Goal: Transaction & Acquisition: Purchase product/service

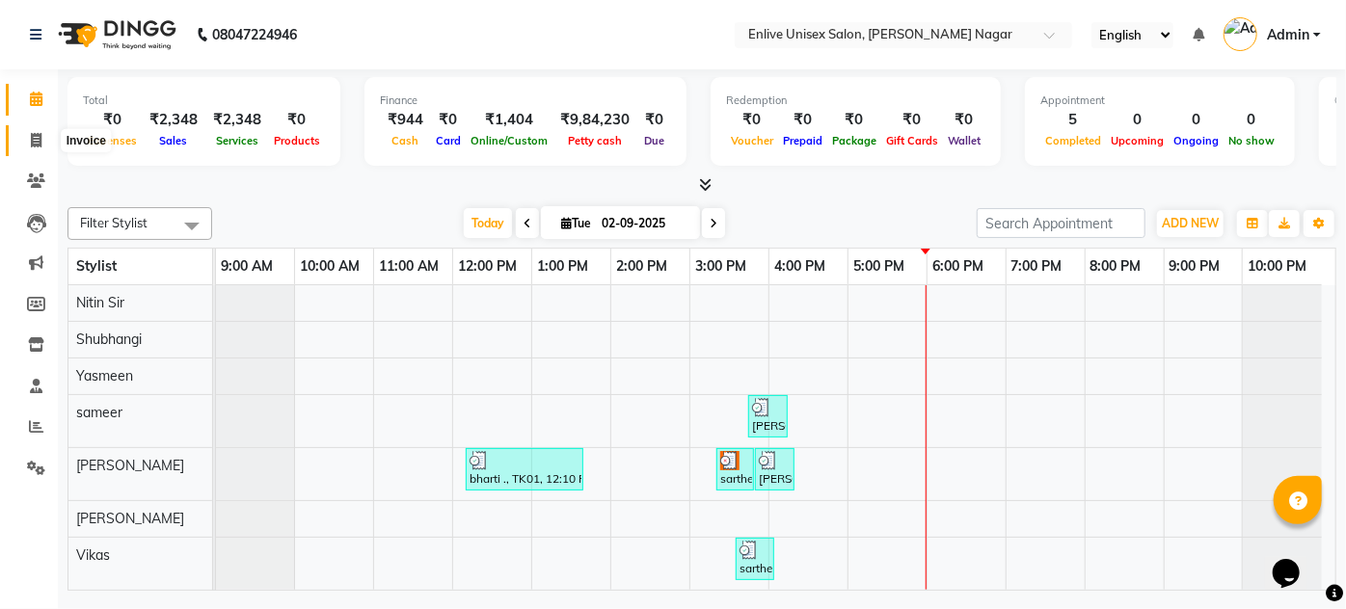
click at [43, 141] on span at bounding box center [36, 141] width 34 height 22
select select "145"
select select "service"
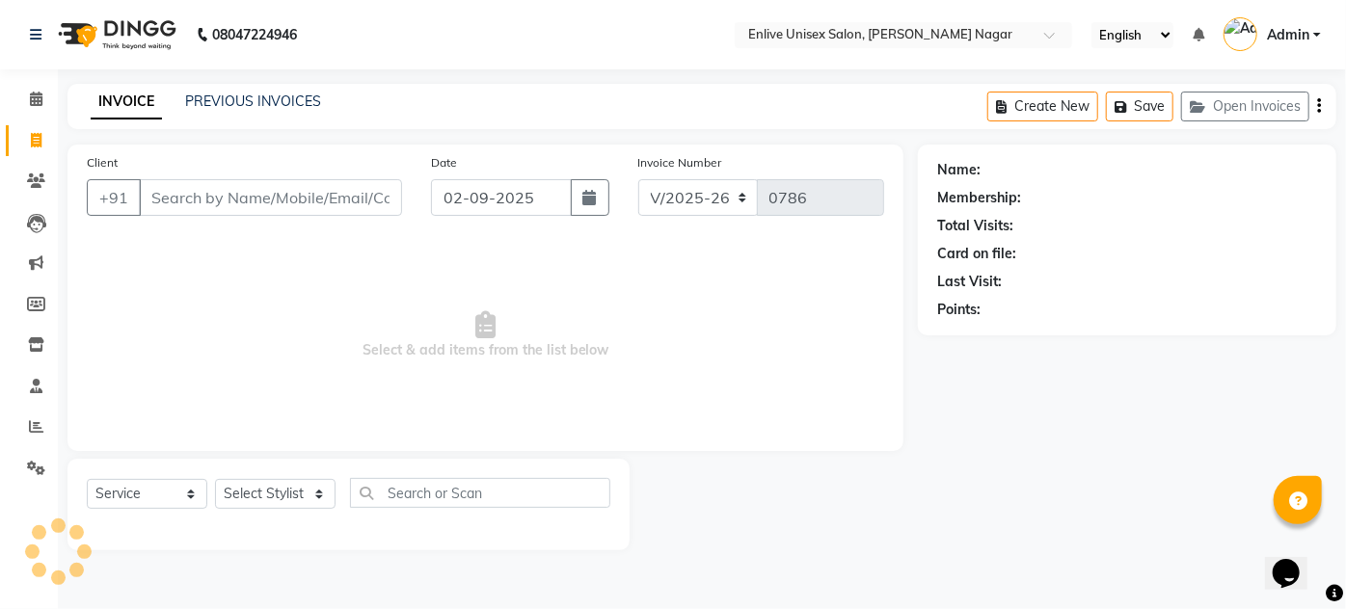
click at [247, 87] on div "INVOICE PREVIOUS INVOICES Create New Save Open Invoices" at bounding box center [701, 106] width 1269 height 45
click at [249, 92] on div "PREVIOUS INVOICES" at bounding box center [253, 102] width 136 height 20
click at [281, 488] on select "Select Stylist" at bounding box center [275, 494] width 120 height 30
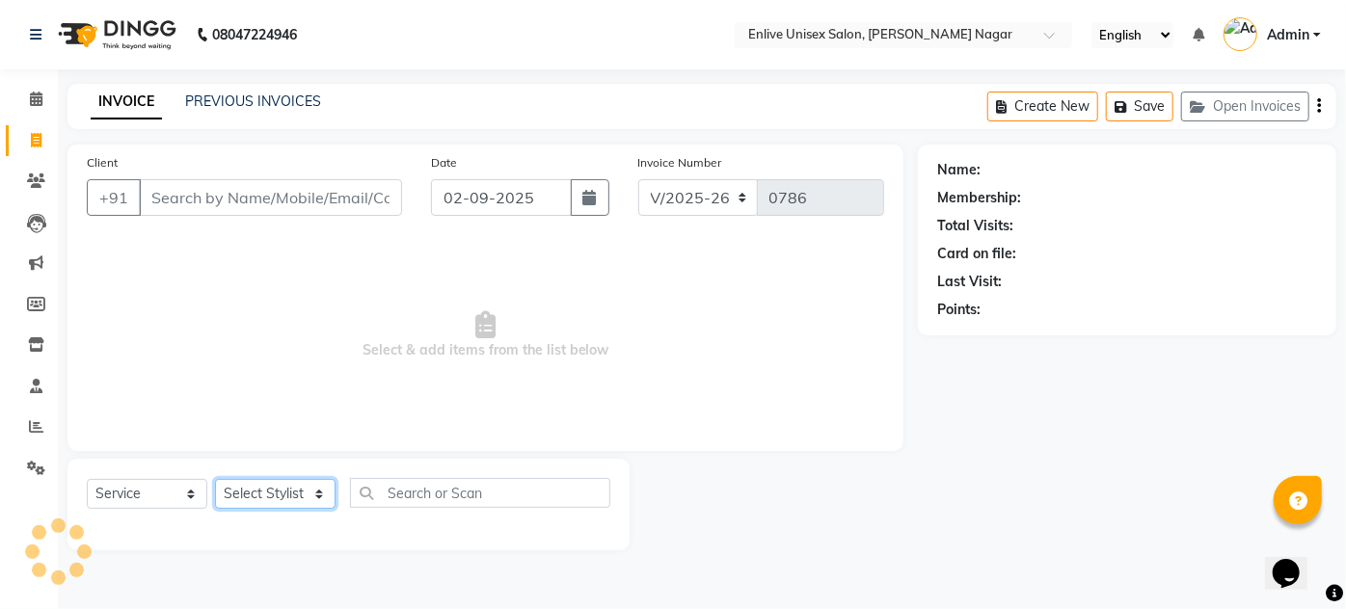
click at [281, 488] on select "Select Stylist" at bounding box center [275, 494] width 120 height 30
click at [264, 423] on span "Select & add items from the list below" at bounding box center [485, 335] width 797 height 193
click at [282, 503] on select "Select Stylist" at bounding box center [275, 494] width 120 height 30
click at [268, 496] on select "Select Stylist" at bounding box center [275, 494] width 120 height 30
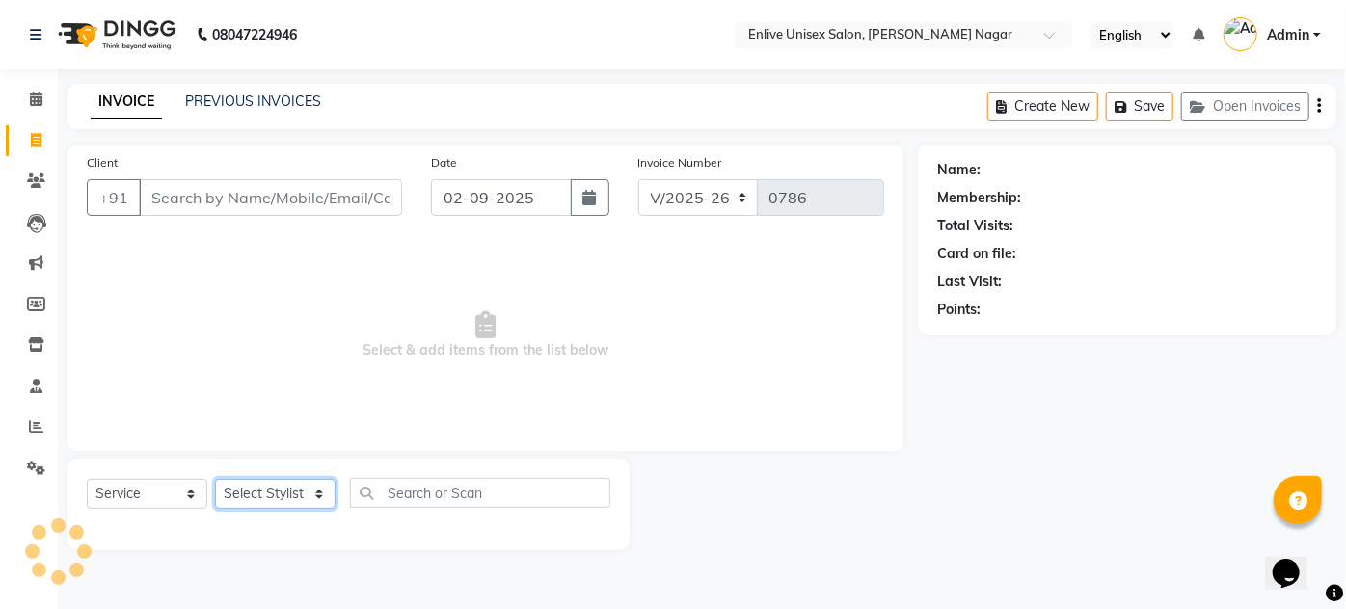
click at [272, 495] on select "Select Stylist" at bounding box center [275, 494] width 120 height 30
click at [318, 369] on span "Select & add items from the list below" at bounding box center [485, 335] width 797 height 193
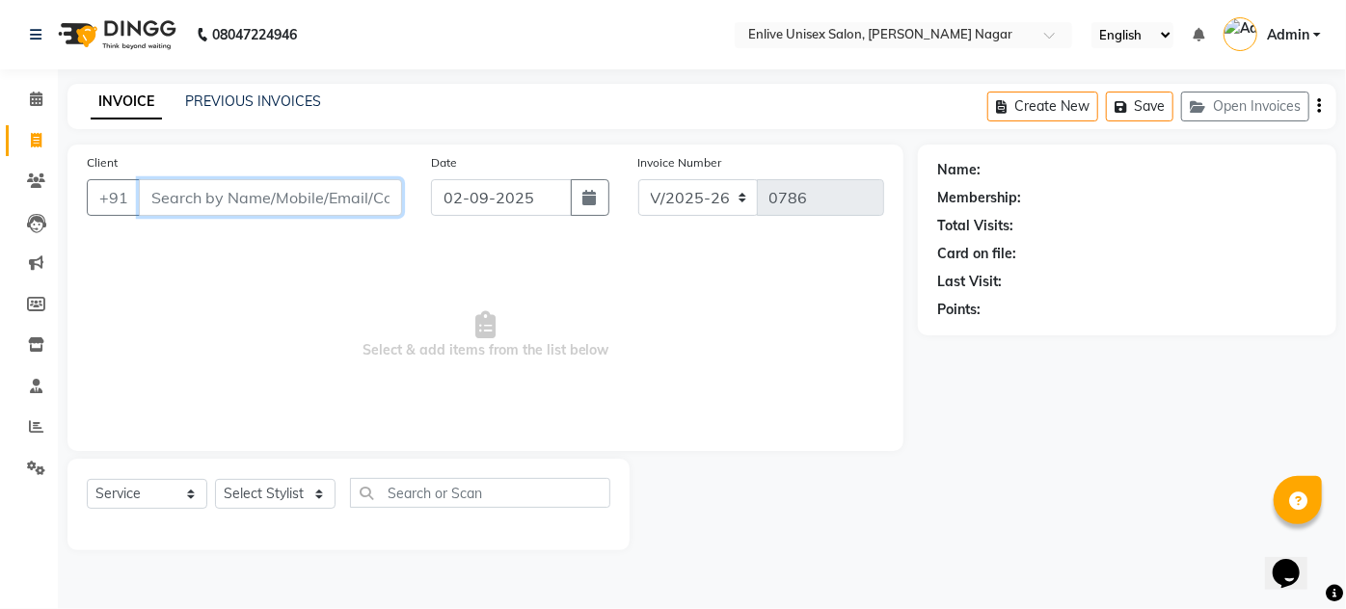
click at [339, 204] on input "Client" at bounding box center [270, 197] width 263 height 37
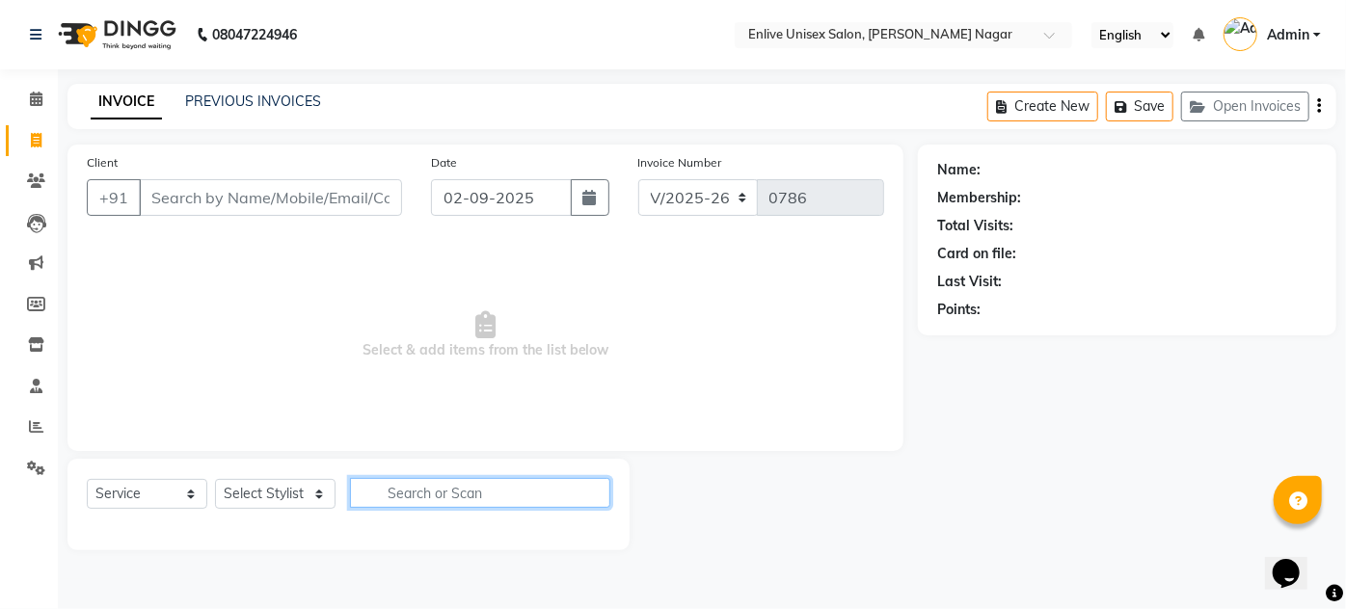
click at [444, 494] on input "text" at bounding box center [480, 493] width 260 height 30
click at [290, 493] on select "Select Stylist" at bounding box center [275, 494] width 120 height 30
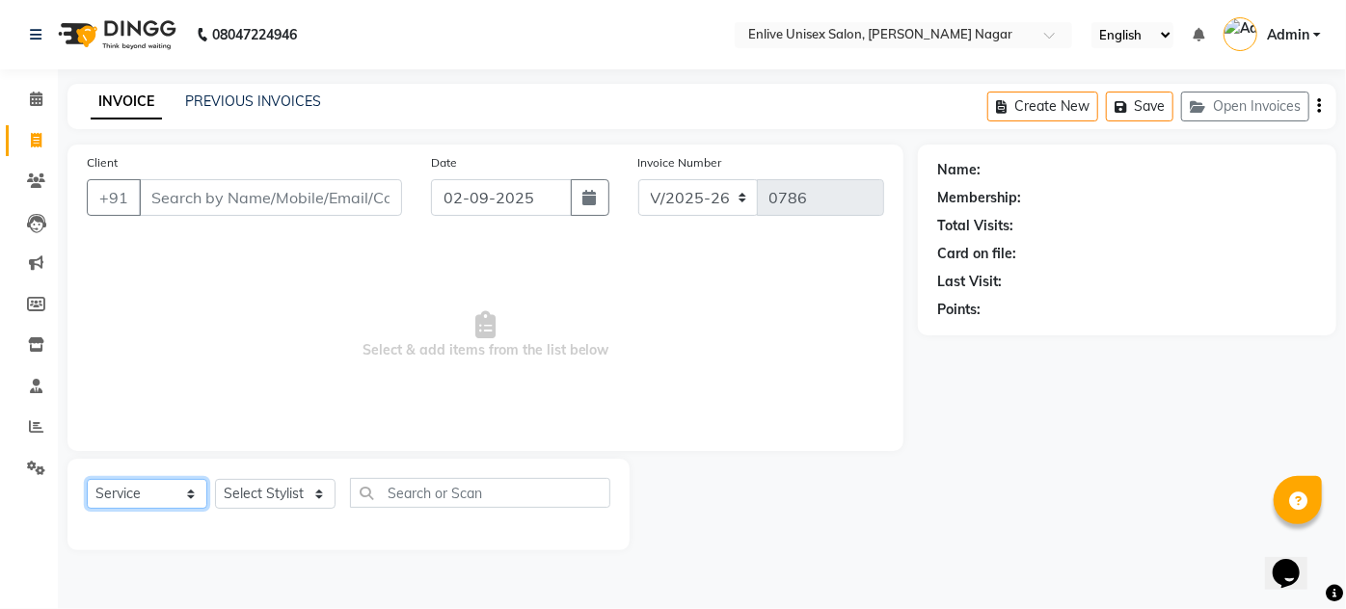
click at [152, 500] on select "Select Service Product Membership Package Voucher Prepaid Gift Card" at bounding box center [147, 494] width 120 height 30
click at [87, 479] on select "Select Service Product Membership Package Voucher Prepaid Gift Card" at bounding box center [147, 494] width 120 height 30
click at [280, 488] on select "Select Stylist" at bounding box center [275, 494] width 120 height 30
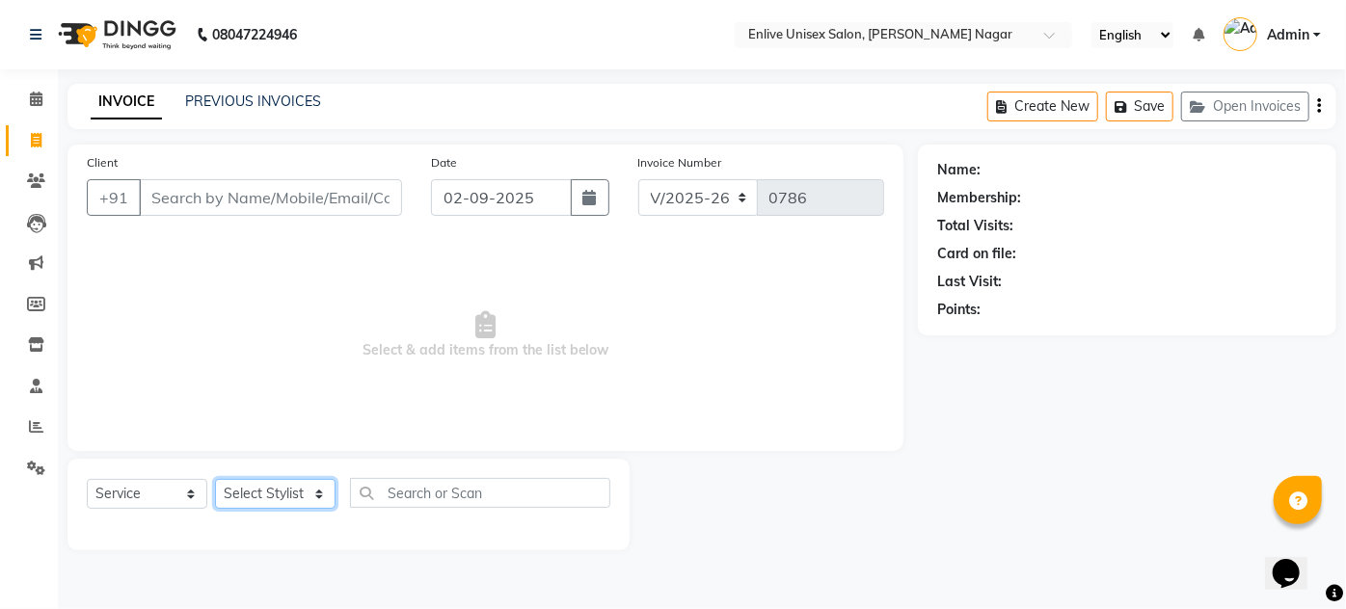
click at [280, 488] on select "Select Stylist" at bounding box center [275, 494] width 120 height 30
click at [276, 416] on span "Select & add items from the list below" at bounding box center [485, 335] width 797 height 193
click at [287, 493] on select "Select Stylist" at bounding box center [275, 494] width 120 height 30
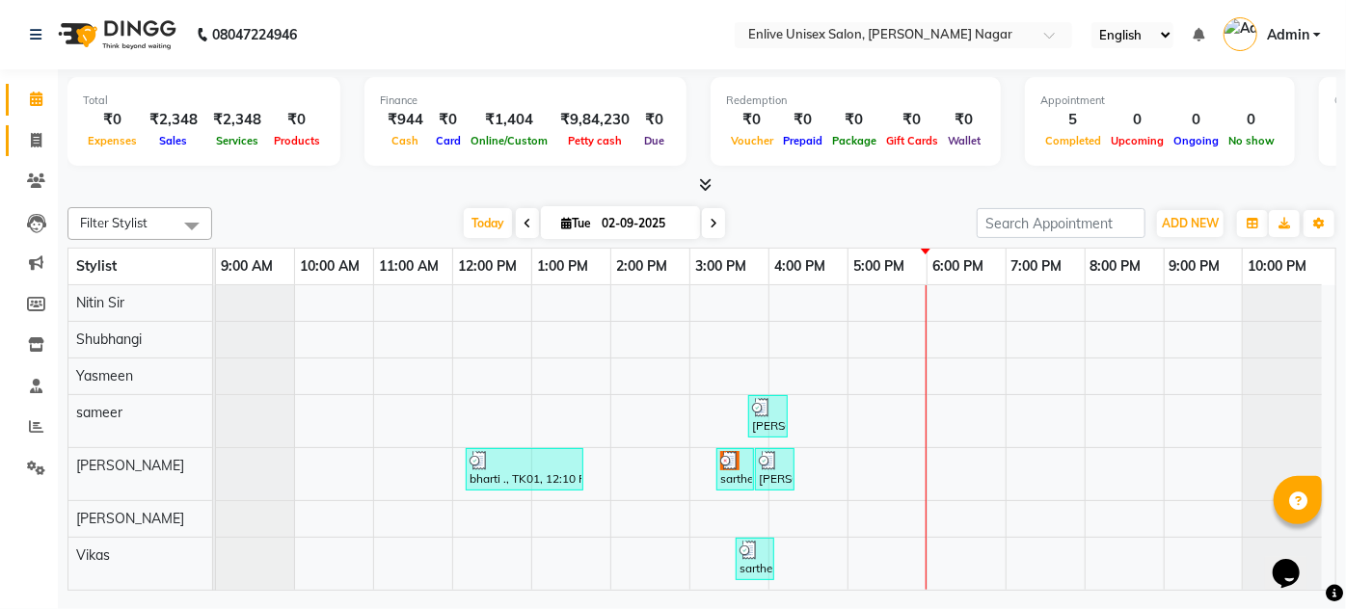
drag, startPoint x: 23, startPoint y: 138, endPoint x: 45, endPoint y: 143, distance: 22.7
click at [25, 138] on span at bounding box center [36, 141] width 34 height 22
select select "145"
select select "service"
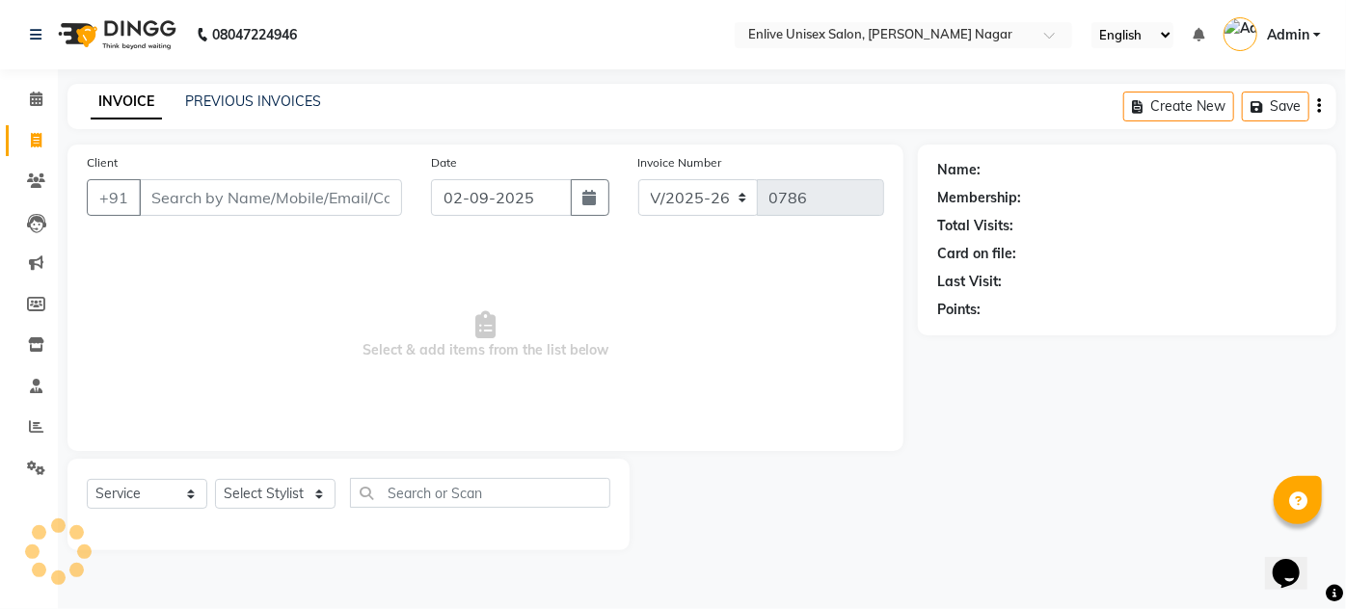
click at [267, 478] on div "Select Service Product Membership Package Voucher Prepaid Gift Card Select Styl…" at bounding box center [348, 500] width 523 height 45
click at [270, 490] on select "Select Stylist" at bounding box center [275, 494] width 120 height 30
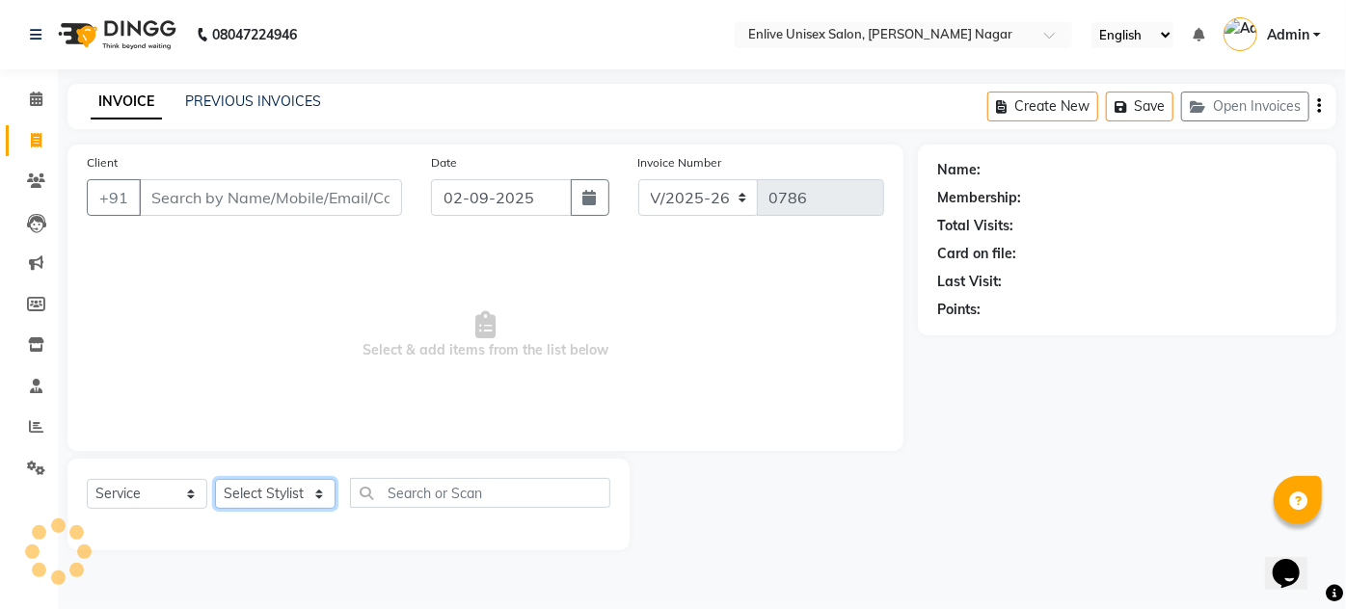
click at [270, 490] on select "Select Stylist" at bounding box center [275, 494] width 120 height 30
select select "84222"
click at [215, 479] on select "Select Stylist [PERSON_NAME] [PERSON_NAME] Nitin Sir sameer [PERSON_NAME] [PERS…" at bounding box center [275, 494] width 120 height 30
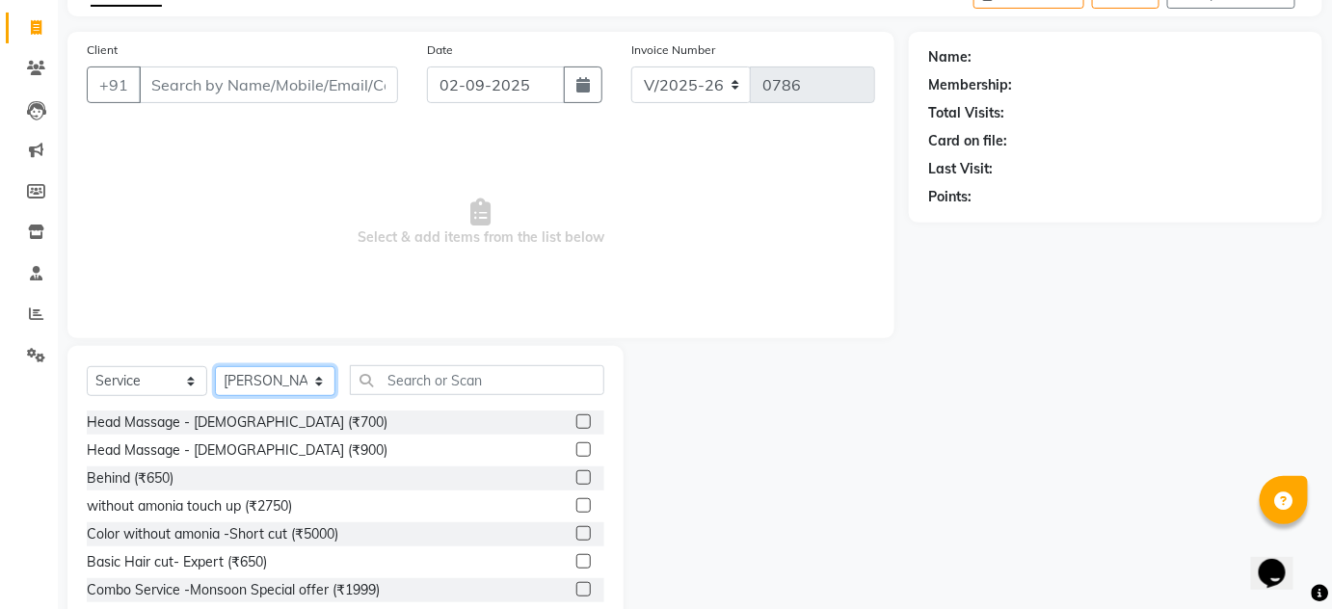
scroll to position [162, 0]
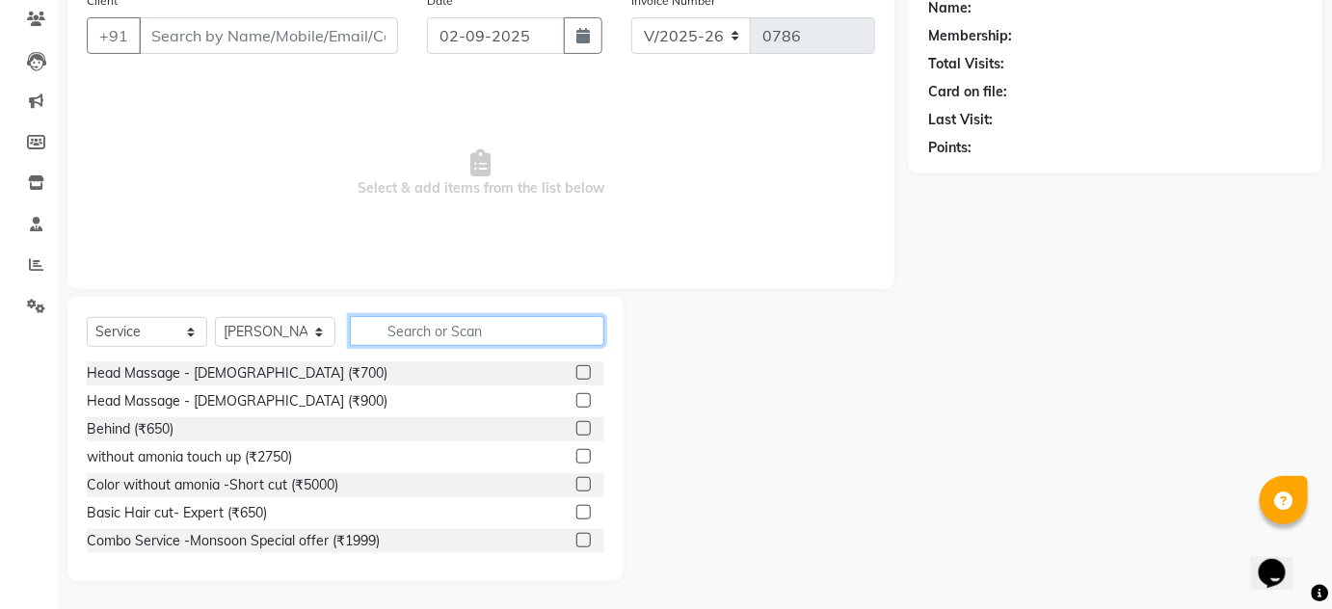
click at [483, 335] on input "text" at bounding box center [477, 331] width 254 height 30
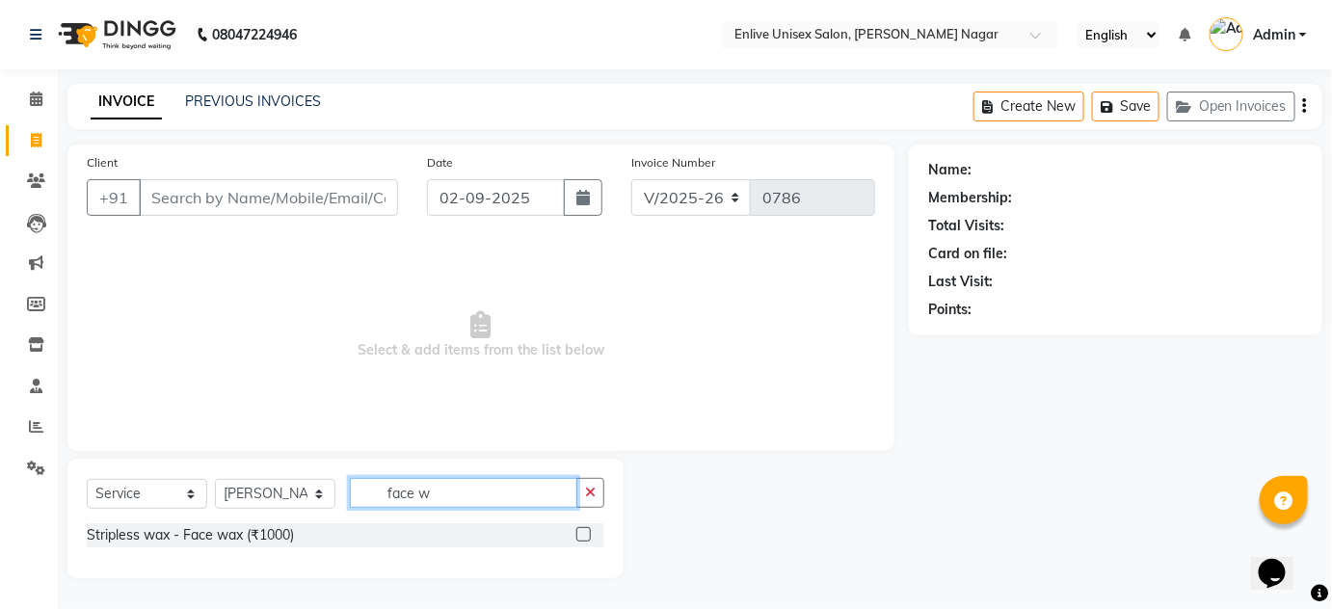
scroll to position [0, 0]
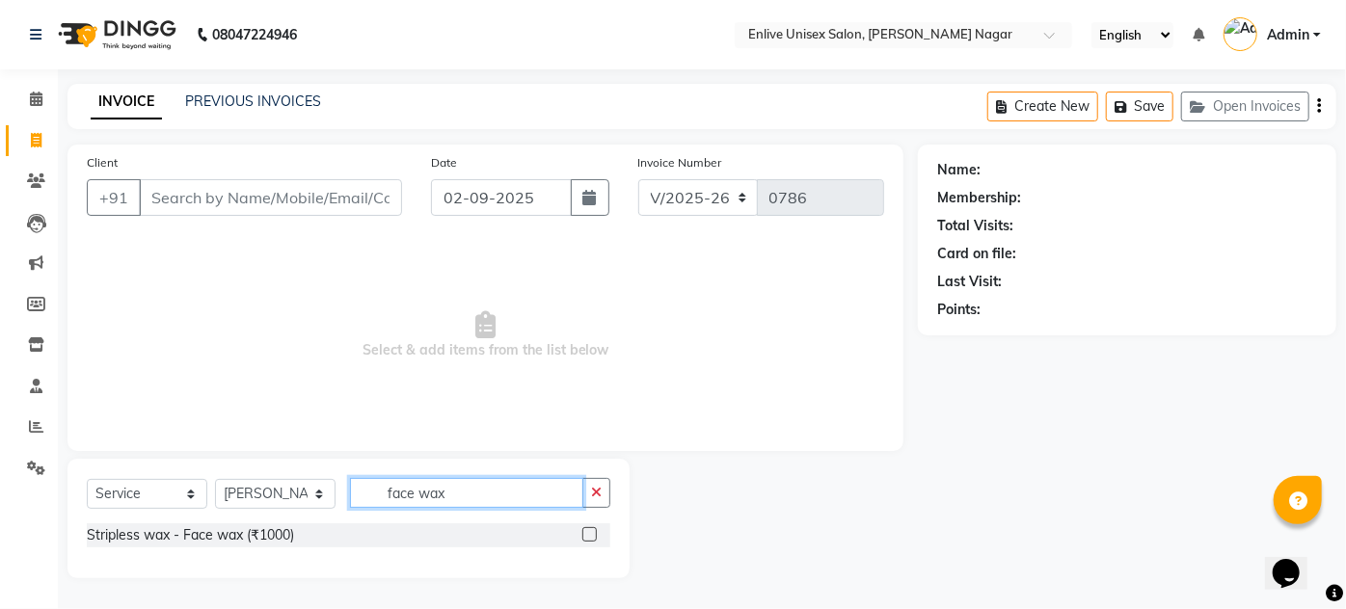
type input "face wax"
click at [590, 540] on label at bounding box center [589, 534] width 14 height 14
click at [590, 540] on input "checkbox" at bounding box center [588, 535] width 13 height 13
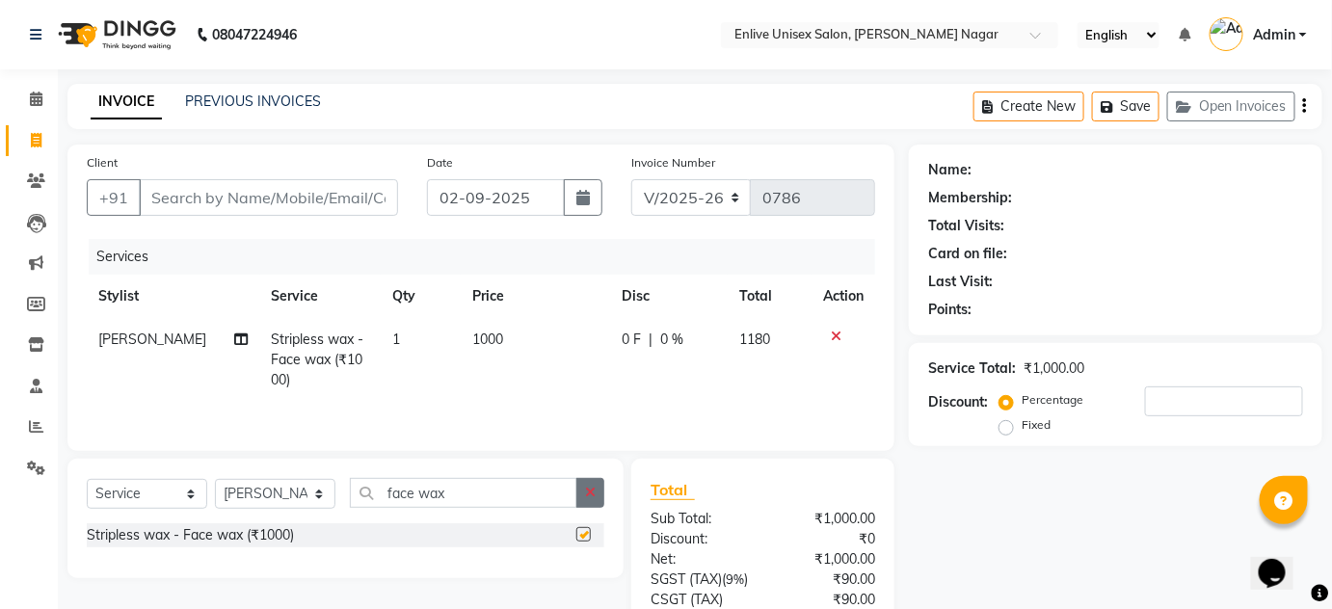
checkbox input "false"
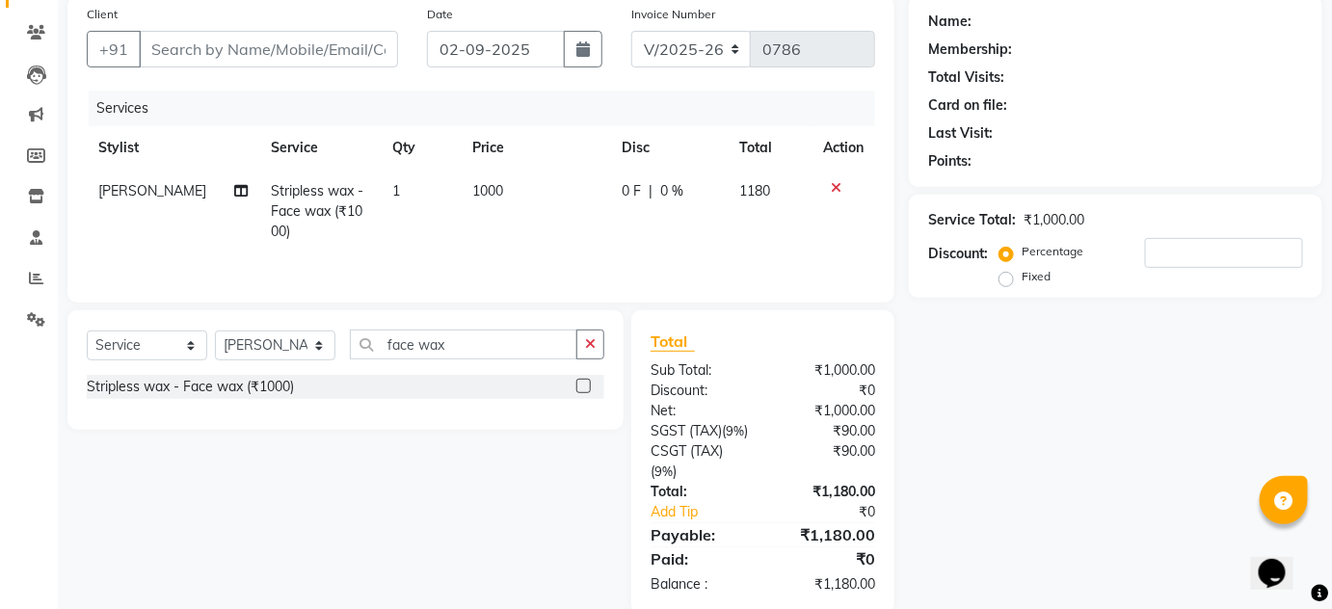
scroll to position [201, 0]
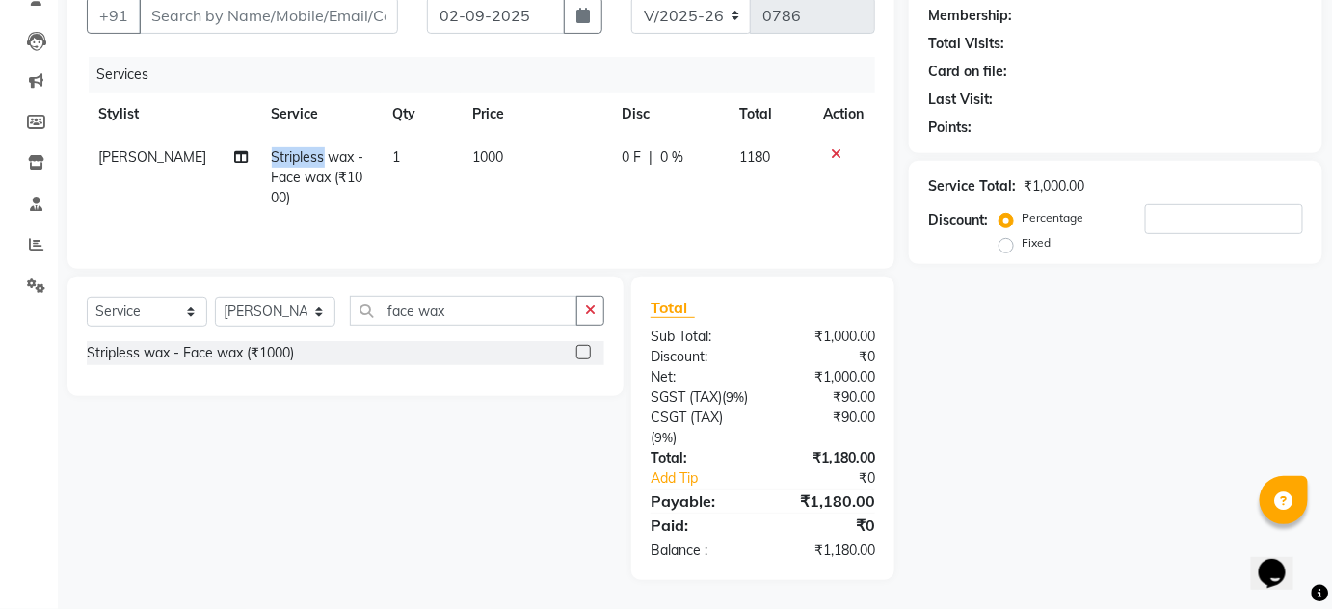
drag, startPoint x: 258, startPoint y: 133, endPoint x: 306, endPoint y: 132, distance: 47.2
click at [306, 148] on span "Stripless wax - Face wax (₹1000)" at bounding box center [318, 177] width 93 height 58
select select "84222"
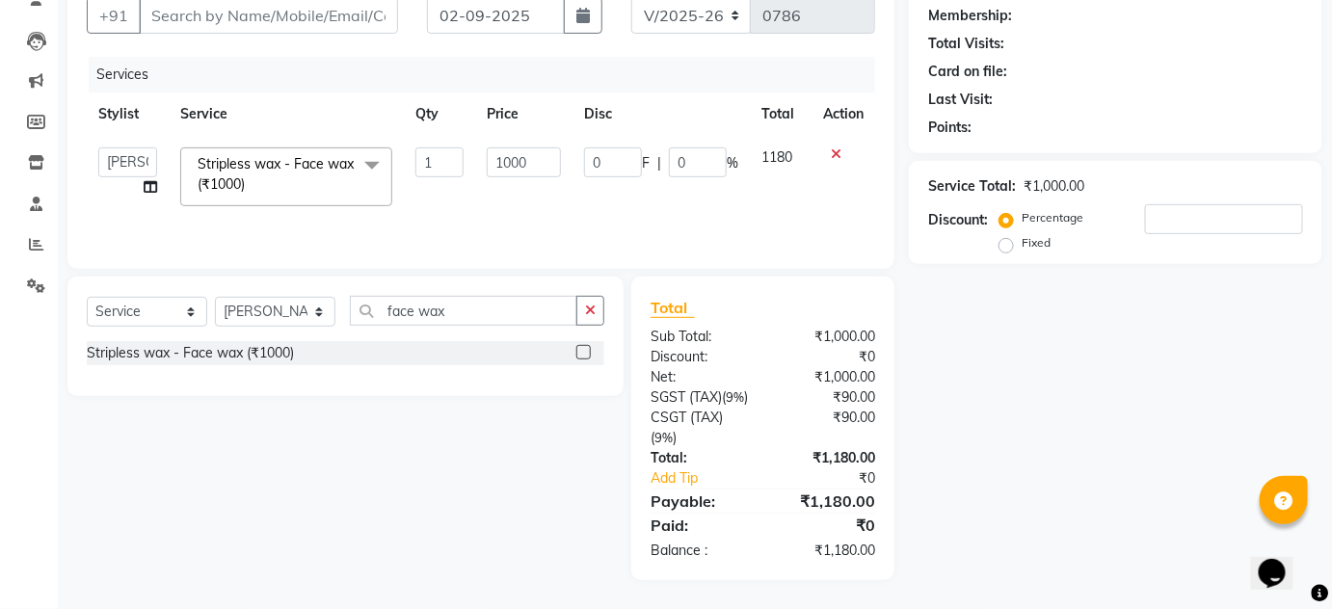
click at [1023, 362] on div "Name: Membership: Total Visits: Card on file: Last Visit: Points: Service Total…" at bounding box center [1123, 271] width 428 height 618
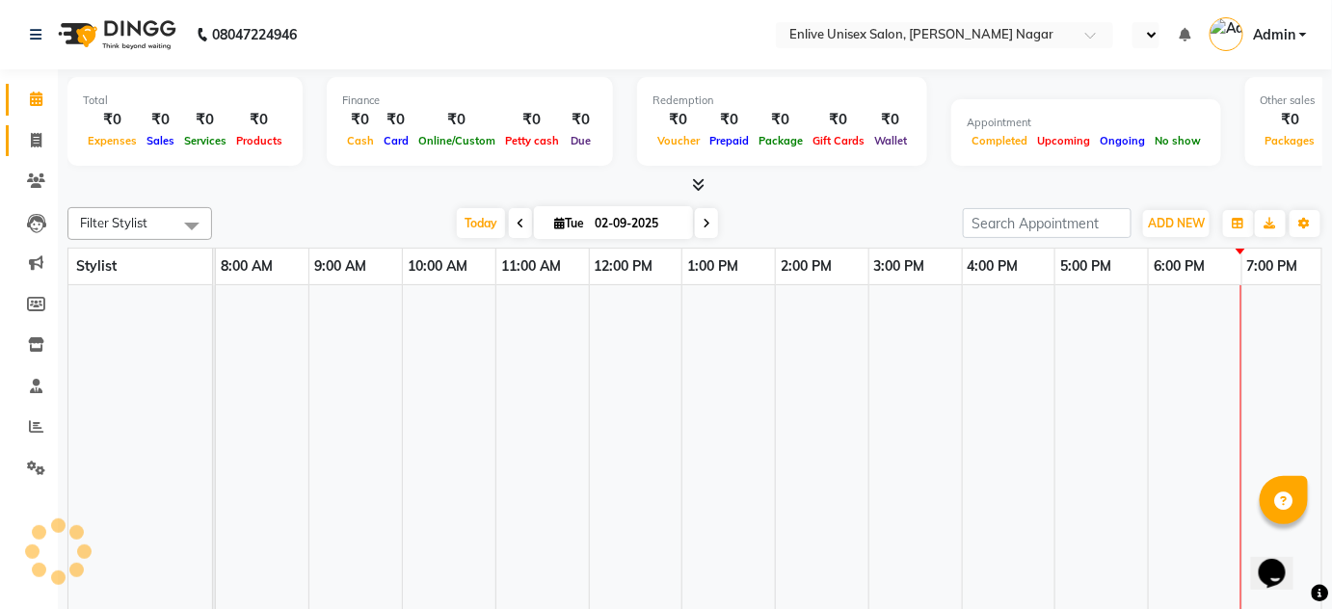
select select "en"
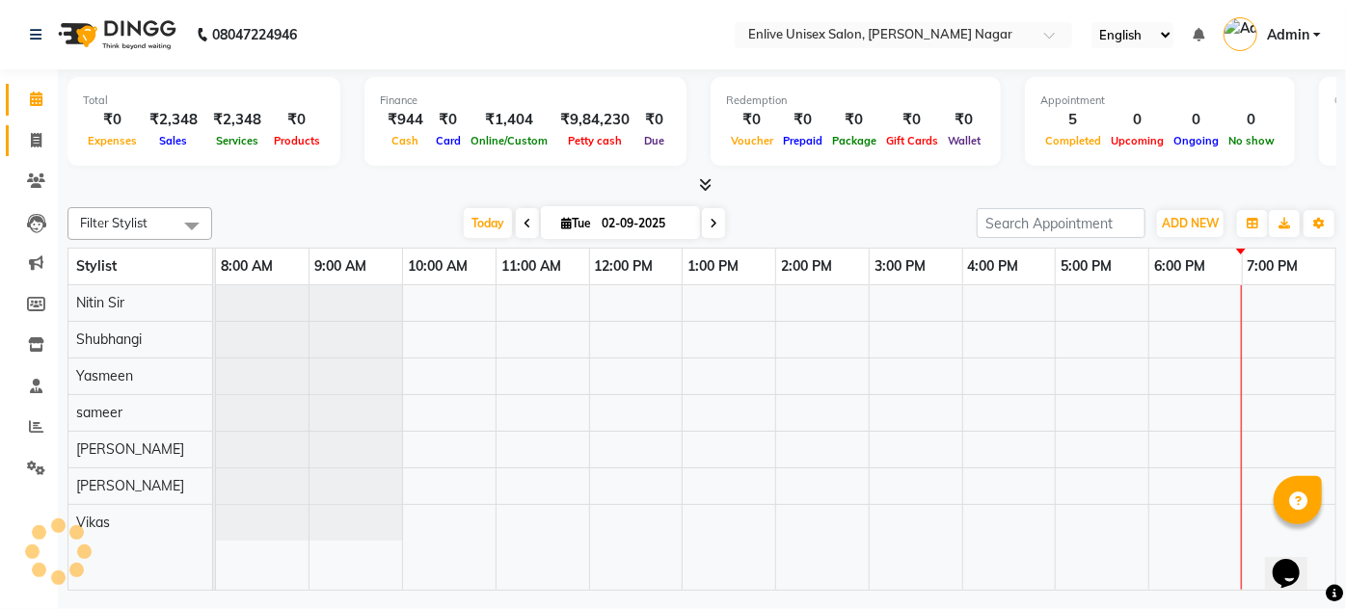
click at [40, 136] on icon at bounding box center [36, 140] width 11 height 14
select select "service"
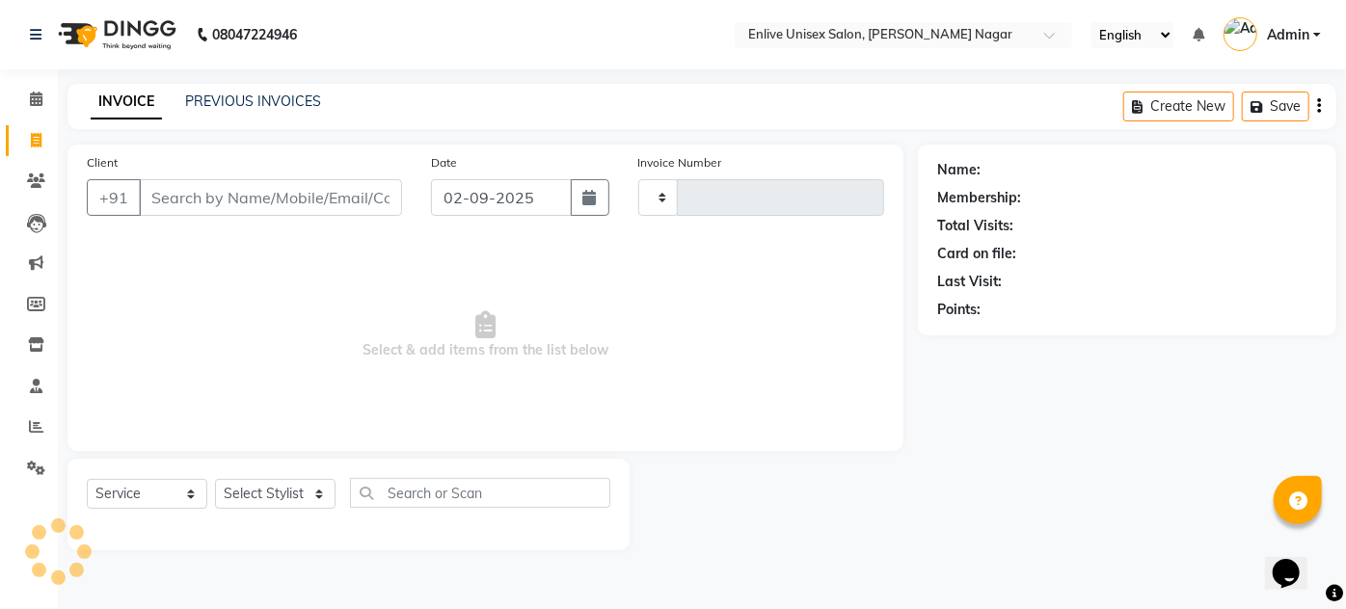
click at [220, 190] on input "Client" at bounding box center [270, 197] width 263 height 37
click at [273, 494] on select "Select Stylist" at bounding box center [275, 494] width 120 height 30
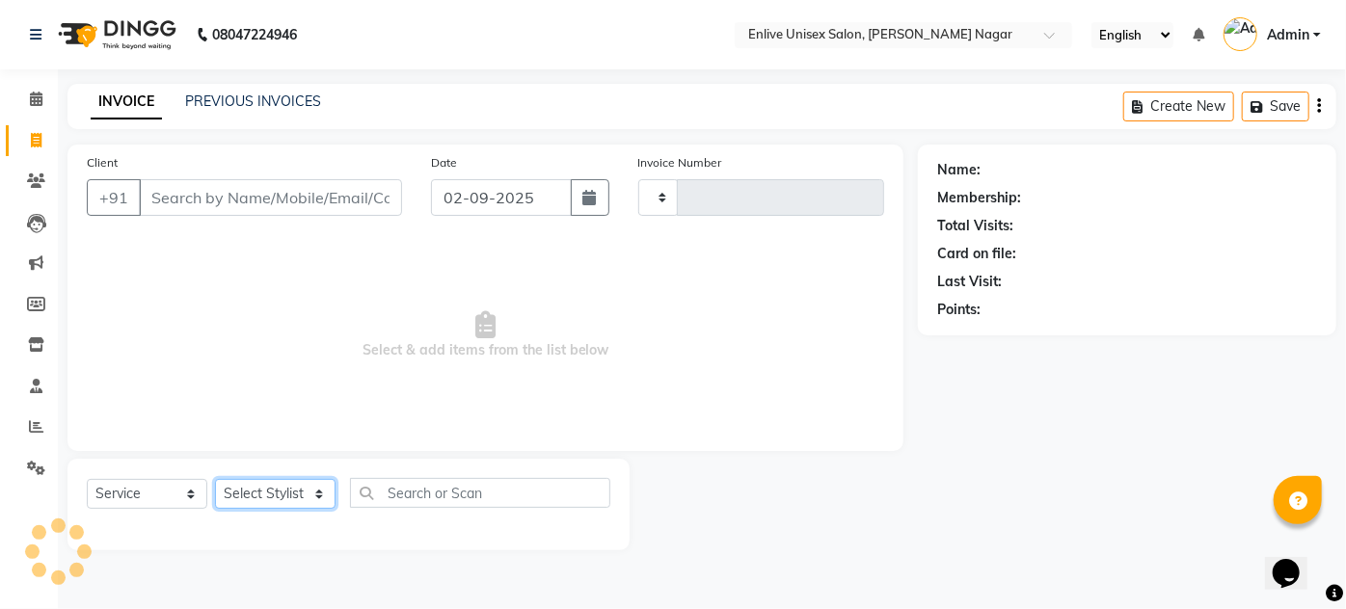
click at [273, 494] on select "Select Stylist" at bounding box center [275, 494] width 120 height 30
click at [103, 495] on select "Select Service Product Membership Package Voucher Prepaid Gift Card" at bounding box center [147, 494] width 120 height 30
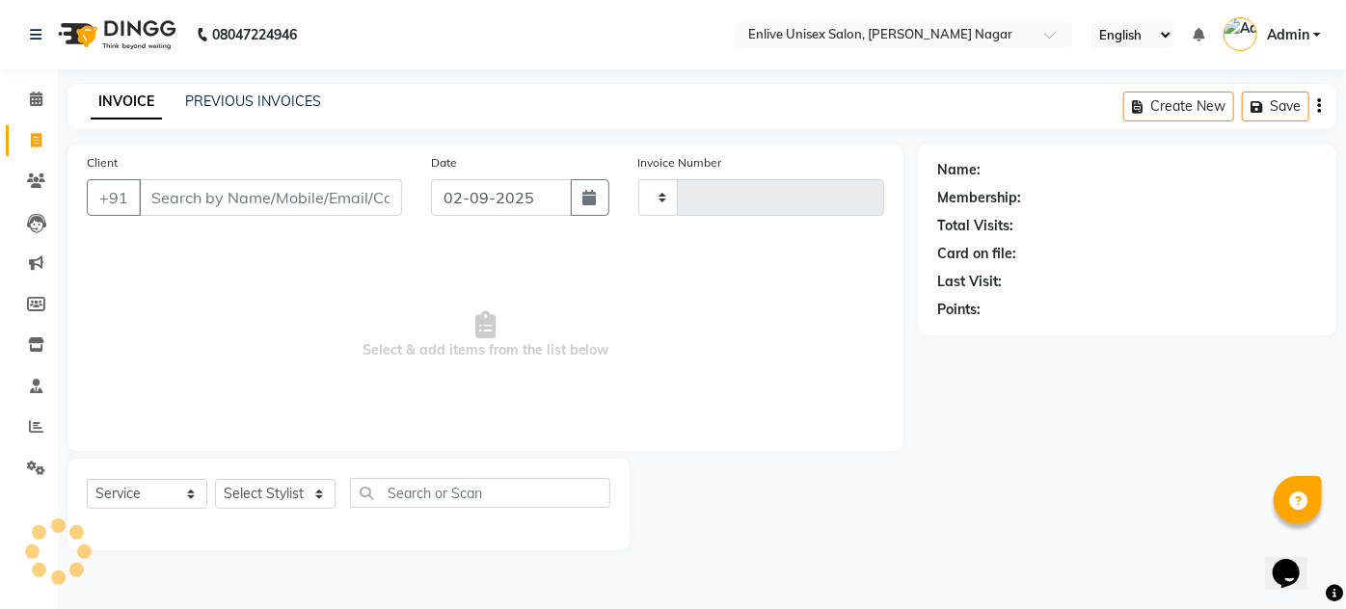
click at [275, 442] on div "Client +91 Date 02-09-2025 Invoice Number Select & add items from the list below" at bounding box center [485, 298] width 836 height 307
type input "0786"
select select "145"
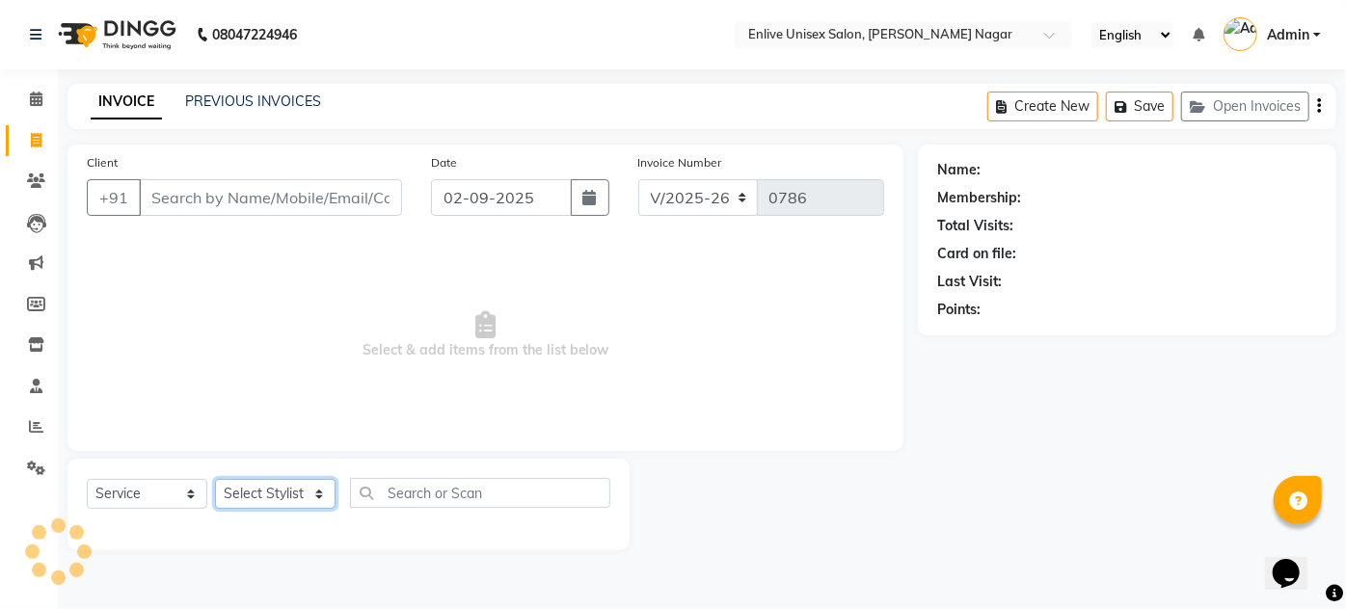
click at [312, 486] on select "Select Stylist" at bounding box center [275, 494] width 120 height 30
click at [326, 487] on select "Select Stylist" at bounding box center [275, 494] width 120 height 30
click at [282, 430] on span "Select & add items from the list below" at bounding box center [485, 335] width 797 height 193
click at [258, 495] on select "Select Stylist Amin Shaikh Arti lohar Nitin Sir sameer Shubhangi Vikas Yasmeen" at bounding box center [275, 494] width 120 height 30
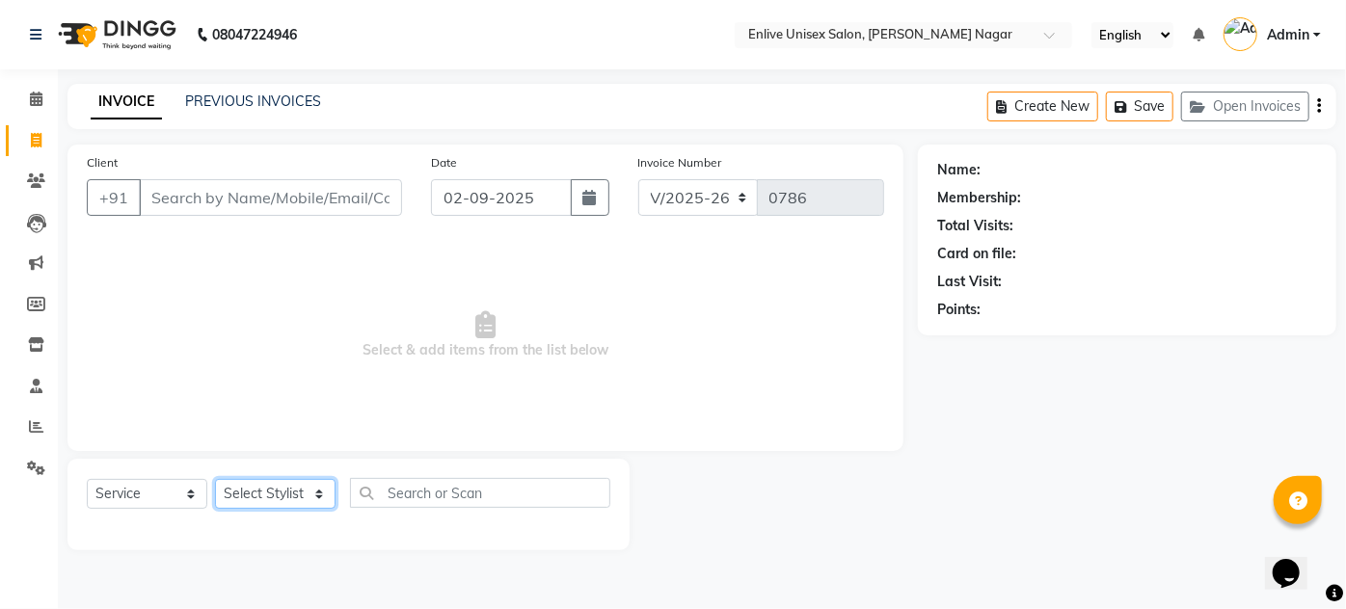
select select "4236"
click at [215, 479] on select "Select Stylist Amin Shaikh Arti lohar Nitin Sir sameer Shubhangi Vikas Yasmeen" at bounding box center [275, 494] width 120 height 30
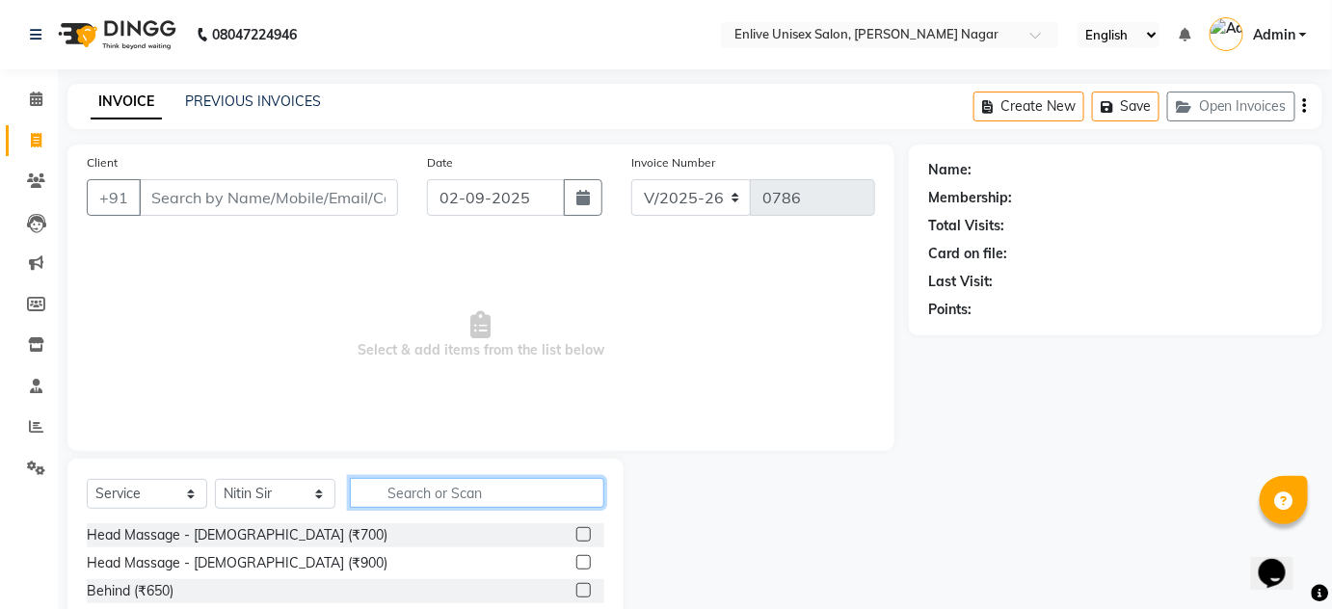
click at [425, 502] on input "text" at bounding box center [477, 493] width 254 height 30
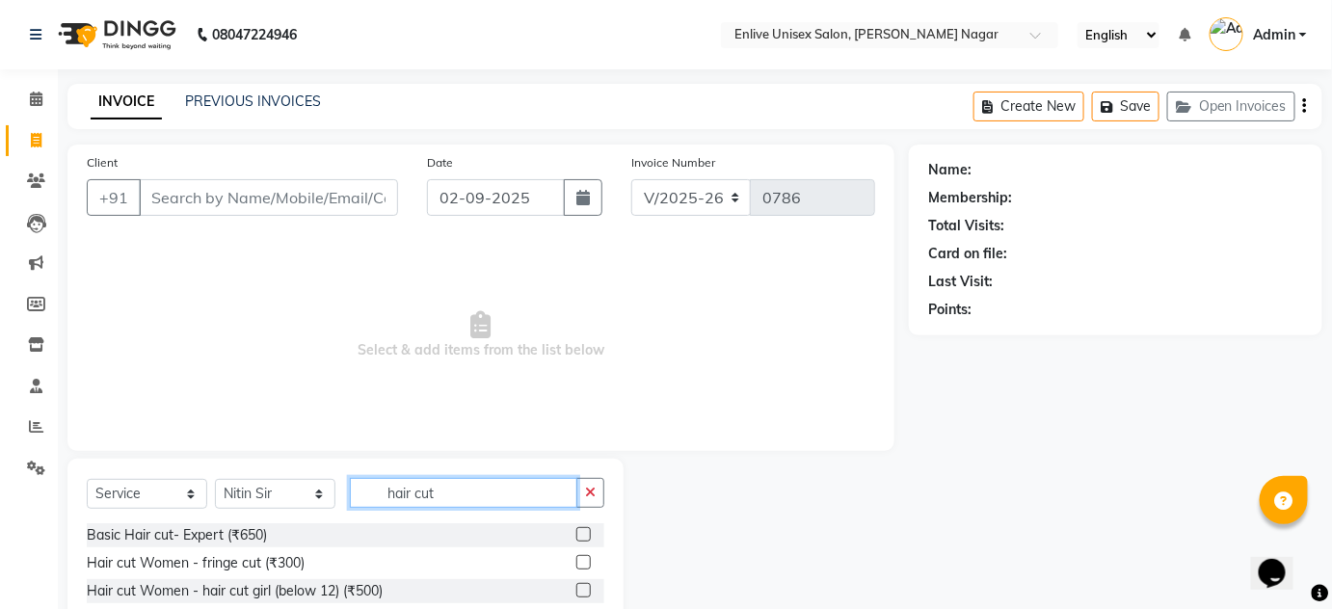
scroll to position [162, 0]
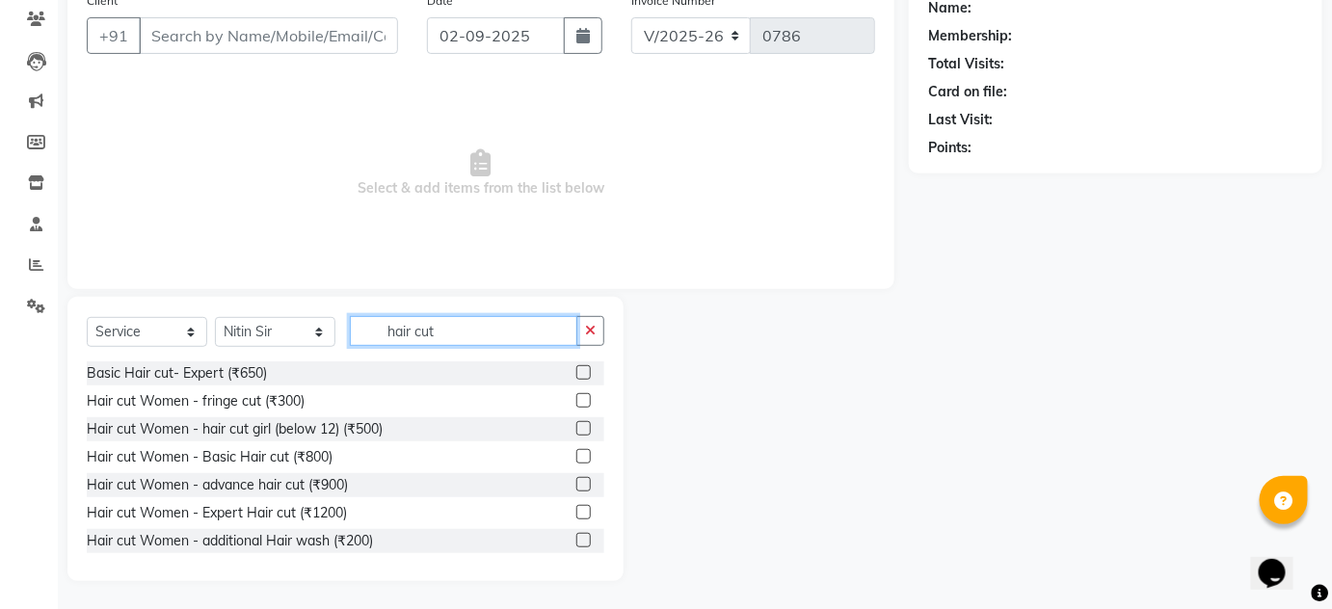
type input "hair cut"
click at [576, 372] on label at bounding box center [583, 372] width 14 height 14
click at [576, 372] on input "checkbox" at bounding box center [582, 373] width 13 height 13
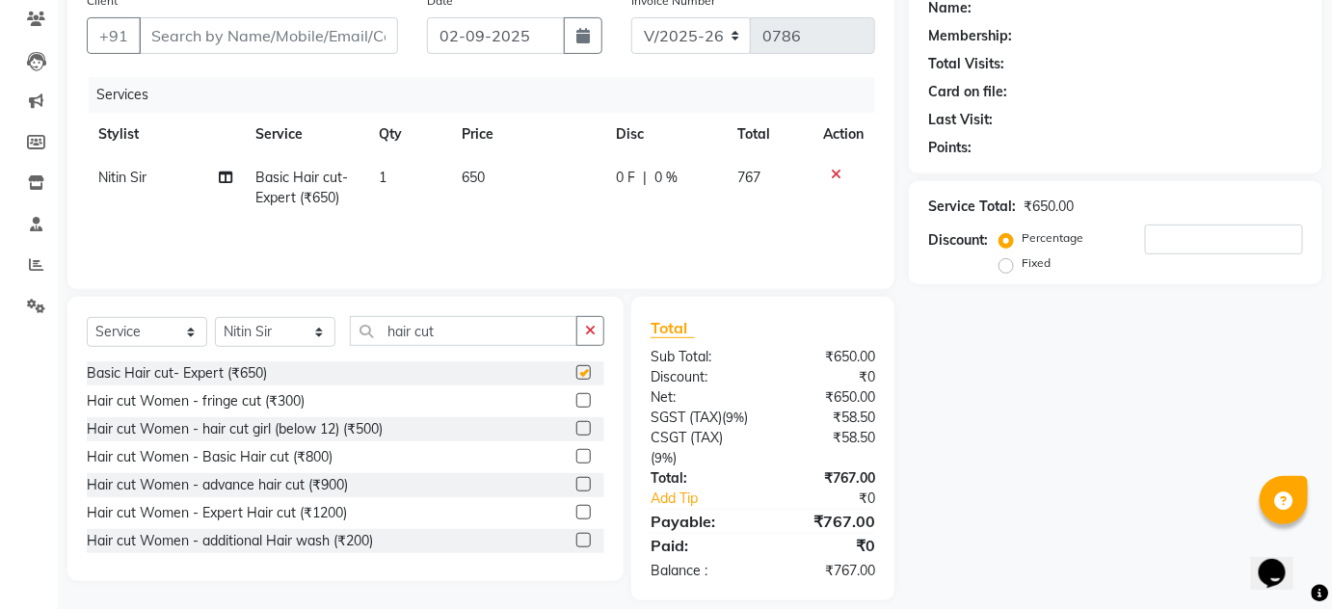
scroll to position [201, 0]
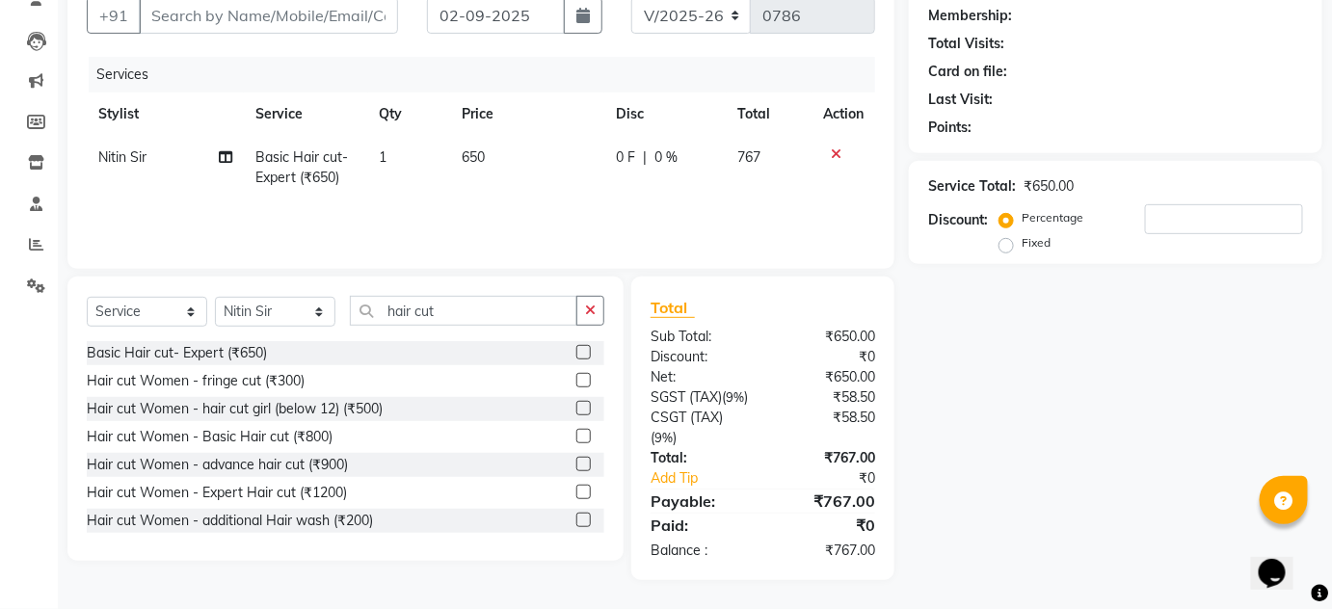
checkbox input "false"
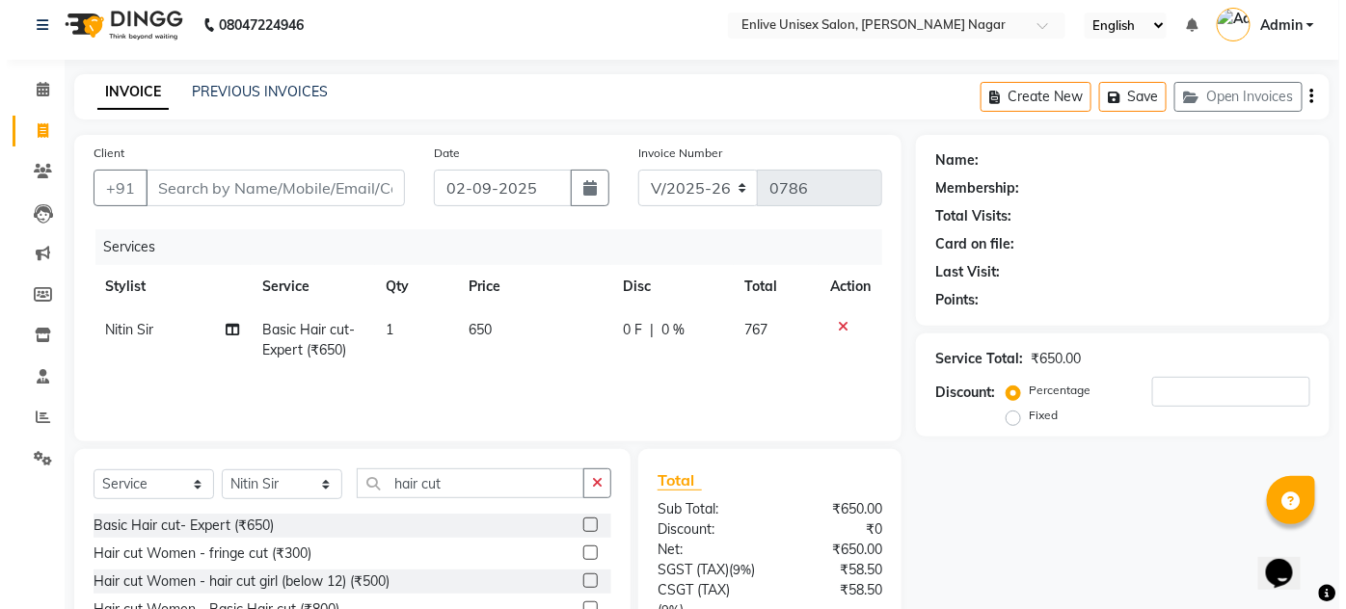
scroll to position [0, 0]
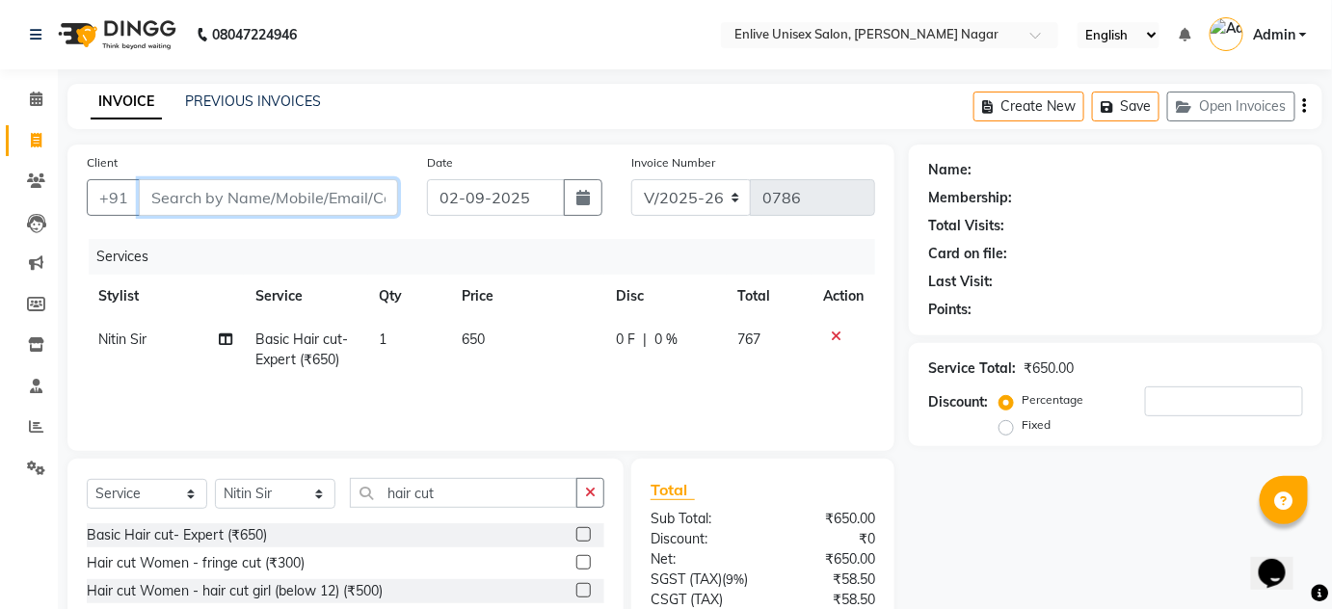
click at [197, 201] on input "Client" at bounding box center [268, 197] width 259 height 37
click at [159, 200] on input "Client" at bounding box center [268, 197] width 259 height 37
type input "8"
type input "0"
type input "8104977909"
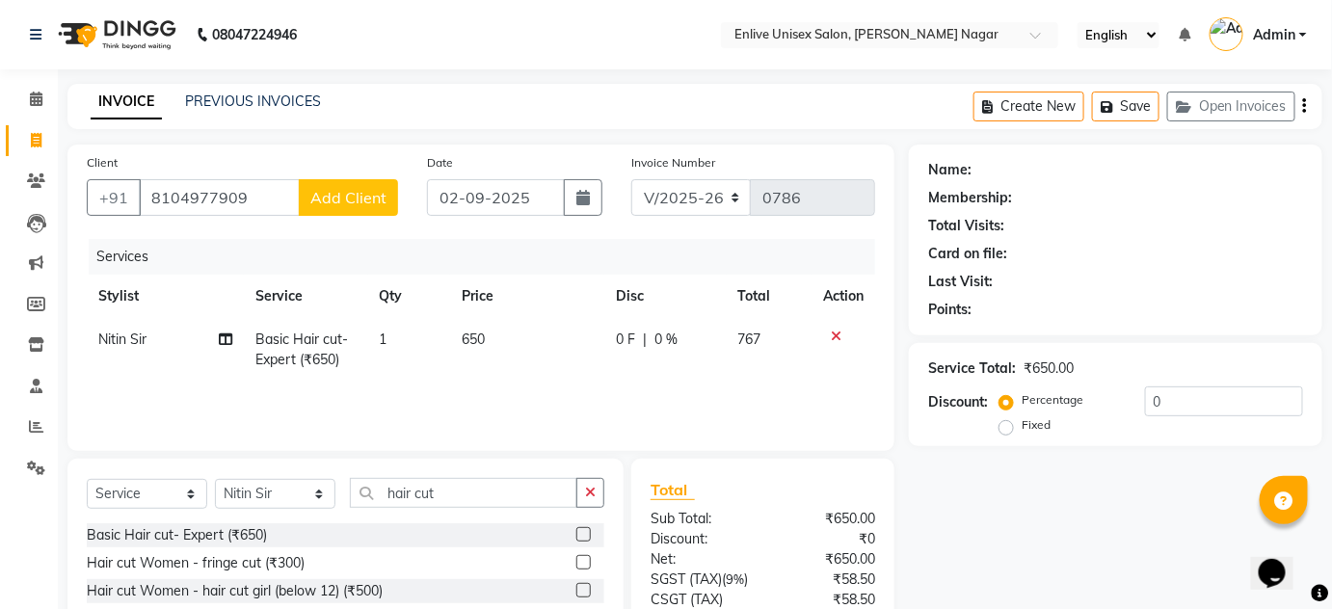
click at [323, 183] on button "Add Client" at bounding box center [348, 197] width 99 height 37
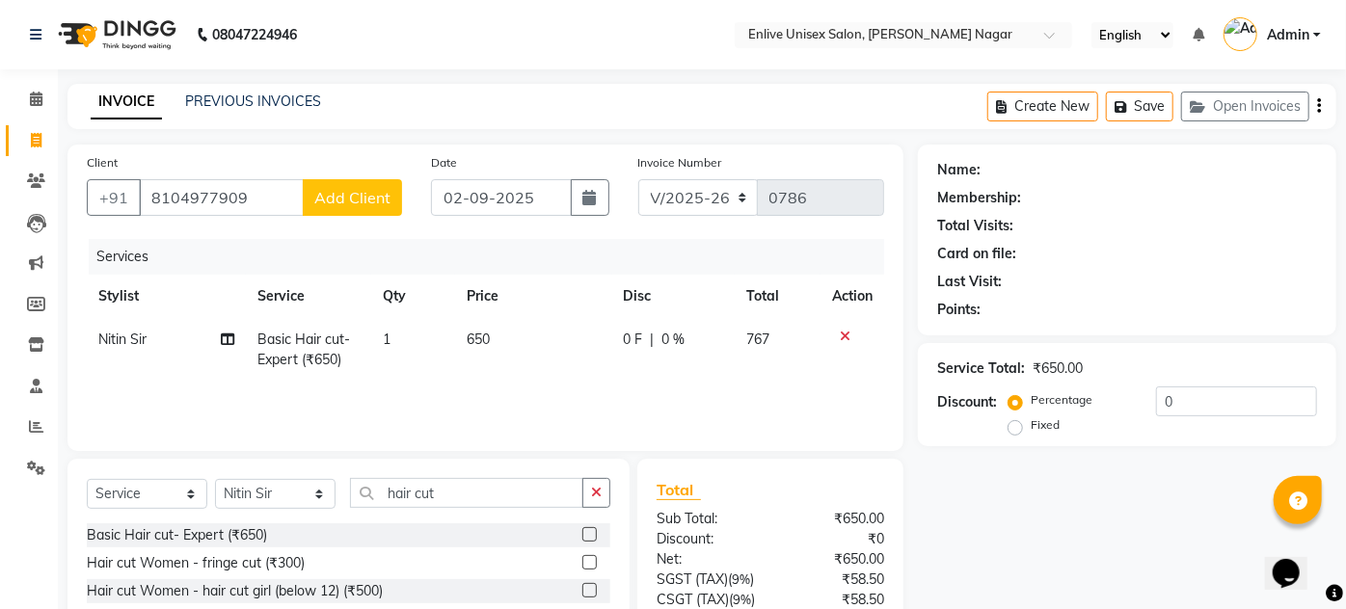
select select "22"
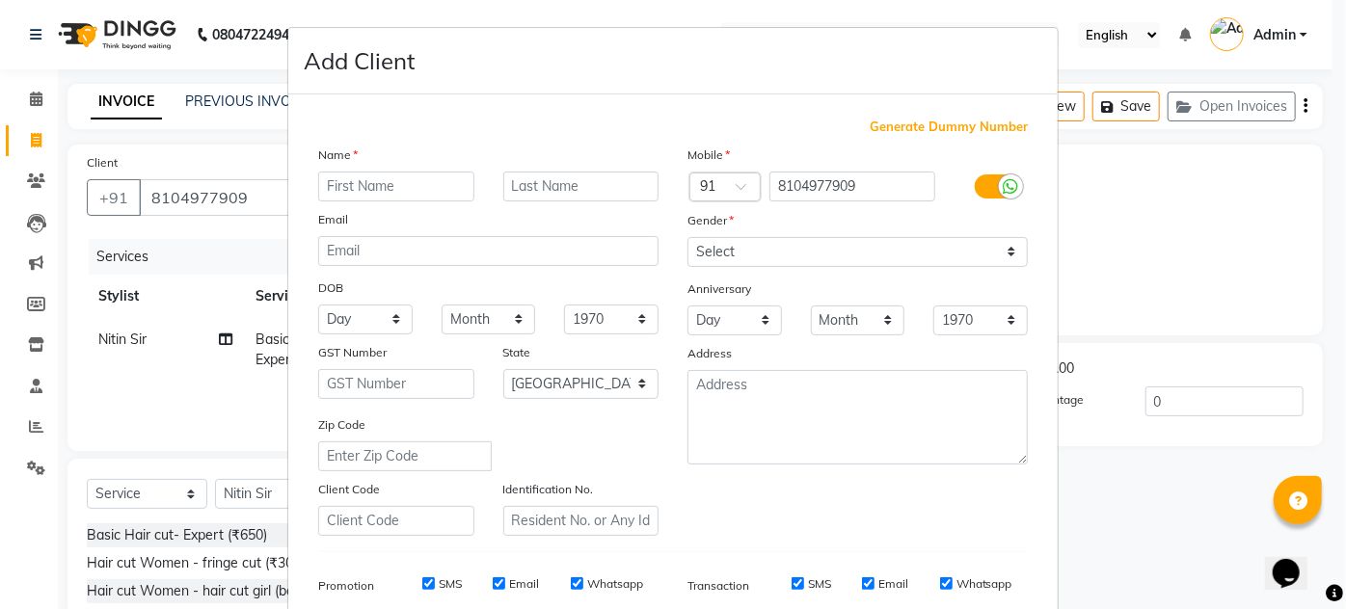
click at [355, 174] on input "text" at bounding box center [396, 187] width 156 height 30
type input "asmitt"
click at [508, 175] on input "text" at bounding box center [581, 187] width 156 height 30
type input "."
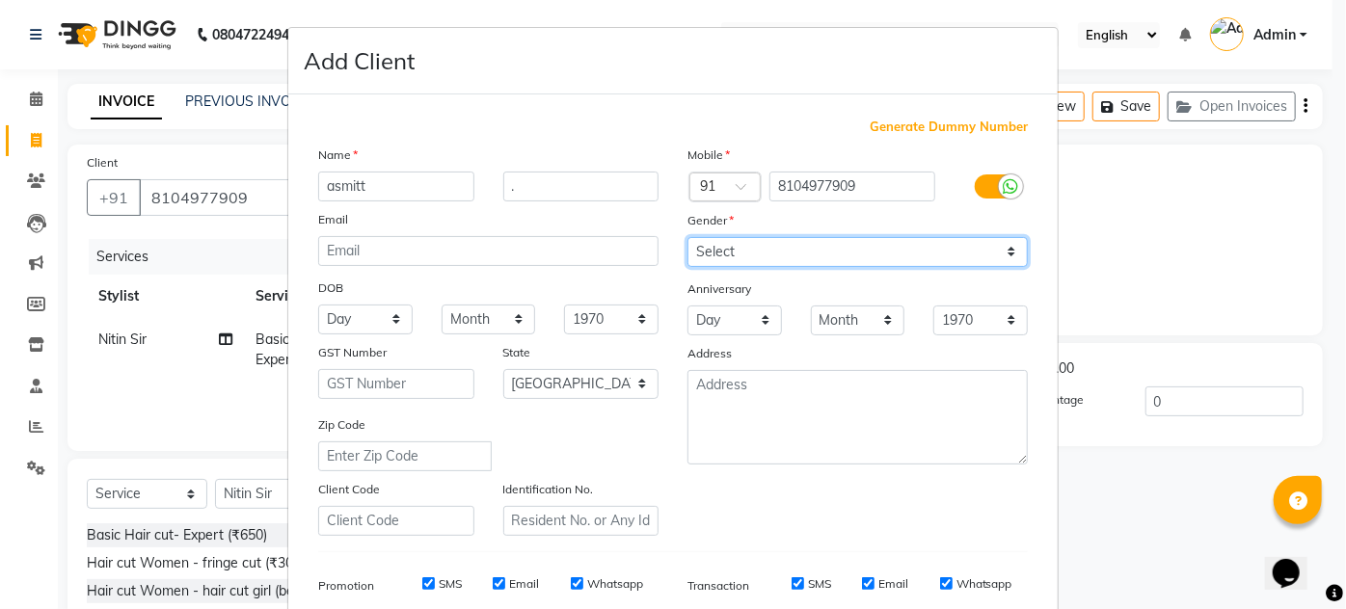
click at [764, 256] on select "Select Male Female Other Prefer Not To Say" at bounding box center [857, 252] width 340 height 30
select select "male"
click at [687, 237] on select "Select Male Female Other Prefer Not To Say" at bounding box center [857, 252] width 340 height 30
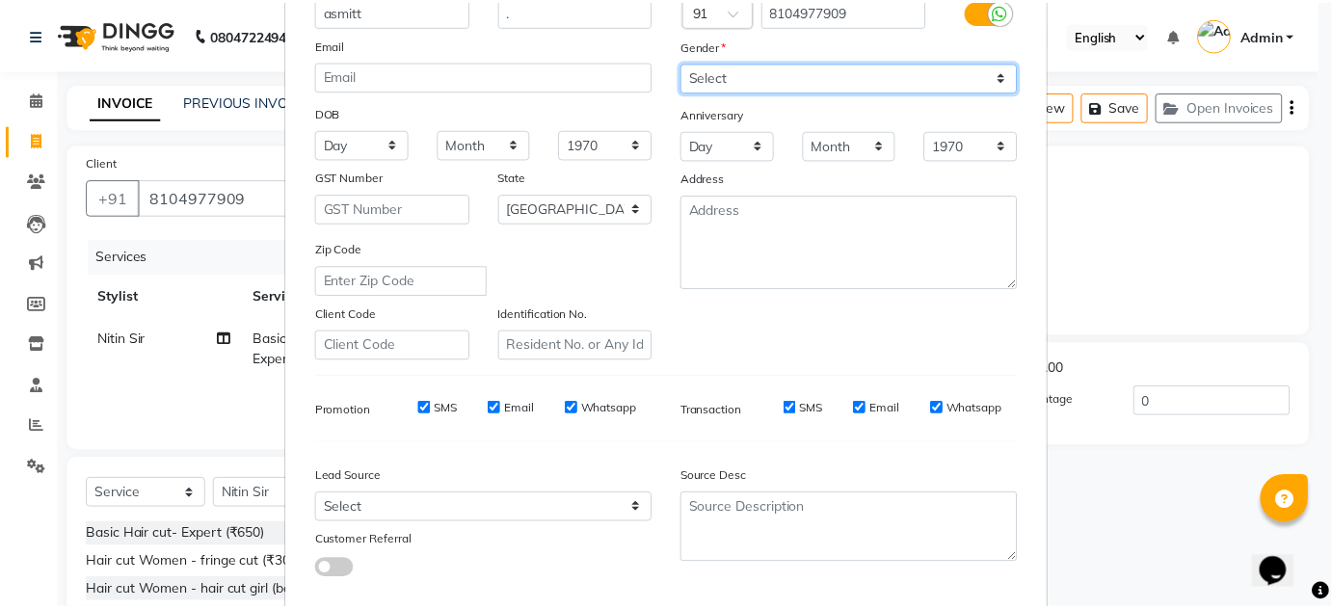
scroll to position [280, 0]
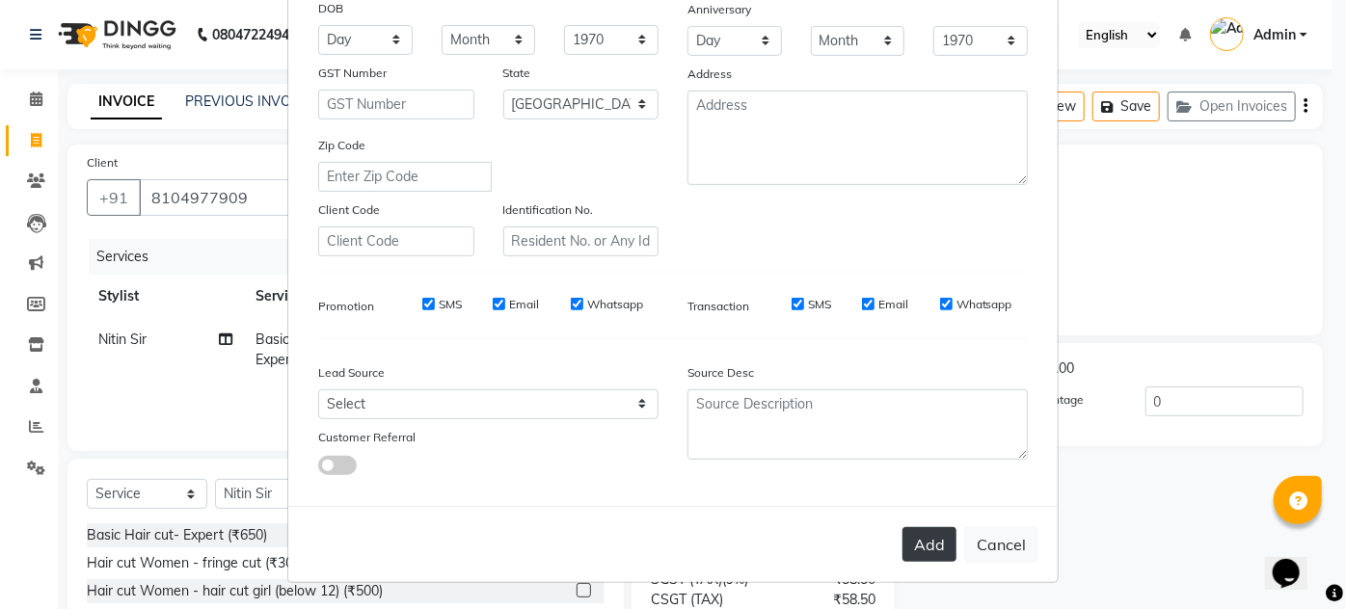
click at [931, 542] on button "Add" at bounding box center [929, 544] width 54 height 35
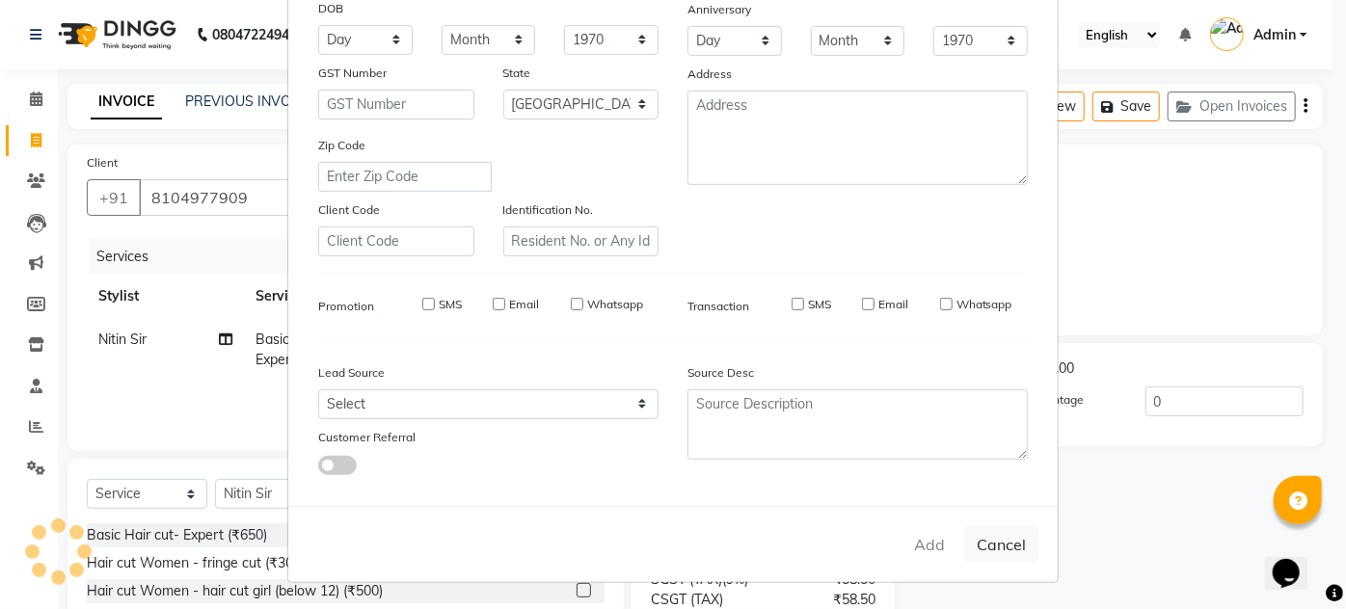
select select
select select "null"
select select
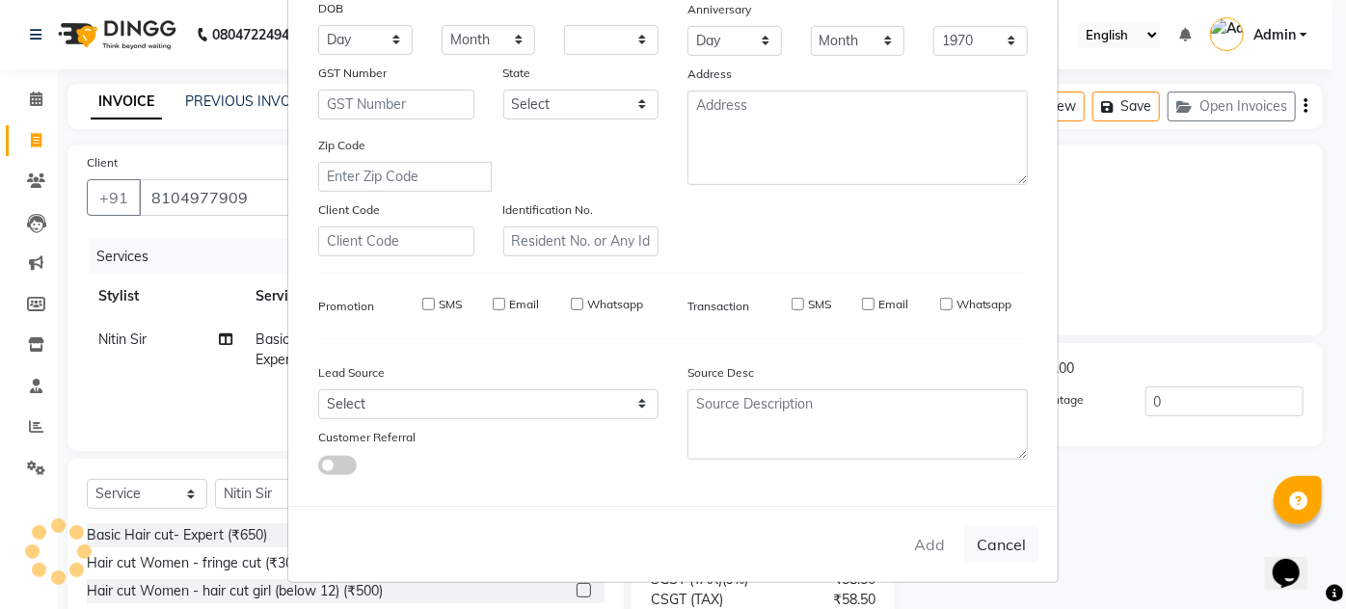
select select
checkbox input "false"
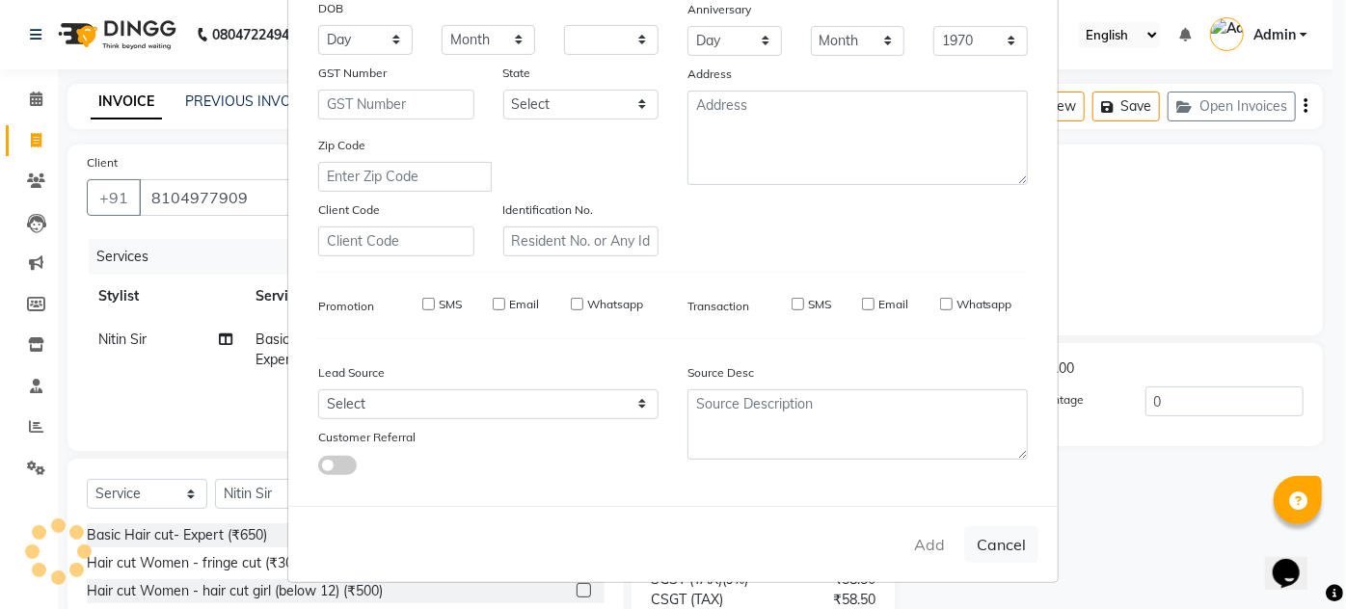
checkbox input "false"
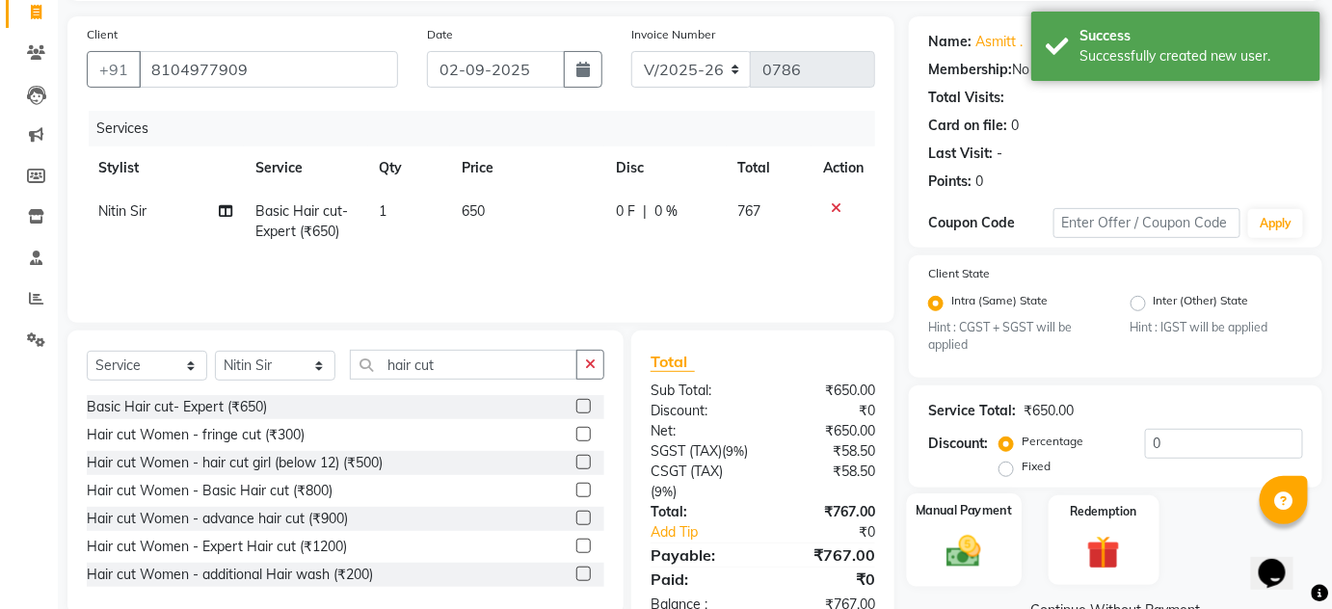
scroll to position [201, 0]
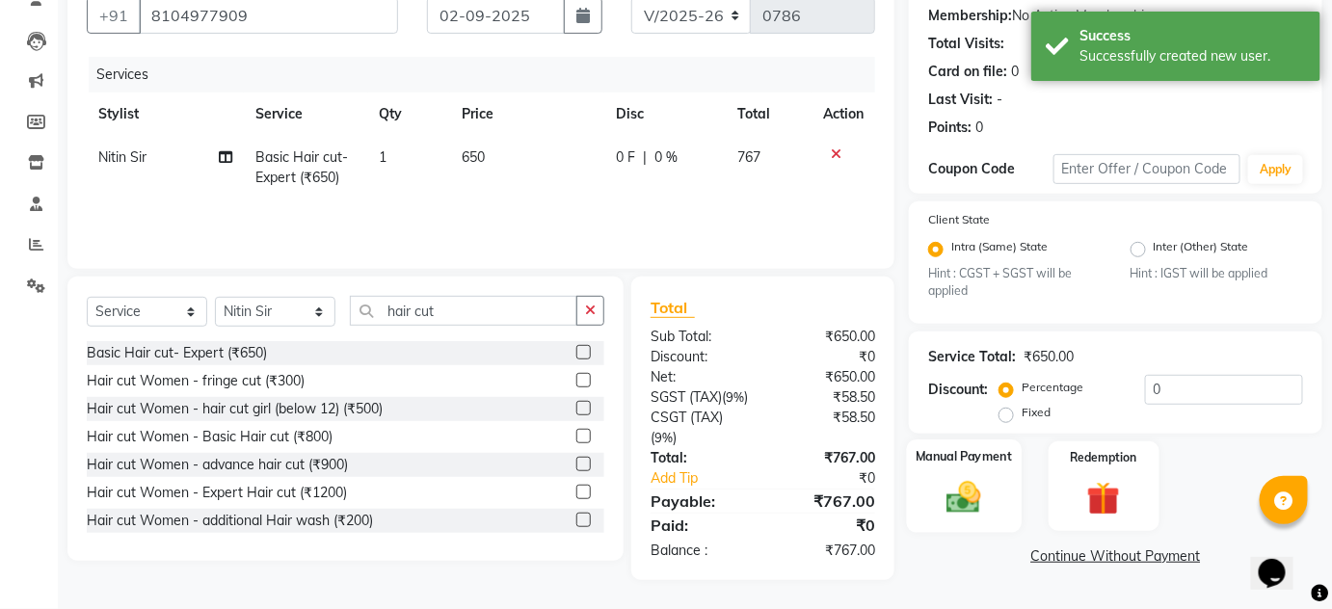
click at [963, 478] on img at bounding box center [964, 498] width 56 height 40
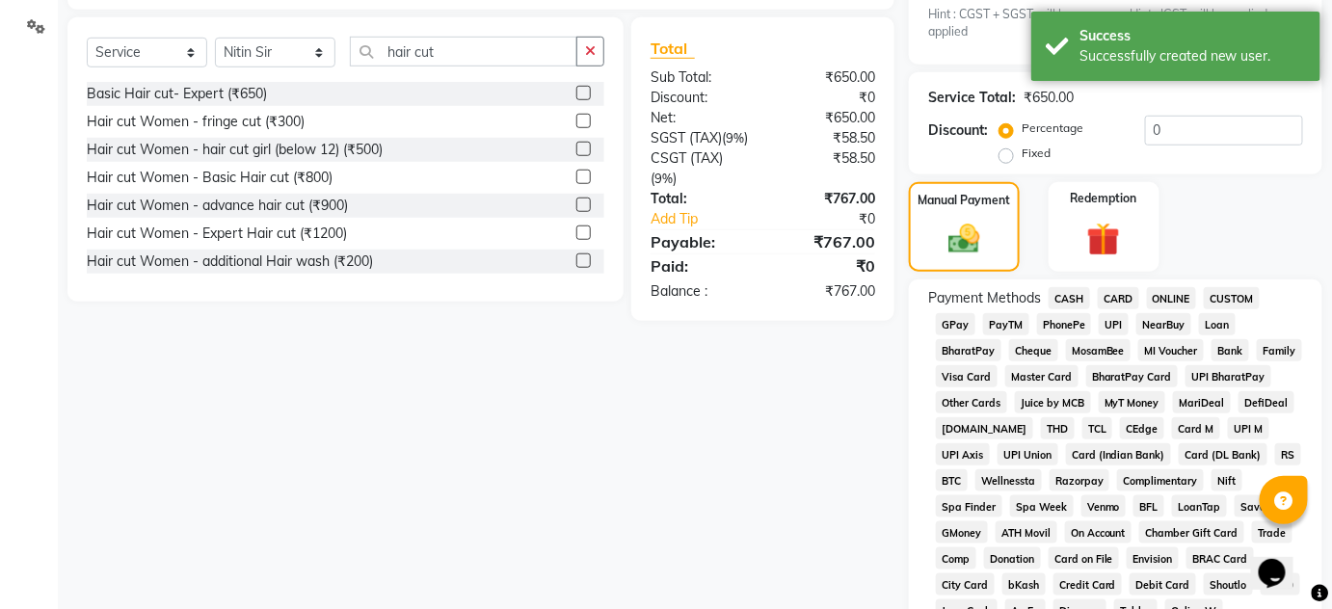
scroll to position [377, 0]
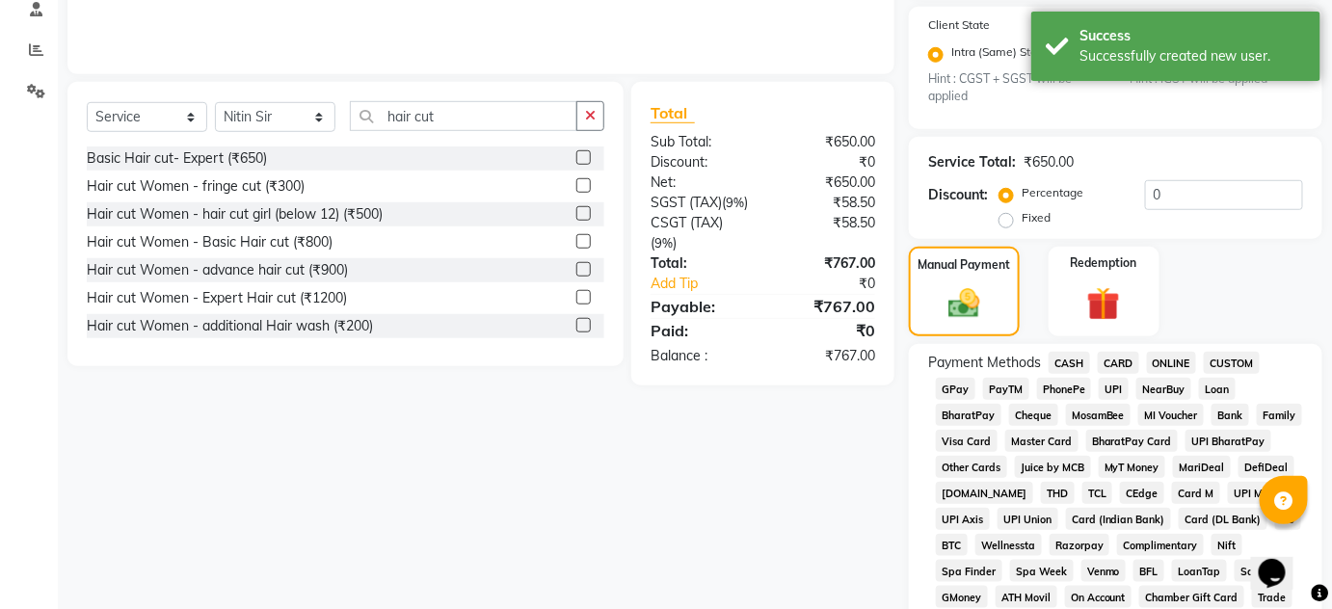
click at [1181, 359] on span "ONLINE" at bounding box center [1172, 363] width 50 height 22
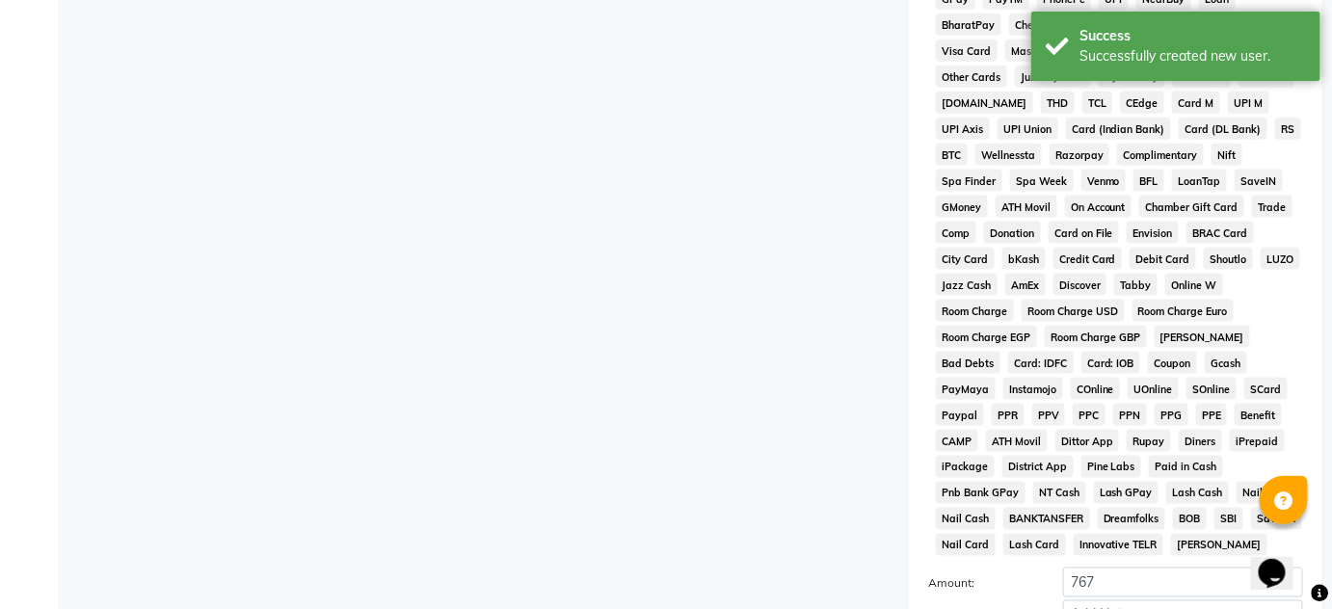
scroll to position [972, 0]
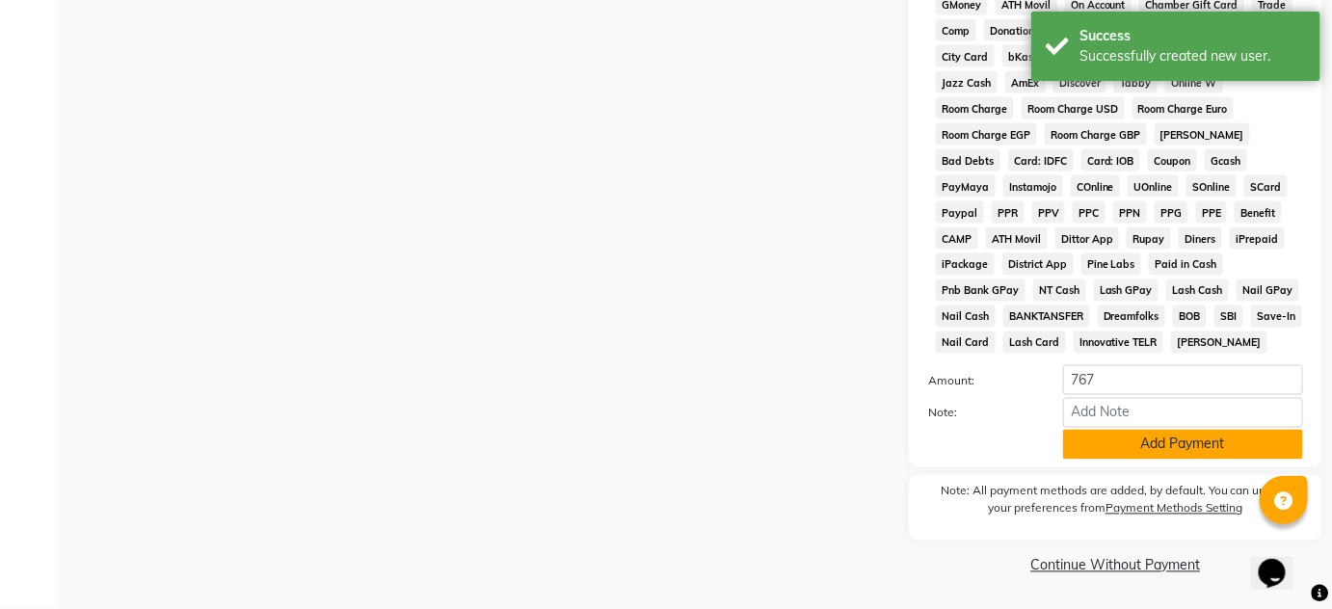
click at [1113, 431] on button "Add Payment" at bounding box center [1183, 445] width 240 height 30
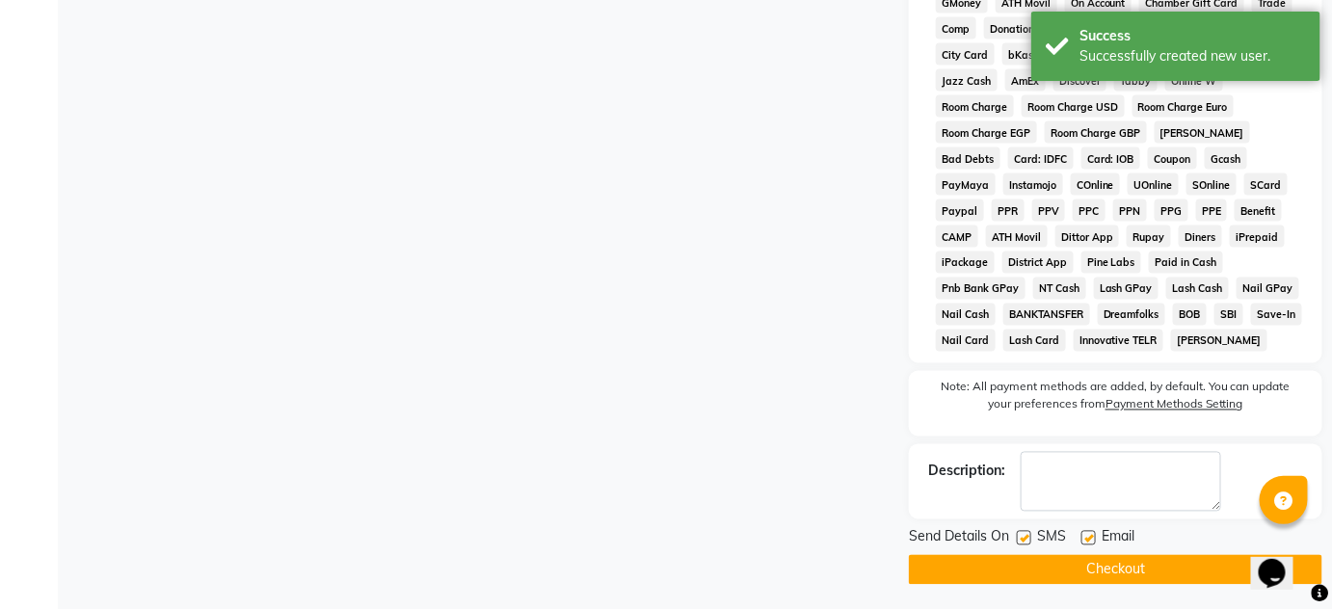
click at [1084, 582] on button "Checkout" at bounding box center [1116, 570] width 414 height 30
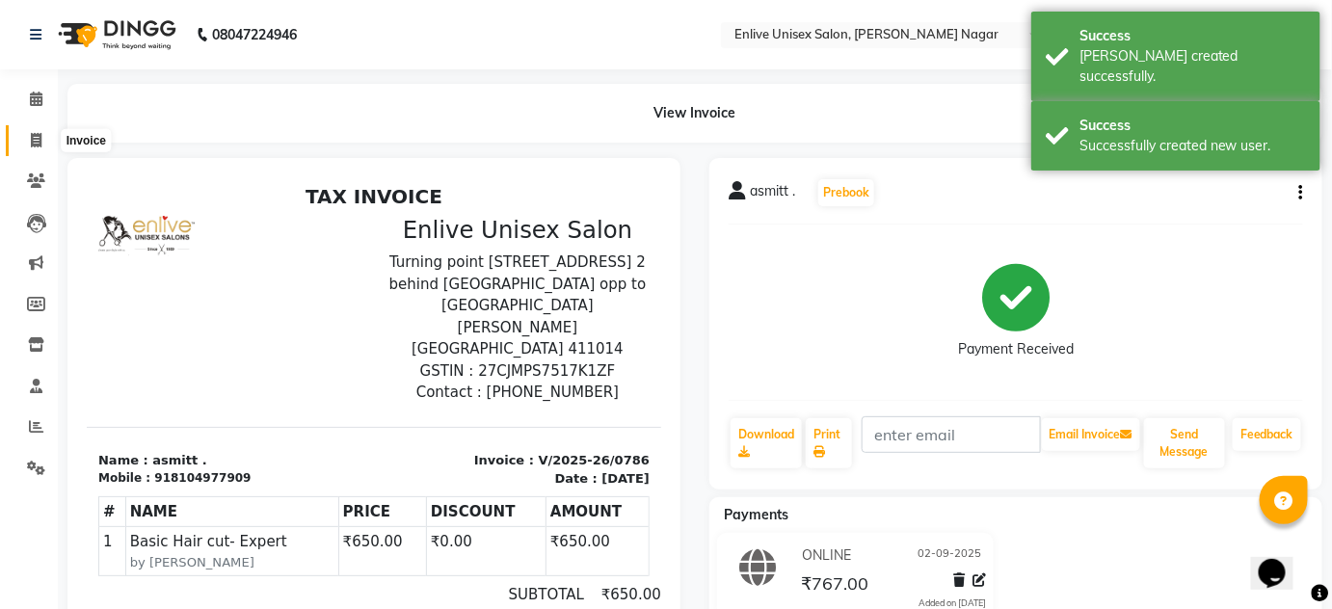
click at [39, 142] on icon at bounding box center [36, 140] width 11 height 14
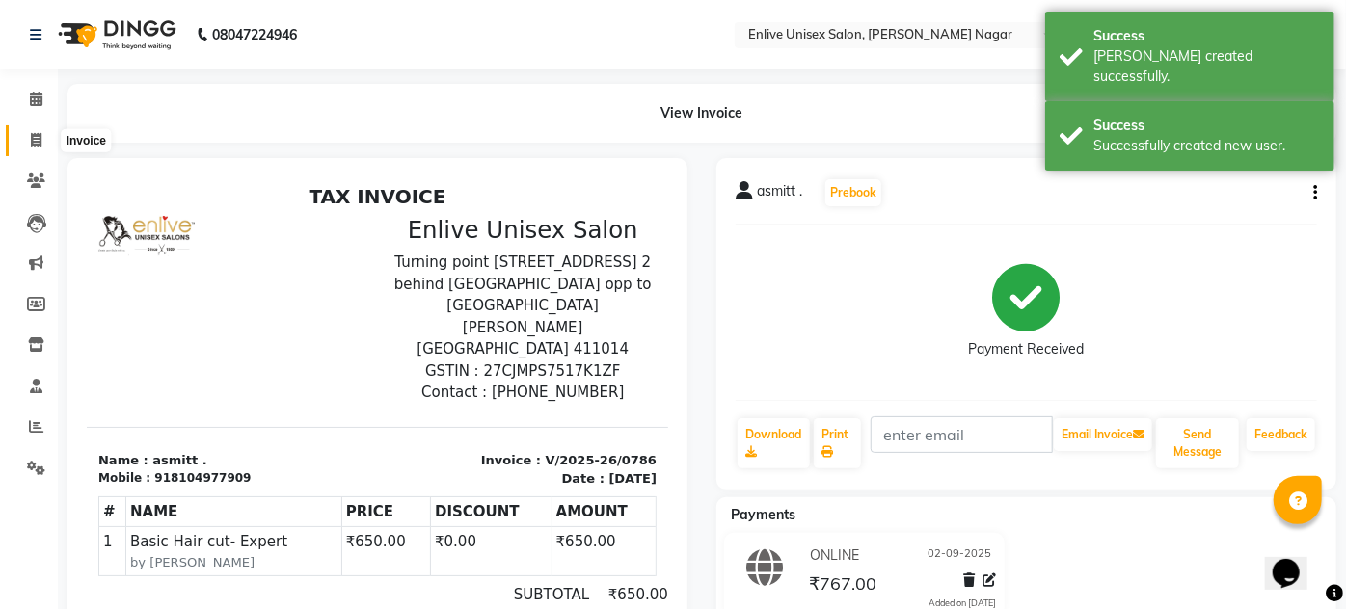
select select "service"
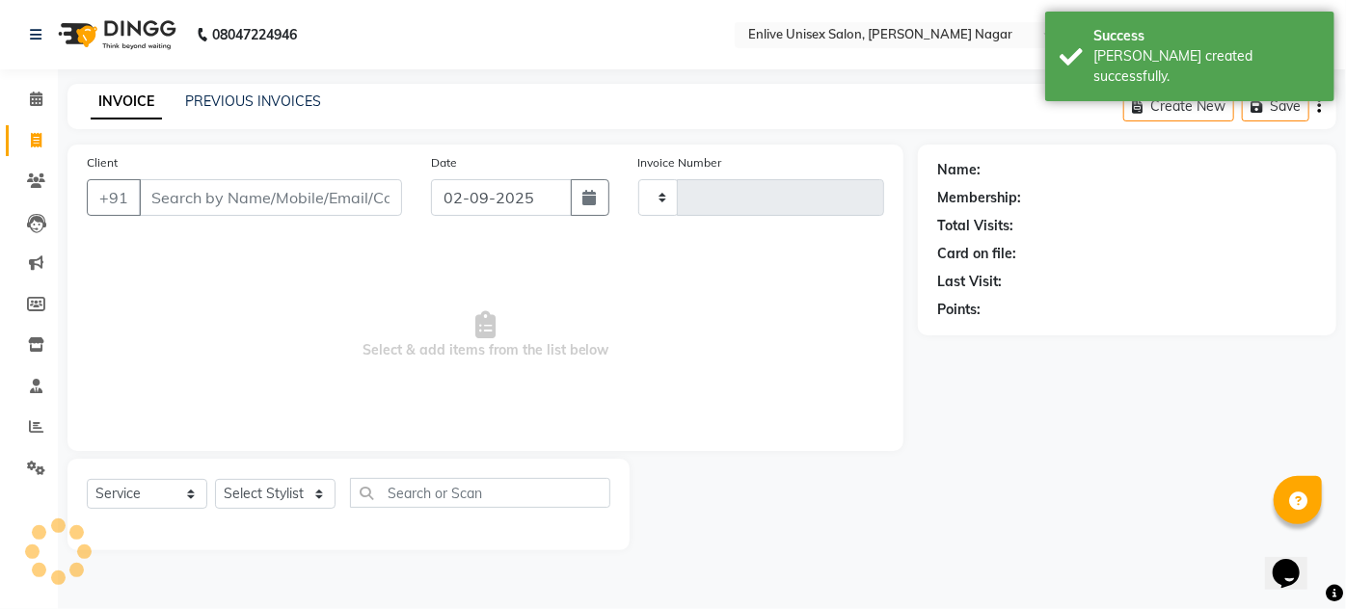
type input "0787"
select select "145"
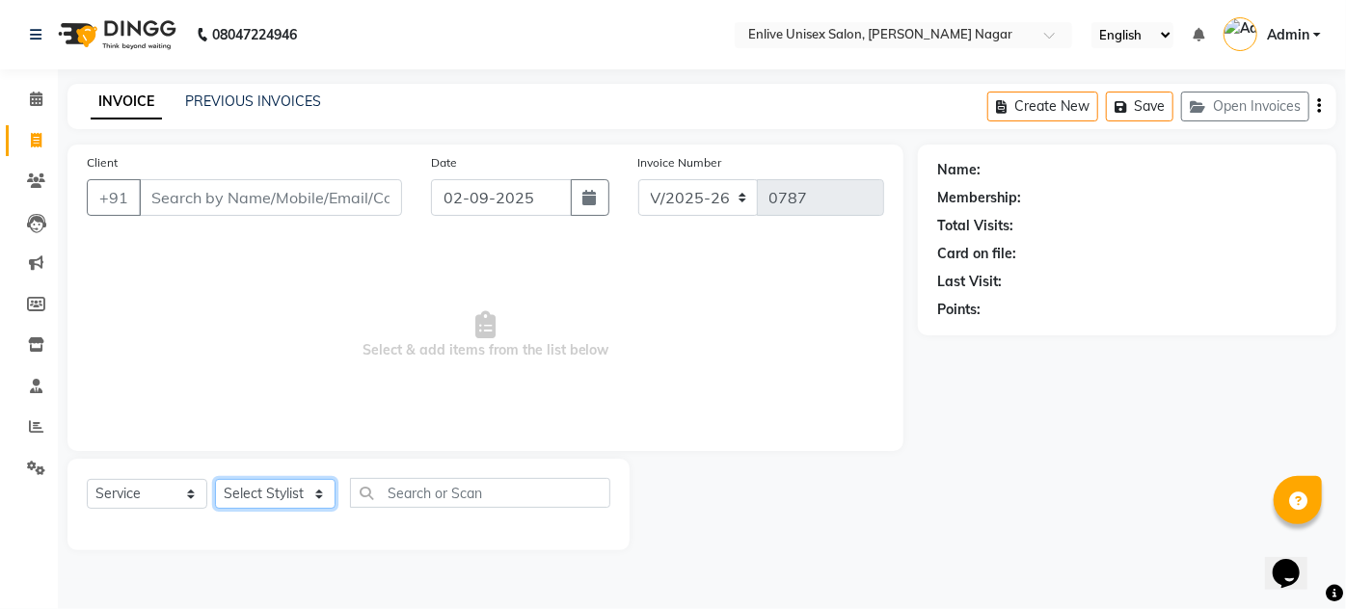
click at [279, 487] on select "Select Stylist Amin Shaikh Arti lohar Nitin Sir sameer Shubhangi Vikas Yasmeen" at bounding box center [275, 494] width 120 height 30
select select "75723"
click at [215, 479] on select "Select Stylist Amin Shaikh Arti lohar Nitin Sir sameer Shubhangi Vikas Yasmeen" at bounding box center [275, 494] width 120 height 30
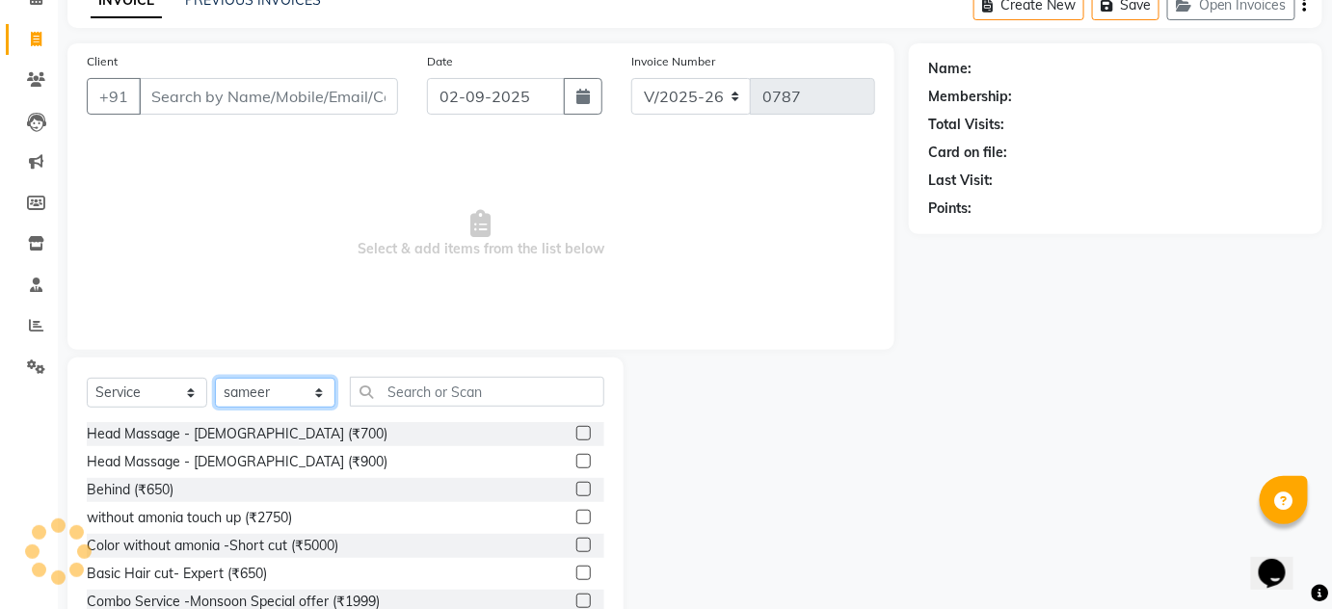
scroll to position [162, 0]
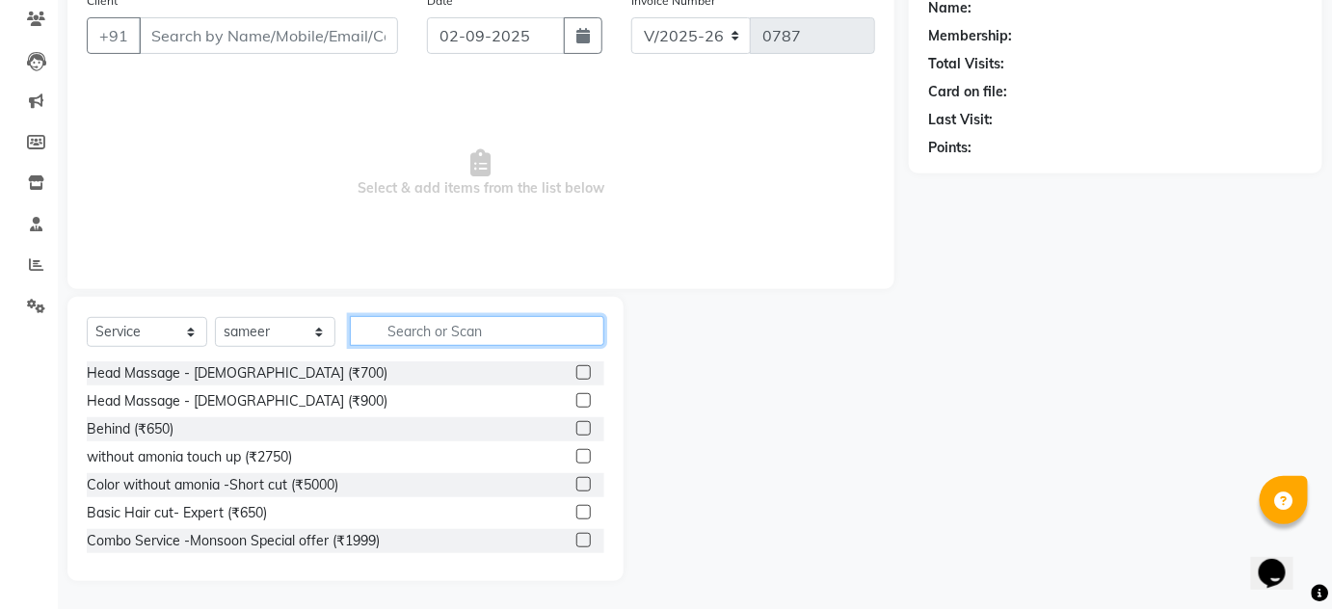
click at [454, 324] on input "text" at bounding box center [477, 331] width 254 height 30
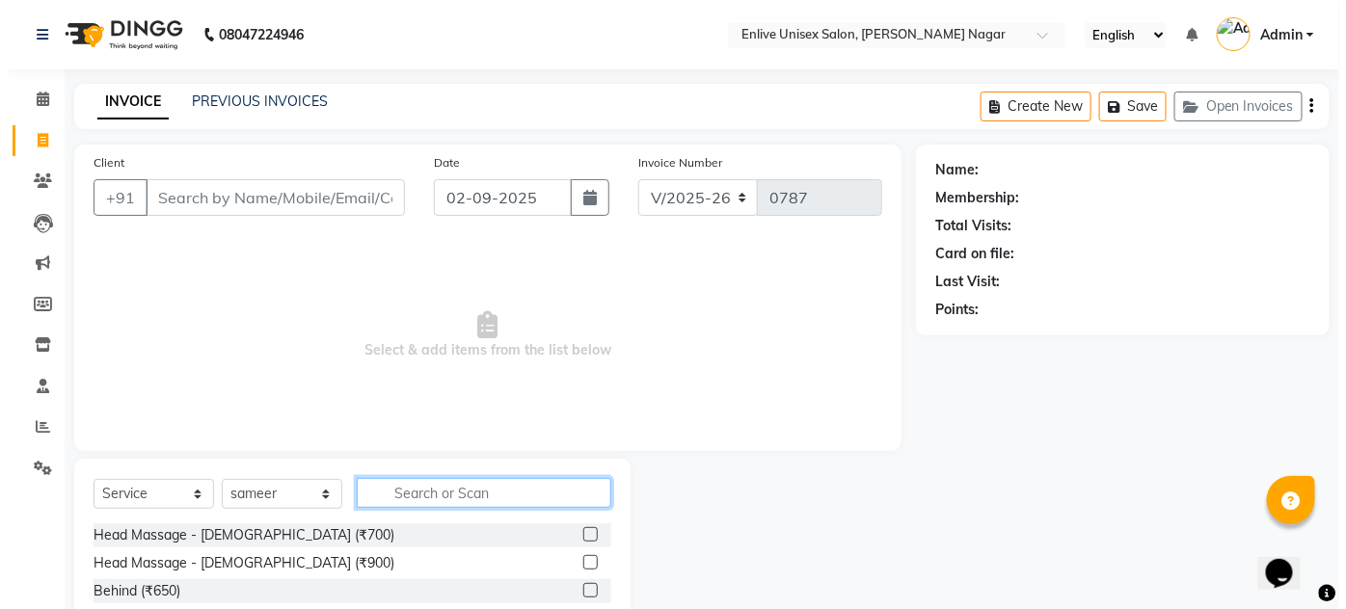
scroll to position [0, 0]
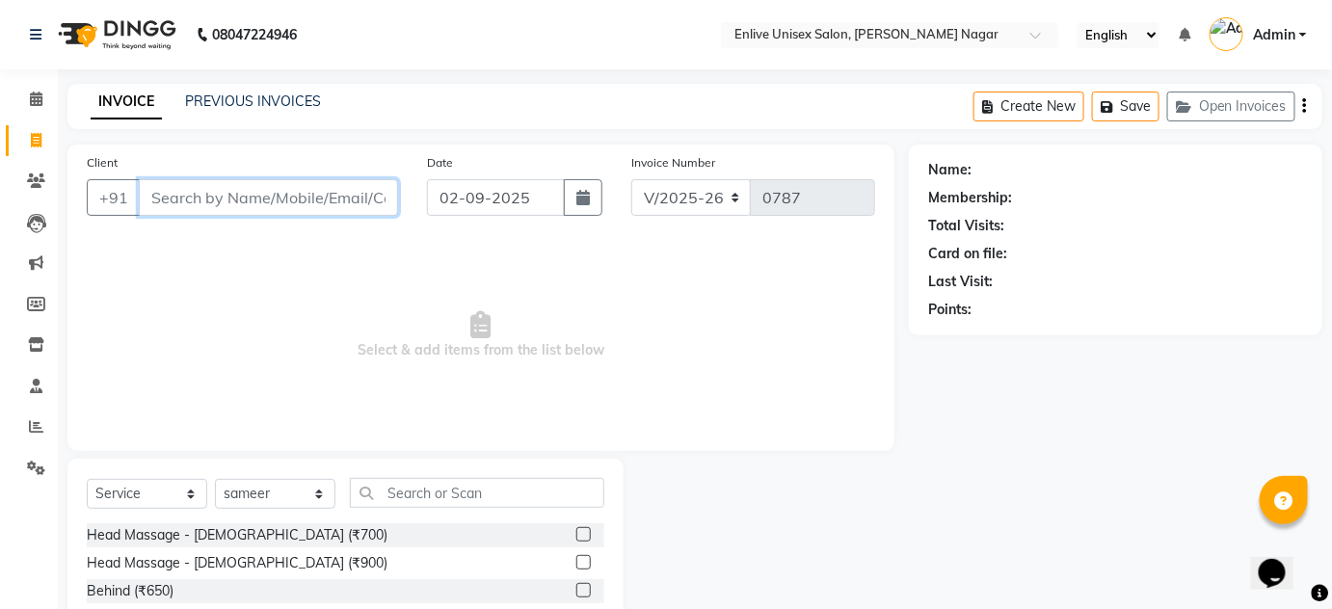
click at [236, 204] on input "Client" at bounding box center [268, 197] width 259 height 37
type input "8482889234"
click at [367, 190] on span "Add Client" at bounding box center [348, 197] width 76 height 19
select select "22"
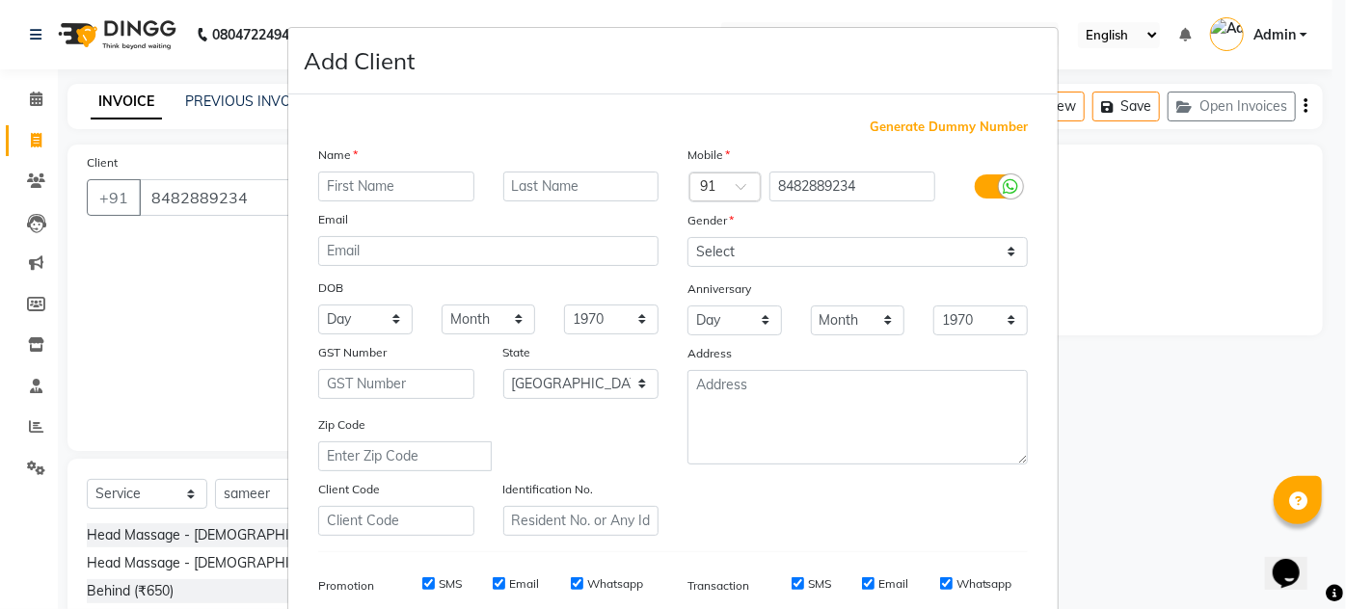
click at [329, 190] on input "text" at bounding box center [396, 187] width 156 height 30
type input "rishi"
click at [522, 176] on input "text" at bounding box center [581, 187] width 156 height 30
type input "."
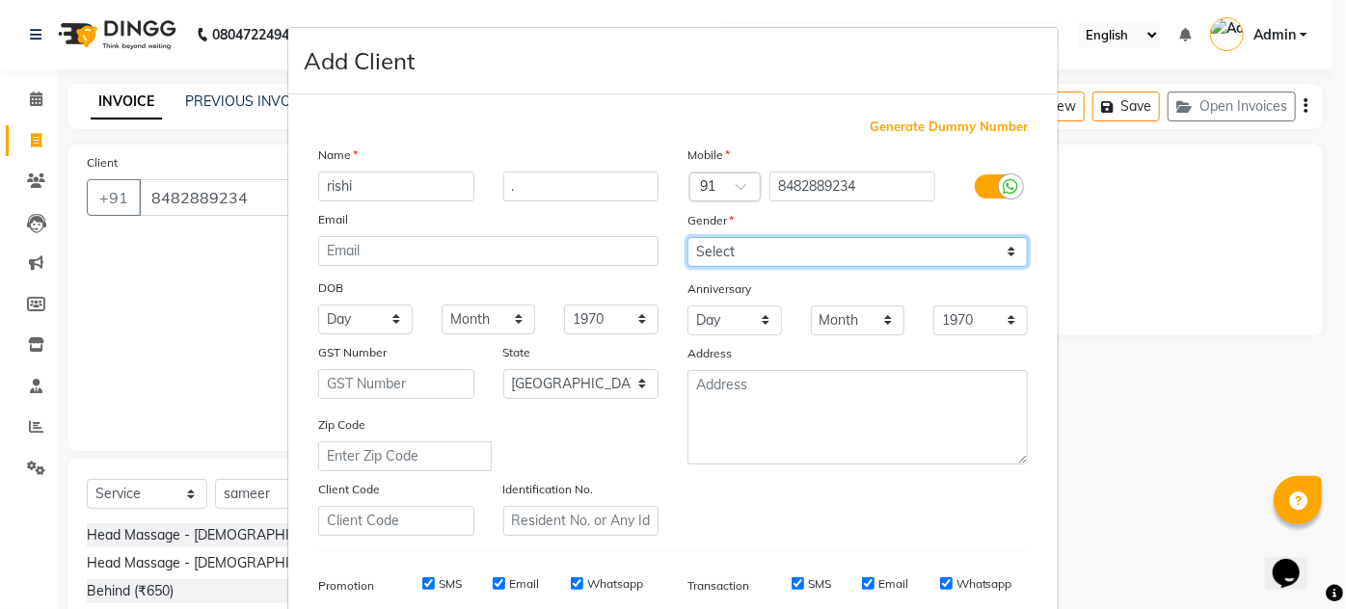
click at [687, 251] on select "Select Male Female Other Prefer Not To Say" at bounding box center [857, 252] width 340 height 30
select select "male"
click at [687, 237] on select "Select Male Female Other Prefer Not To Say" at bounding box center [857, 252] width 340 height 30
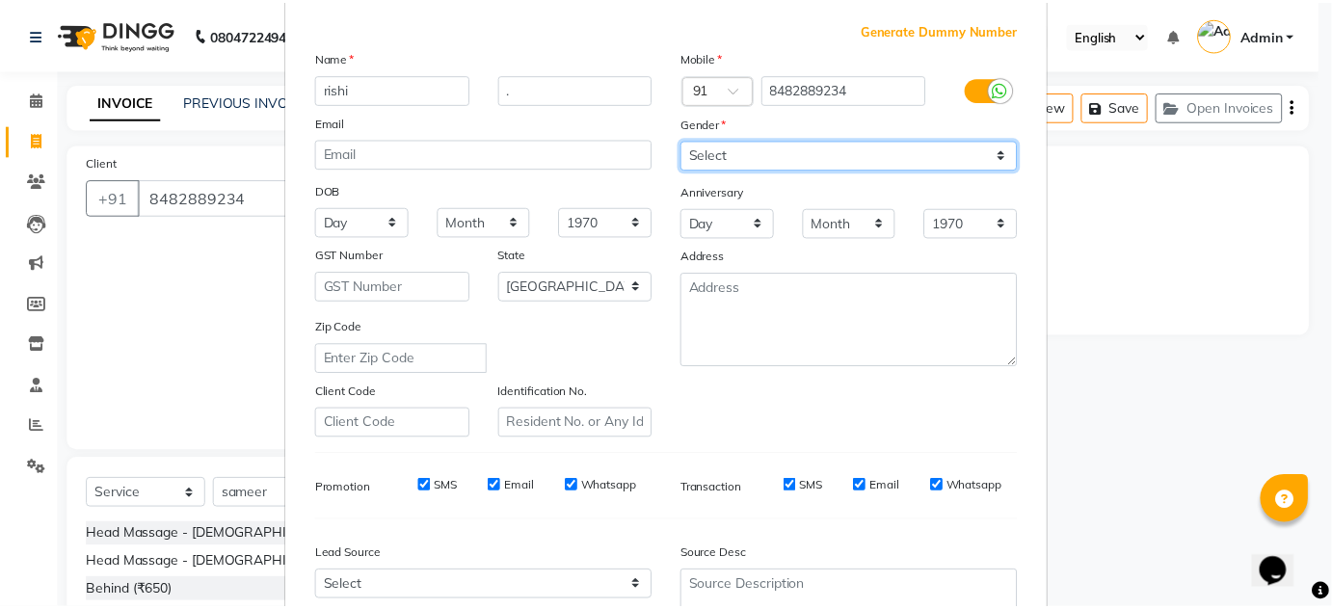
scroll to position [280, 0]
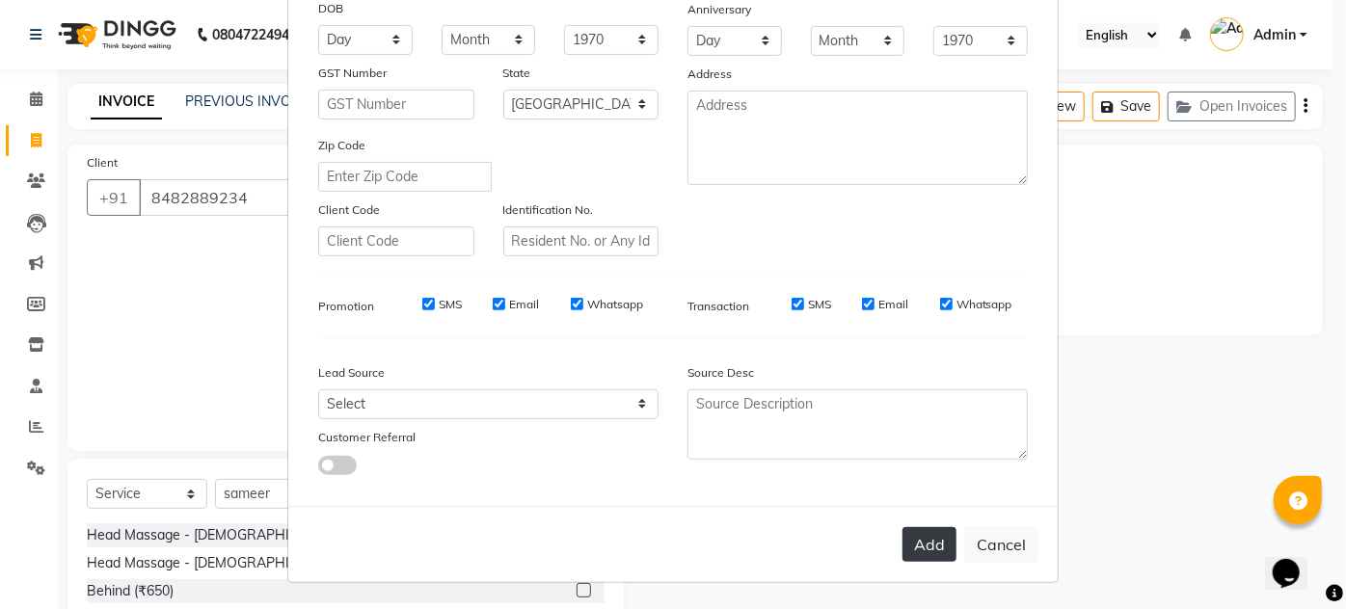
click at [935, 534] on button "Add" at bounding box center [929, 544] width 54 height 35
select select
select select "null"
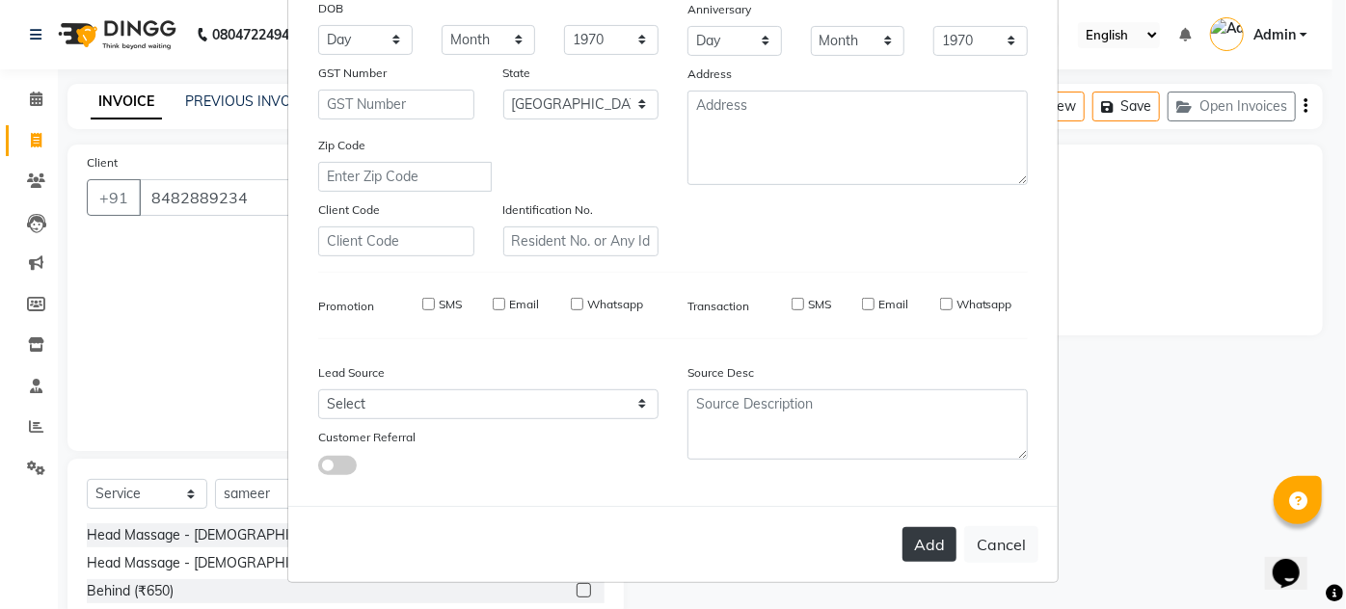
select select
checkbox input "false"
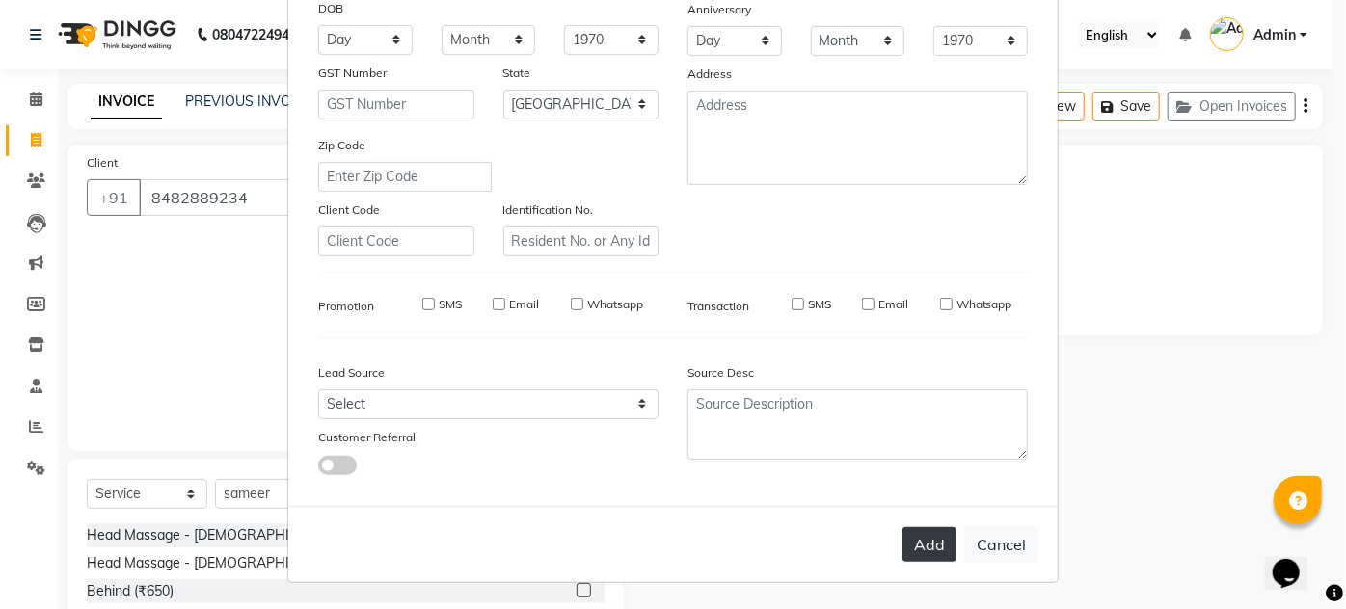
checkbox input "false"
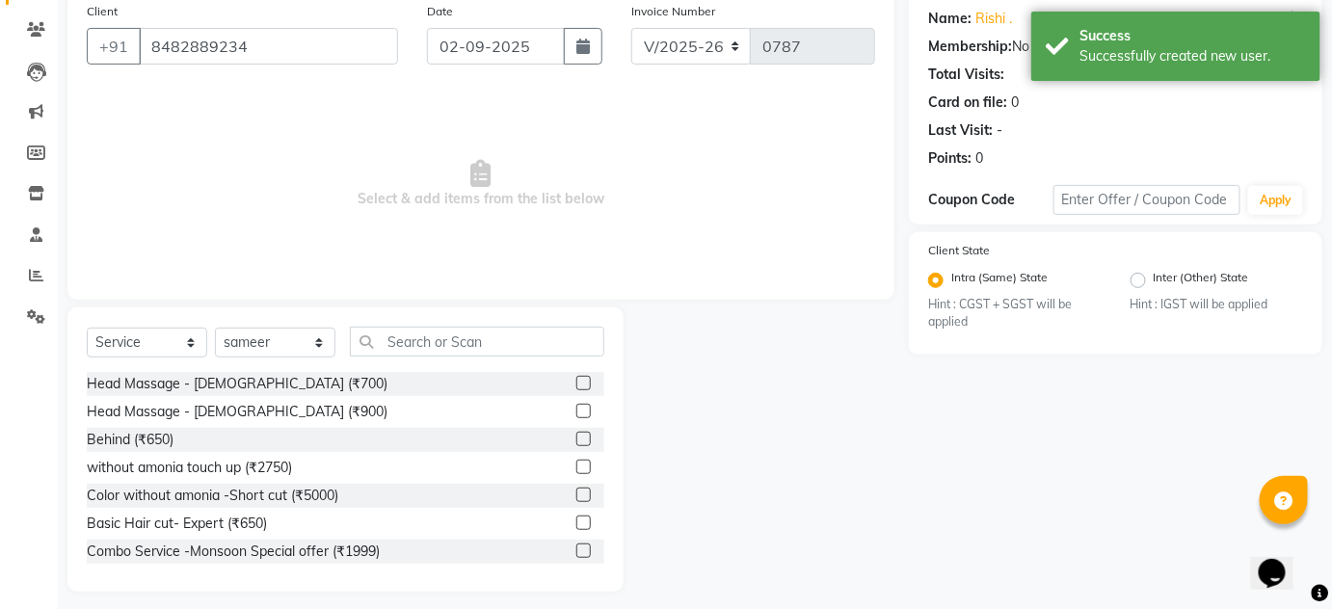
scroll to position [162, 0]
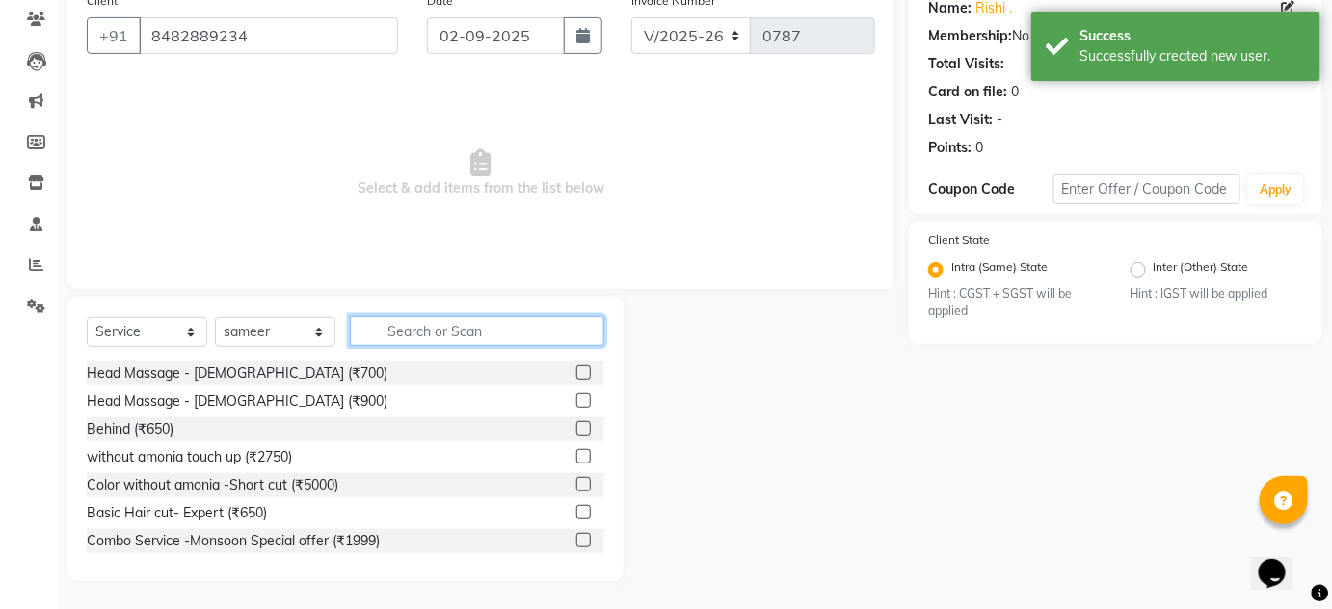
click at [412, 337] on input "text" at bounding box center [477, 331] width 254 height 30
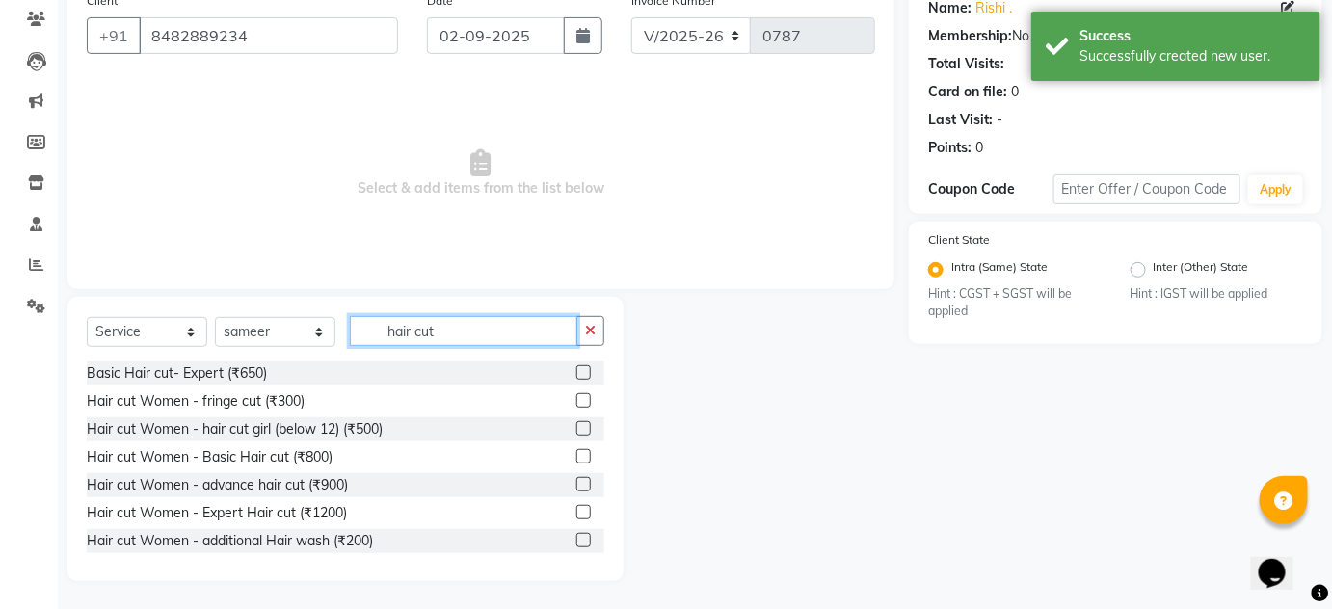
type input "hair cut"
click at [576, 375] on label at bounding box center [583, 372] width 14 height 14
click at [576, 375] on input "checkbox" at bounding box center [582, 373] width 13 height 13
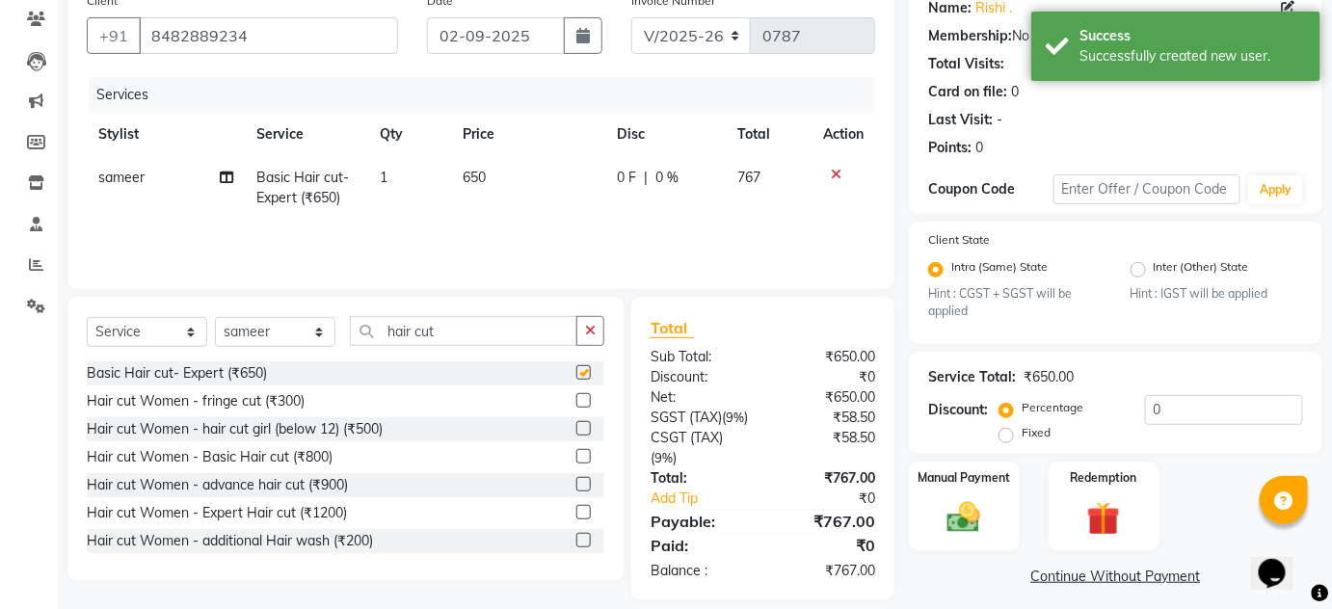
checkbox input "false"
click at [465, 335] on input "hair cut" at bounding box center [464, 331] width 228 height 30
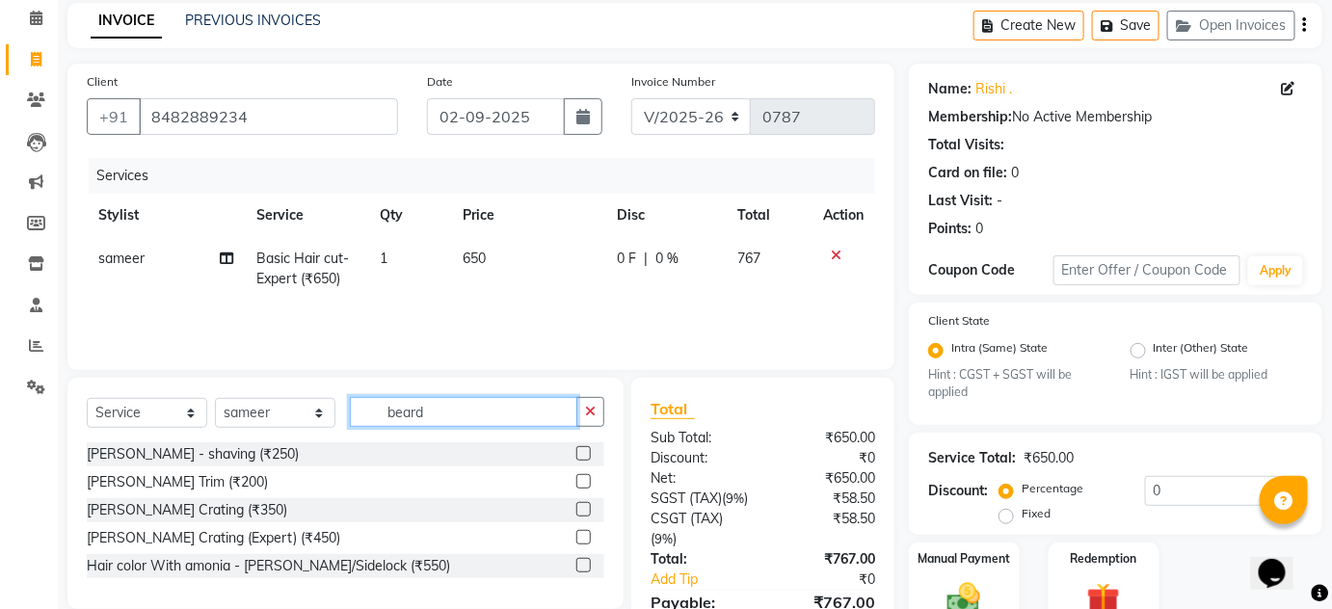
scroll to position [174, 0]
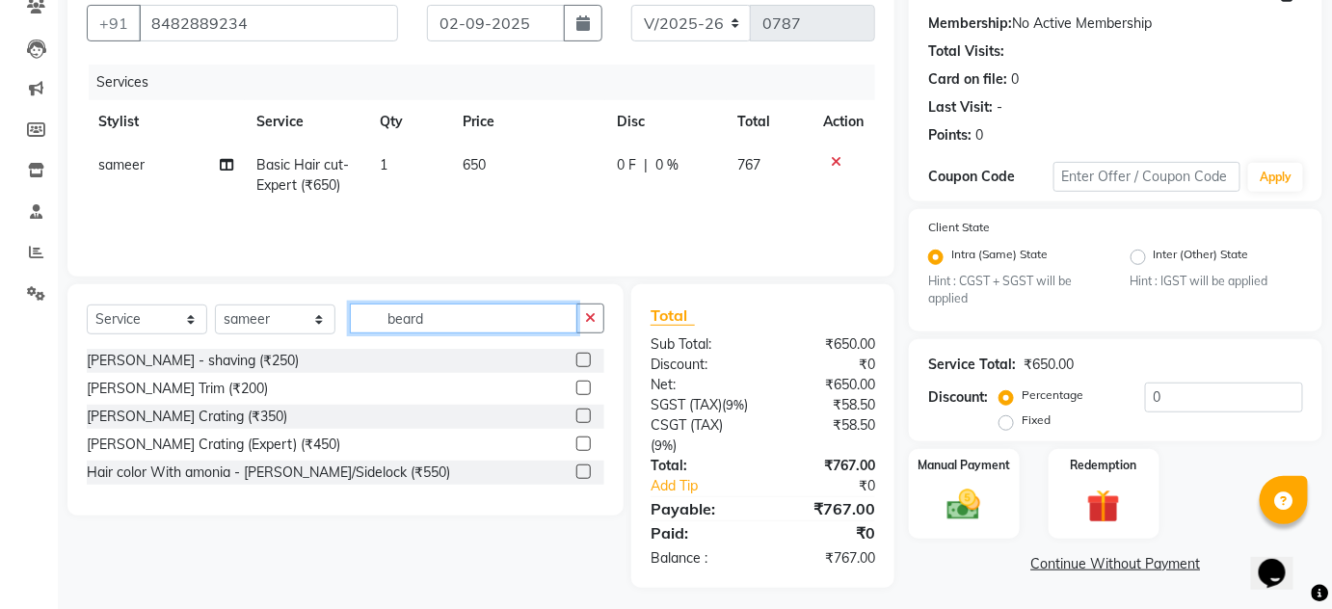
type input "beard"
click at [583, 417] on label at bounding box center [583, 416] width 14 height 14
click at [583, 417] on input "checkbox" at bounding box center [582, 417] width 13 height 13
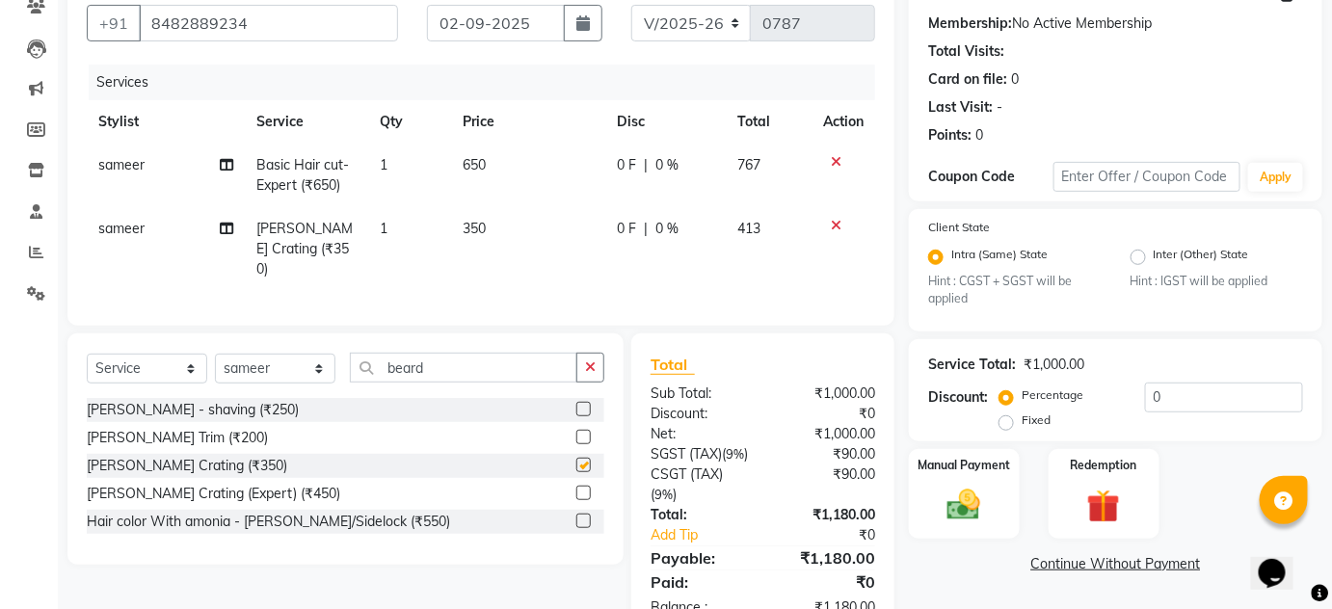
checkbox input "false"
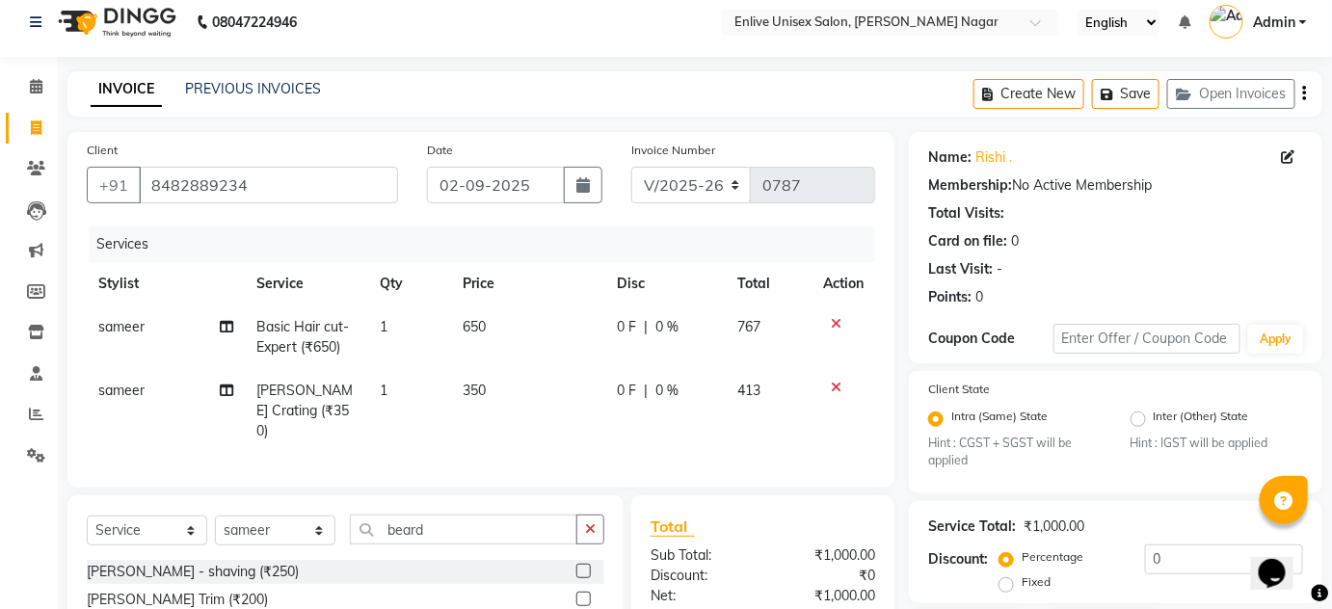
scroll to position [244, 0]
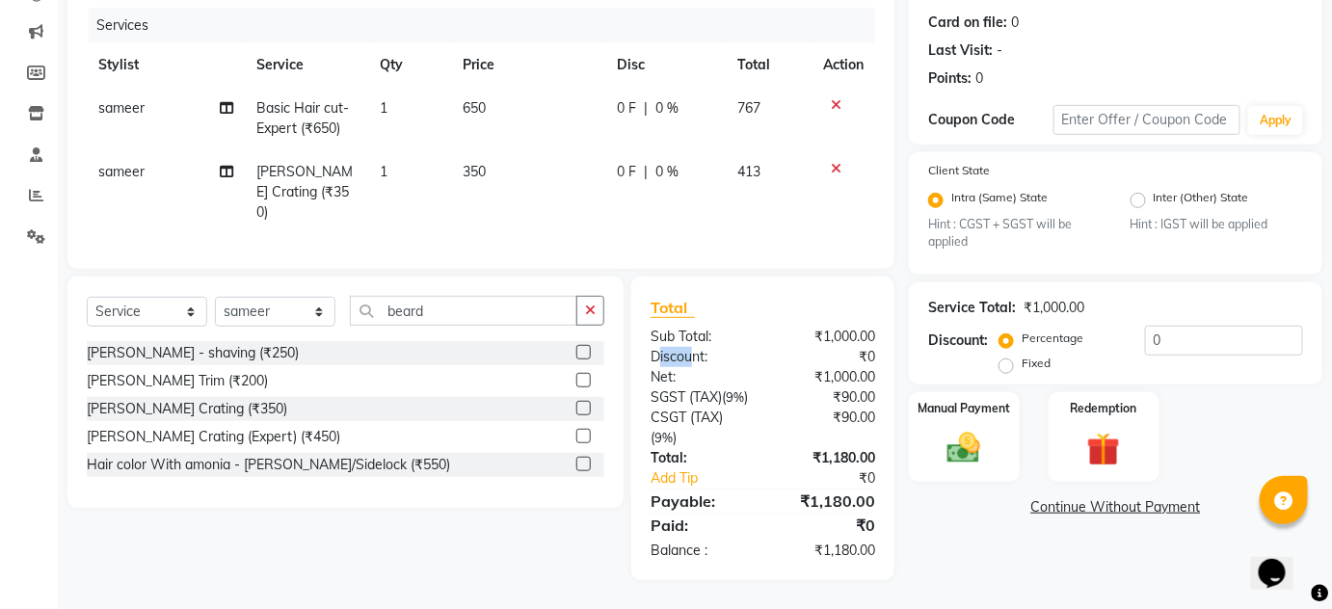
drag, startPoint x: 656, startPoint y: 341, endPoint x: 696, endPoint y: 341, distance: 39.5
click at [696, 347] on div "Discount:" at bounding box center [699, 357] width 127 height 20
click at [966, 534] on div "Name: Rishi . Membership: No Active Membership Total Visits: Card on file: 0 La…" at bounding box center [1123, 246] width 428 height 667
drag, startPoint x: 804, startPoint y: 465, endPoint x: 870, endPoint y: 472, distance: 67.0
click at [870, 472] on div "Total Sub Total: ₹1,000.00 Discount: ₹0 Net: ₹1,000.00 SGST (Tax) ( 9% ) ₹90.00…" at bounding box center [763, 428] width 225 height 265
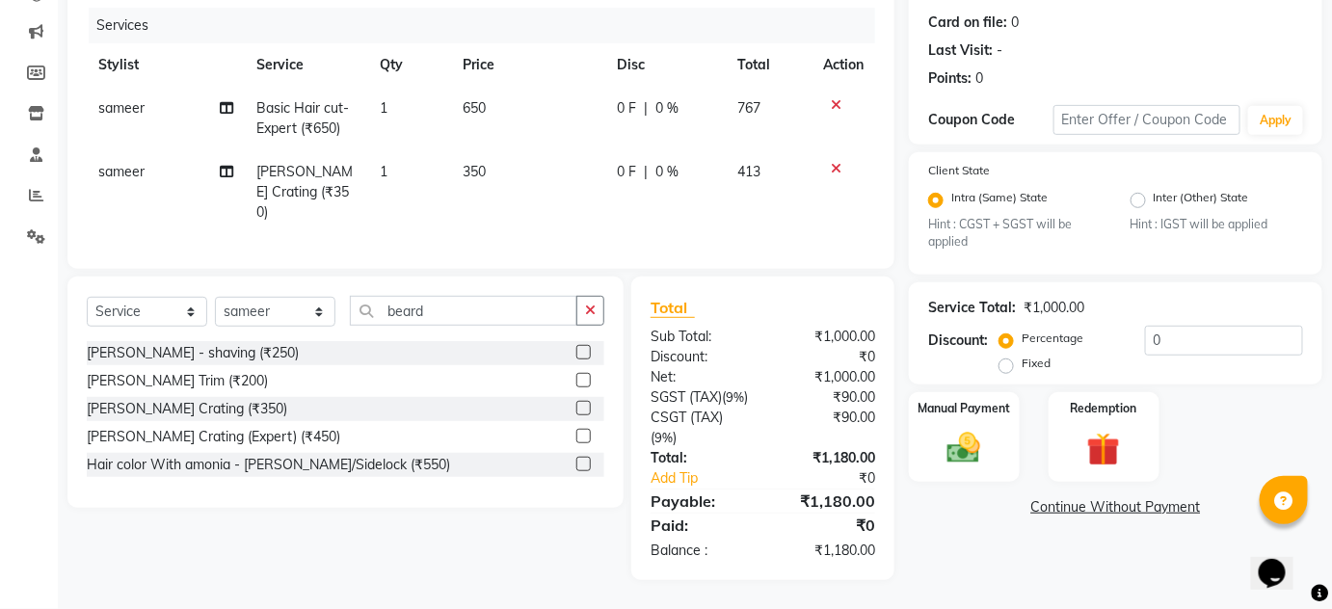
click at [971, 535] on div "Name: Rishi . Membership: No Active Membership Total Visits: Card on file: 0 La…" at bounding box center [1123, 246] width 428 height 667
click at [938, 457] on div "Manual Payment" at bounding box center [964, 437] width 115 height 94
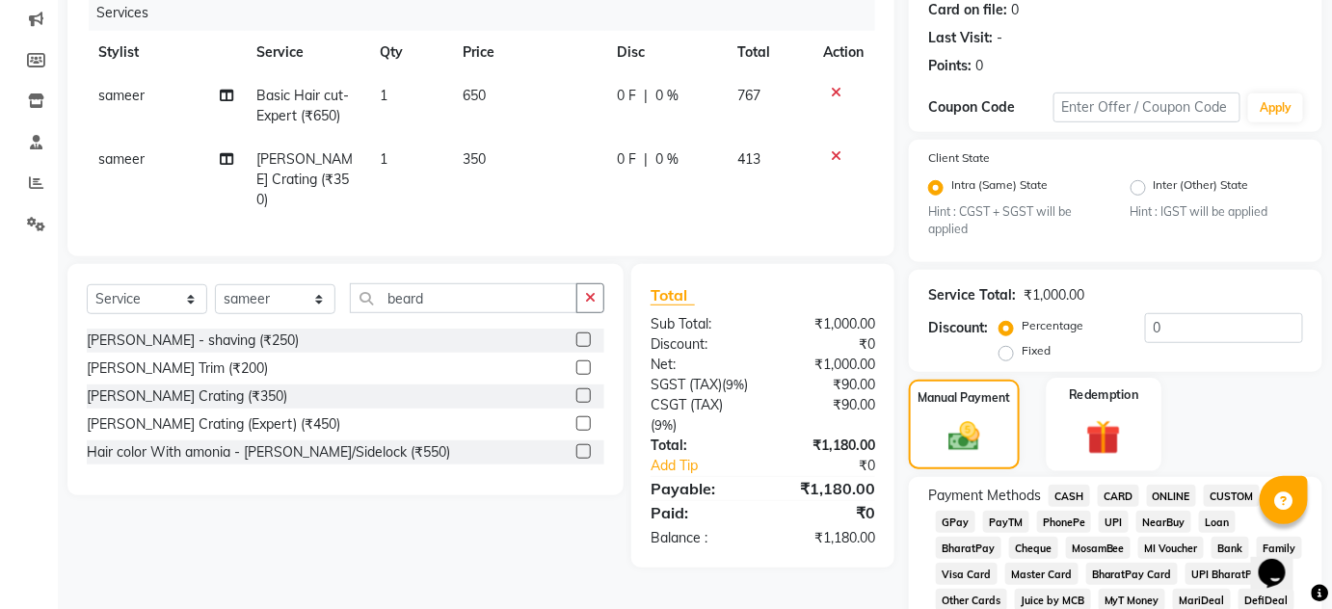
scroll to position [332, 0]
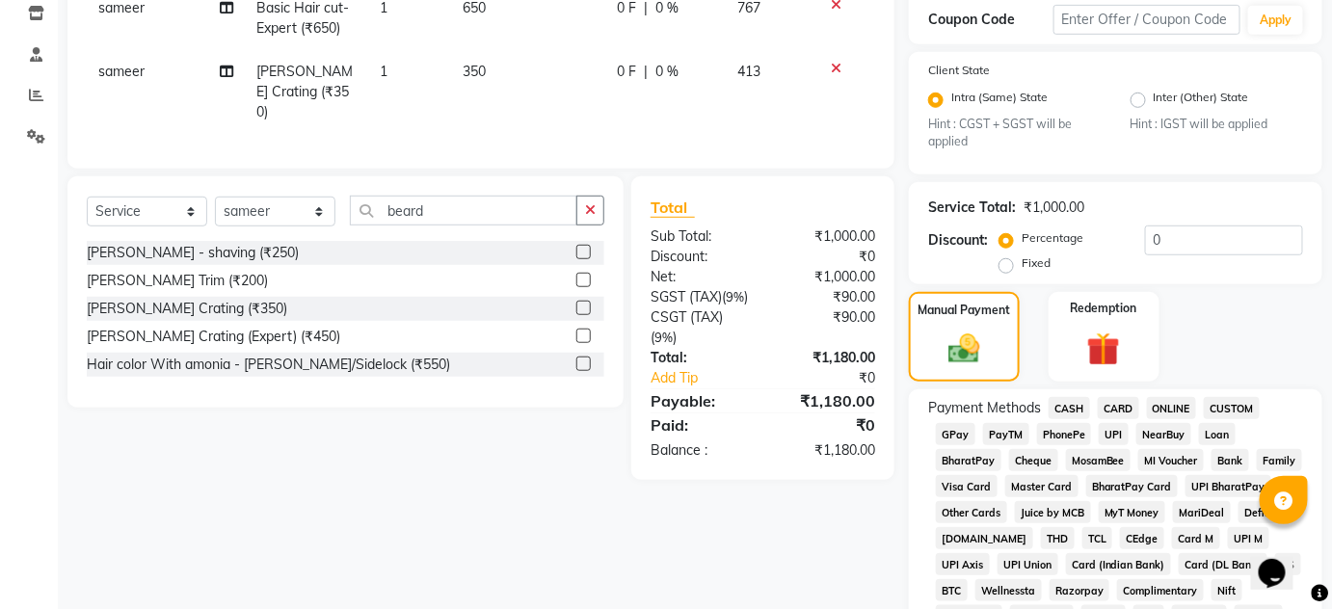
click at [1171, 405] on span "ONLINE" at bounding box center [1172, 408] width 50 height 22
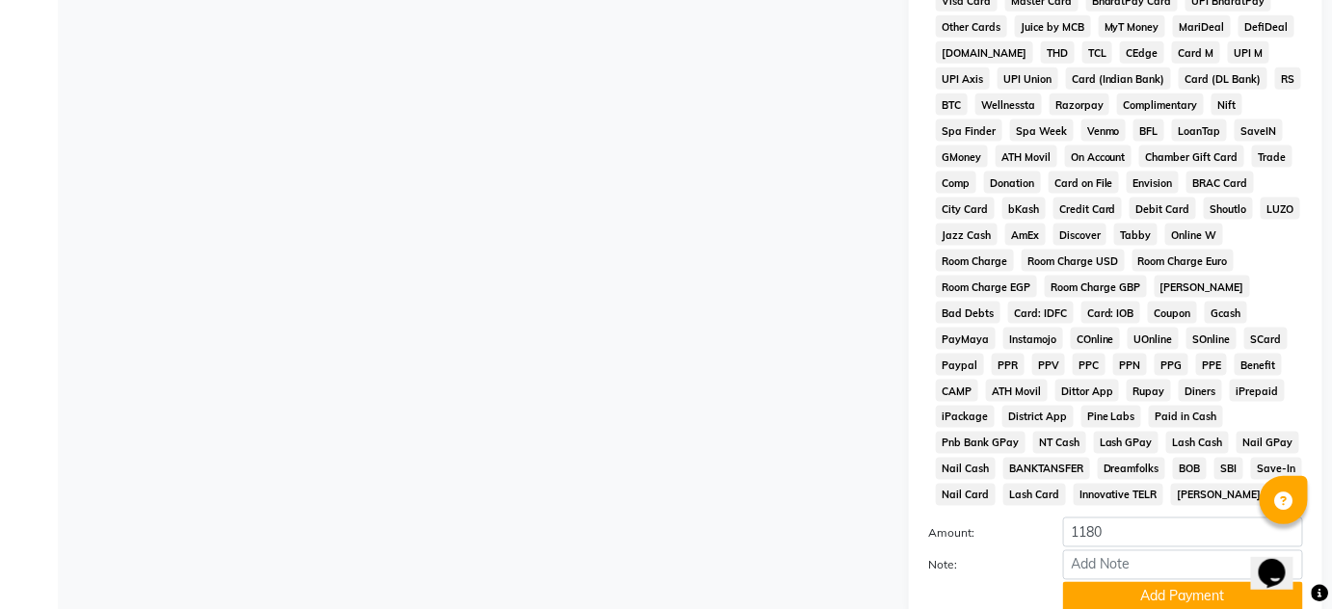
scroll to position [857, 0]
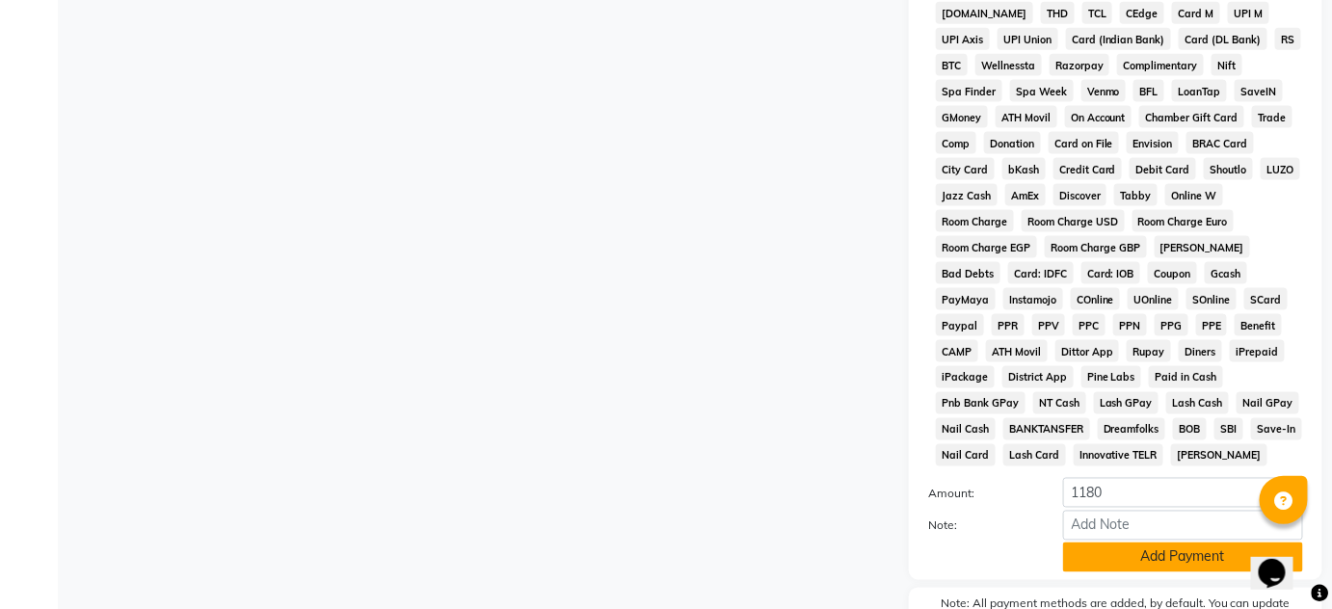
click at [1144, 564] on button "Add Payment" at bounding box center [1183, 558] width 240 height 30
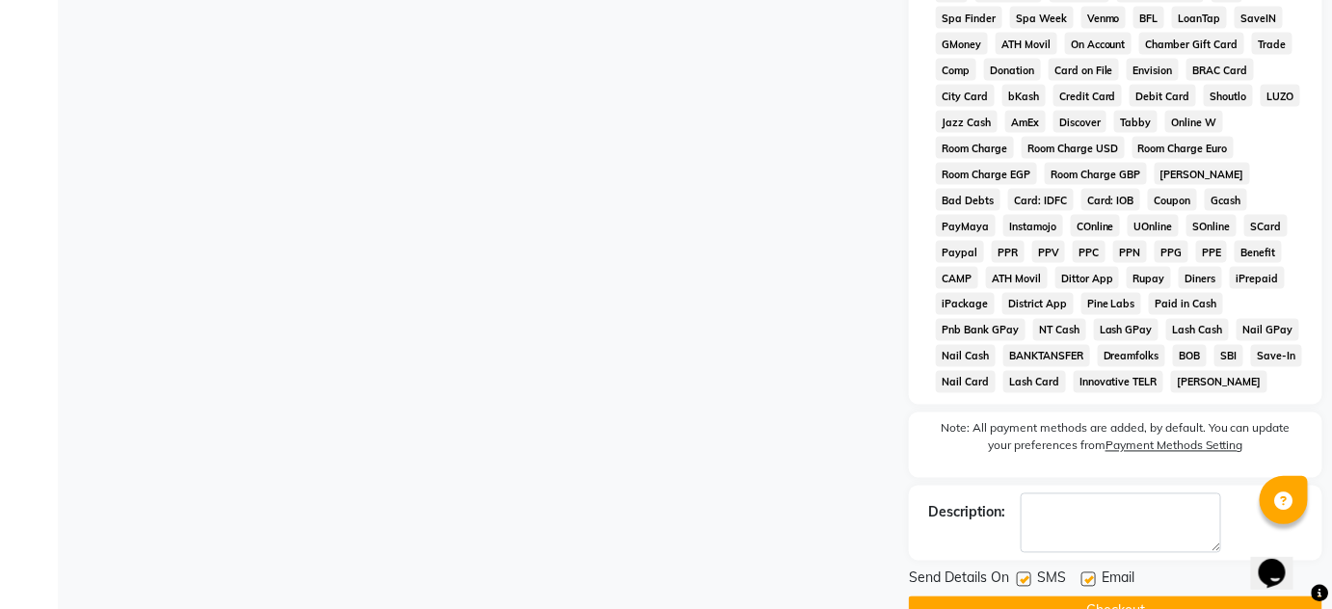
scroll to position [978, 0]
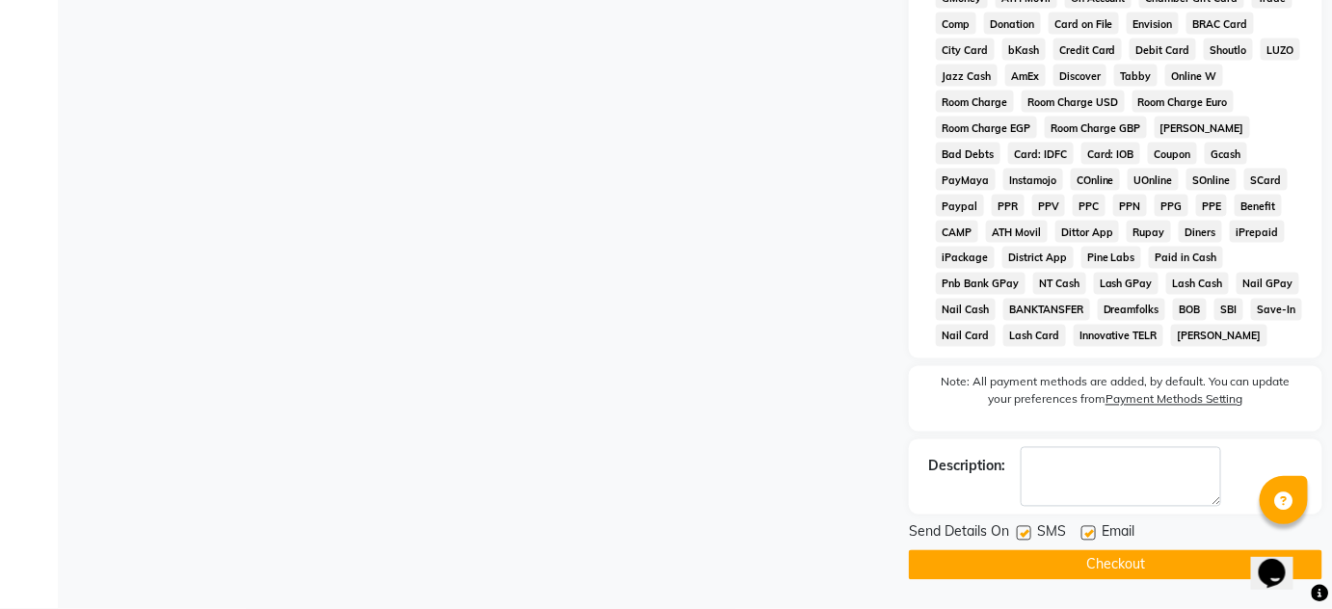
click at [1144, 554] on button "Checkout" at bounding box center [1116, 565] width 414 height 30
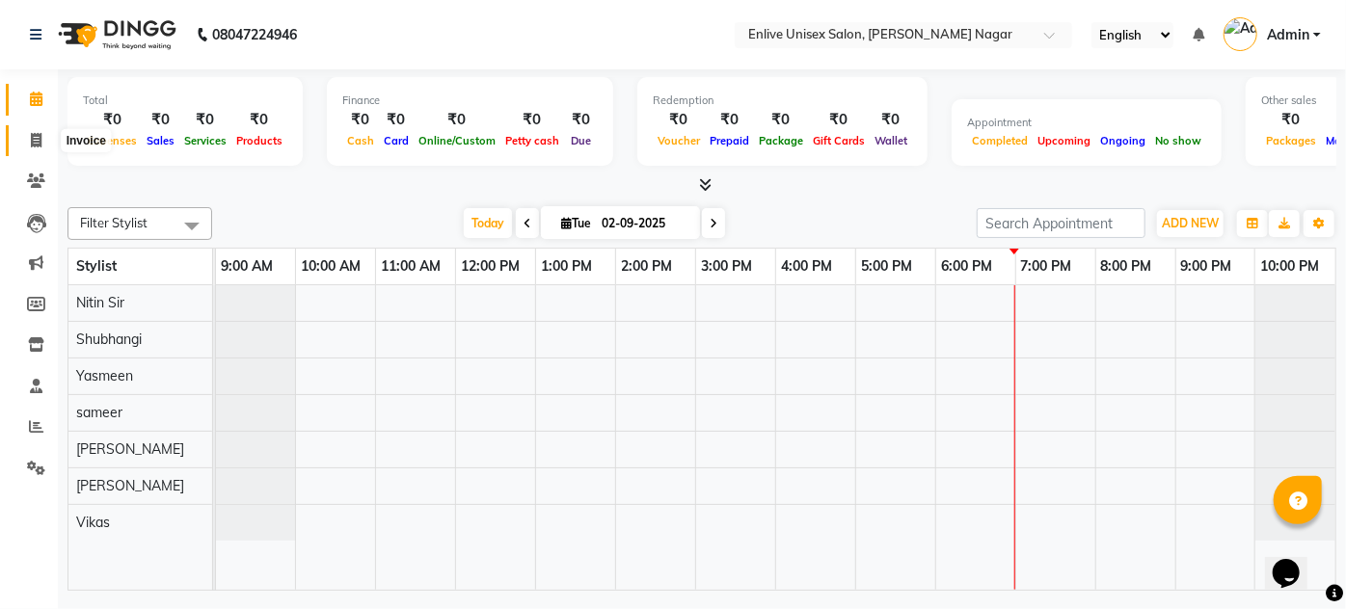
click at [28, 137] on span at bounding box center [36, 141] width 34 height 22
select select "service"
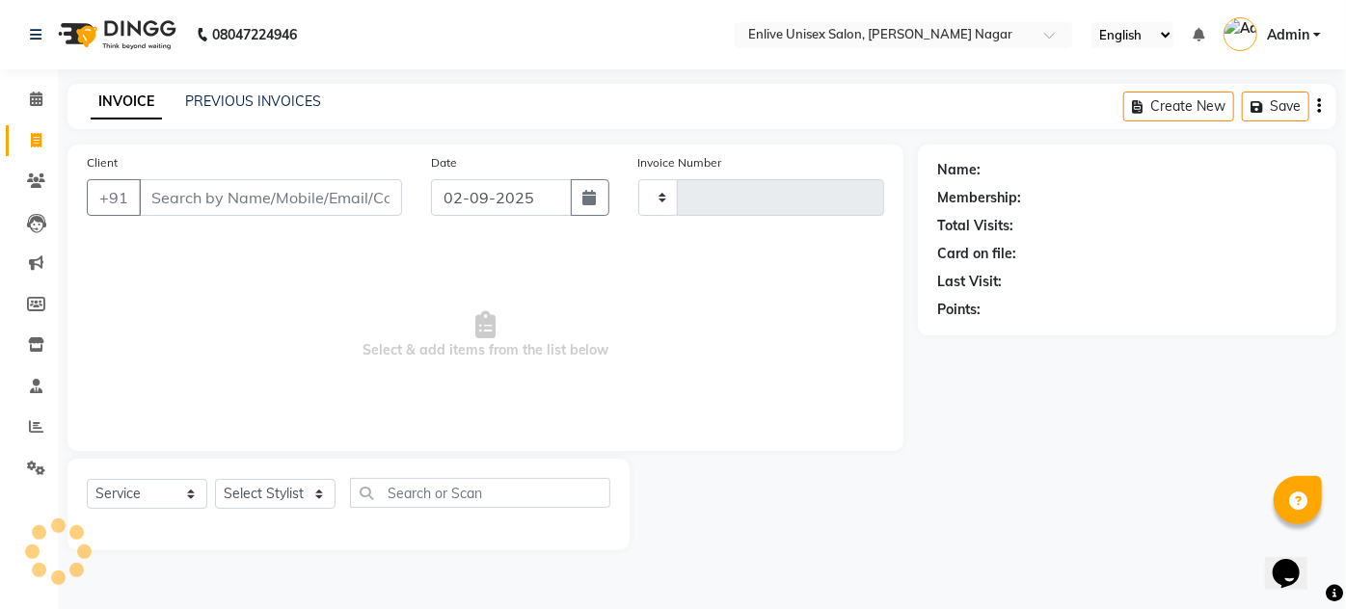
type input "0788"
select select "145"
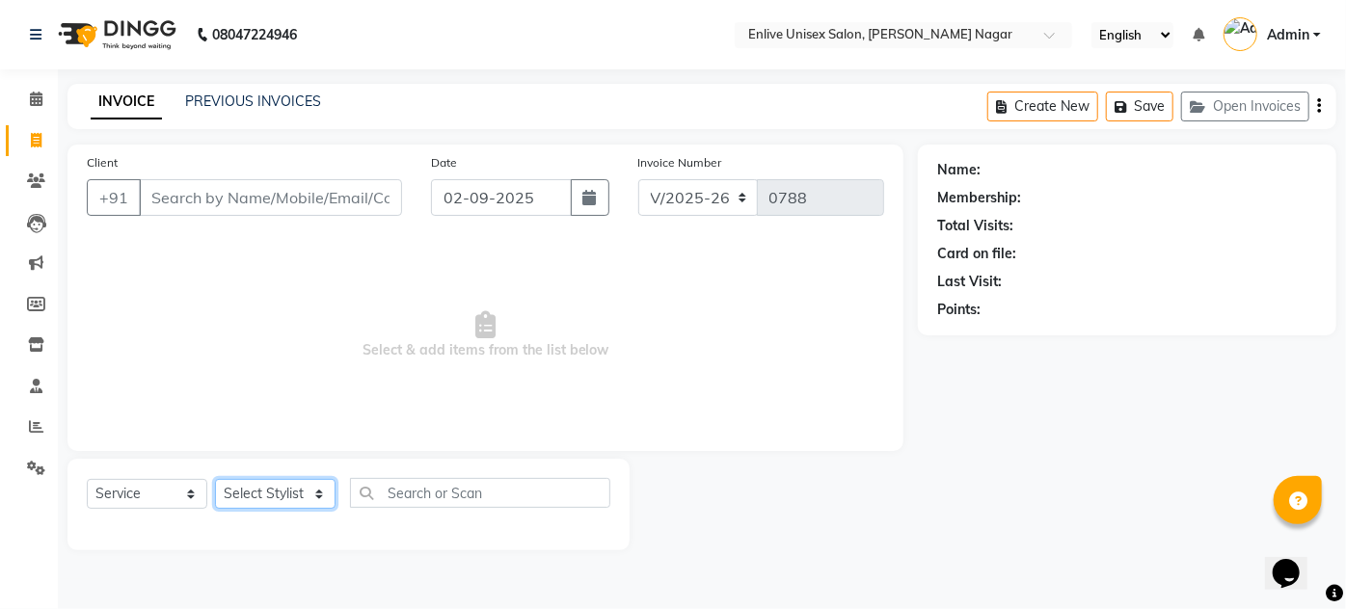
click at [290, 495] on select "Select Stylist [PERSON_NAME] [PERSON_NAME] Nitin Sir sameer [PERSON_NAME] [PERS…" at bounding box center [275, 494] width 120 height 30
select select "84222"
click at [215, 479] on select "Select Stylist [PERSON_NAME] [PERSON_NAME] Nitin Sir sameer [PERSON_NAME] [PERS…" at bounding box center [275, 494] width 120 height 30
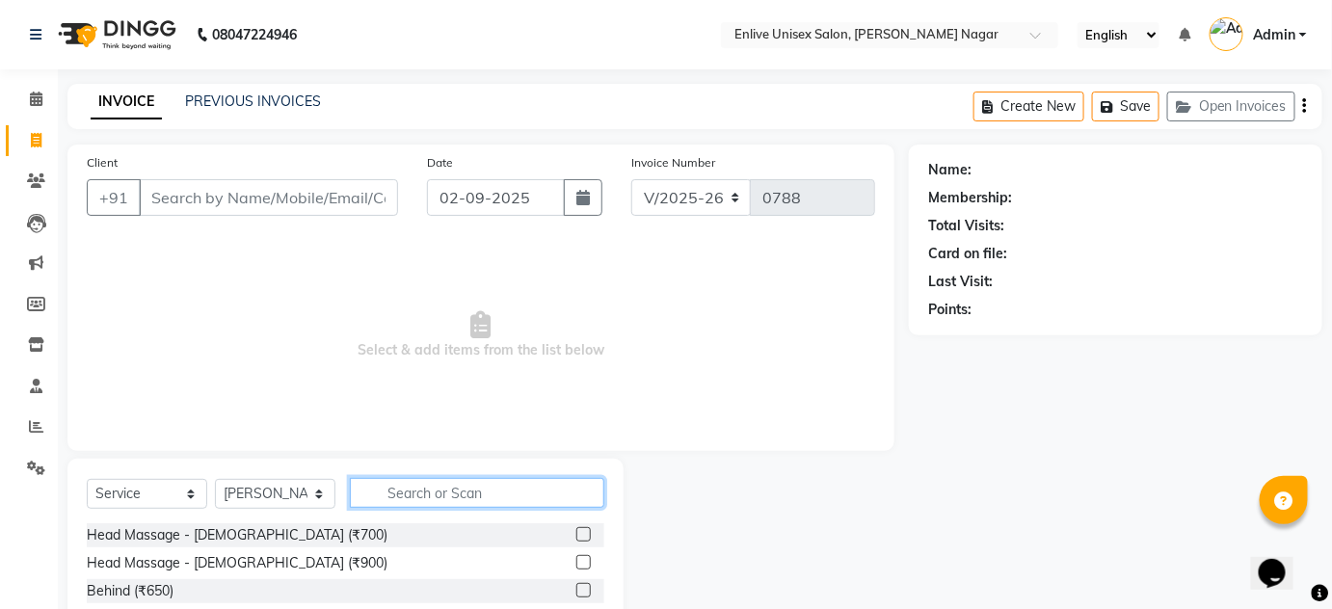
click at [437, 480] on input "text" at bounding box center [477, 493] width 254 height 30
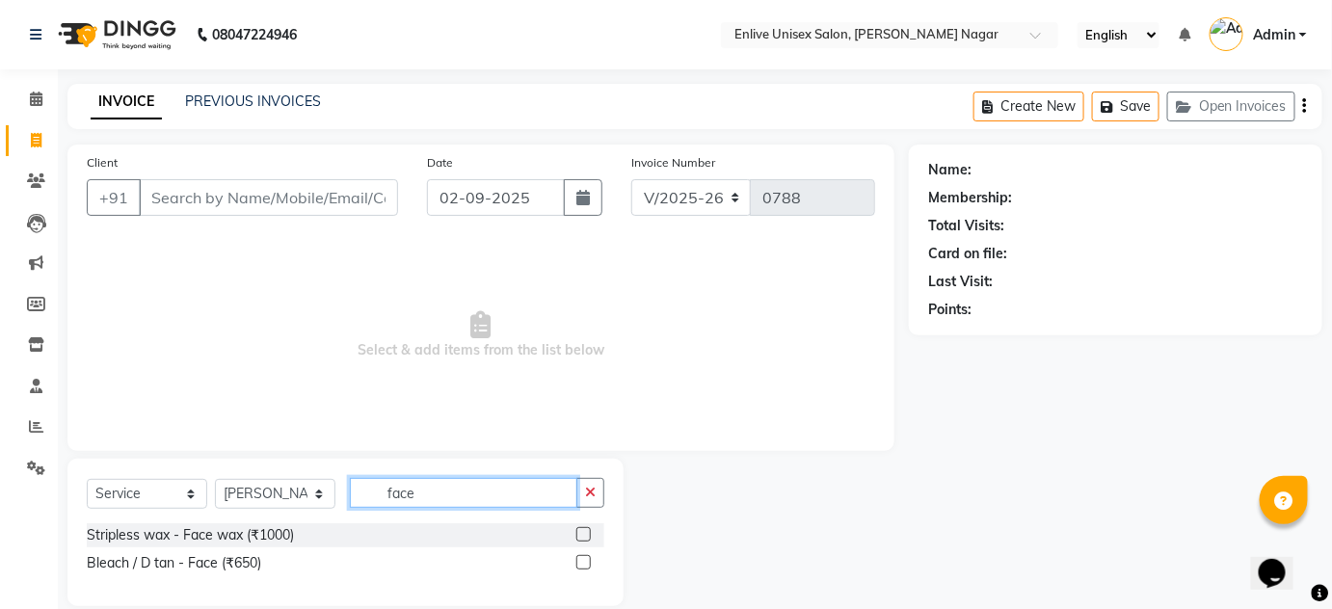
type input "face"
click at [583, 536] on label at bounding box center [583, 534] width 14 height 14
click at [583, 536] on input "checkbox" at bounding box center [582, 535] width 13 height 13
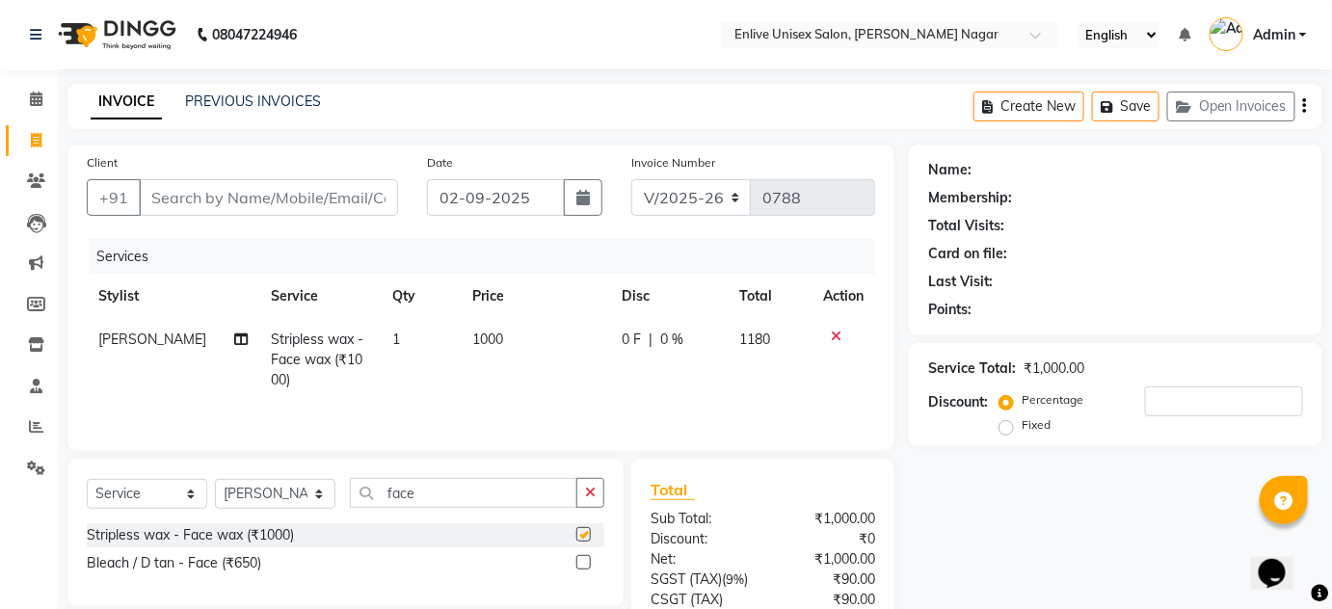
checkbox input "false"
drag, startPoint x: 461, startPoint y: 493, endPoint x: 189, endPoint y: 523, distance: 273.6
click at [189, 523] on div "Select Service Product Membership Package Voucher Prepaid Gift Card Select Styl…" at bounding box center [345, 532] width 556 height 147
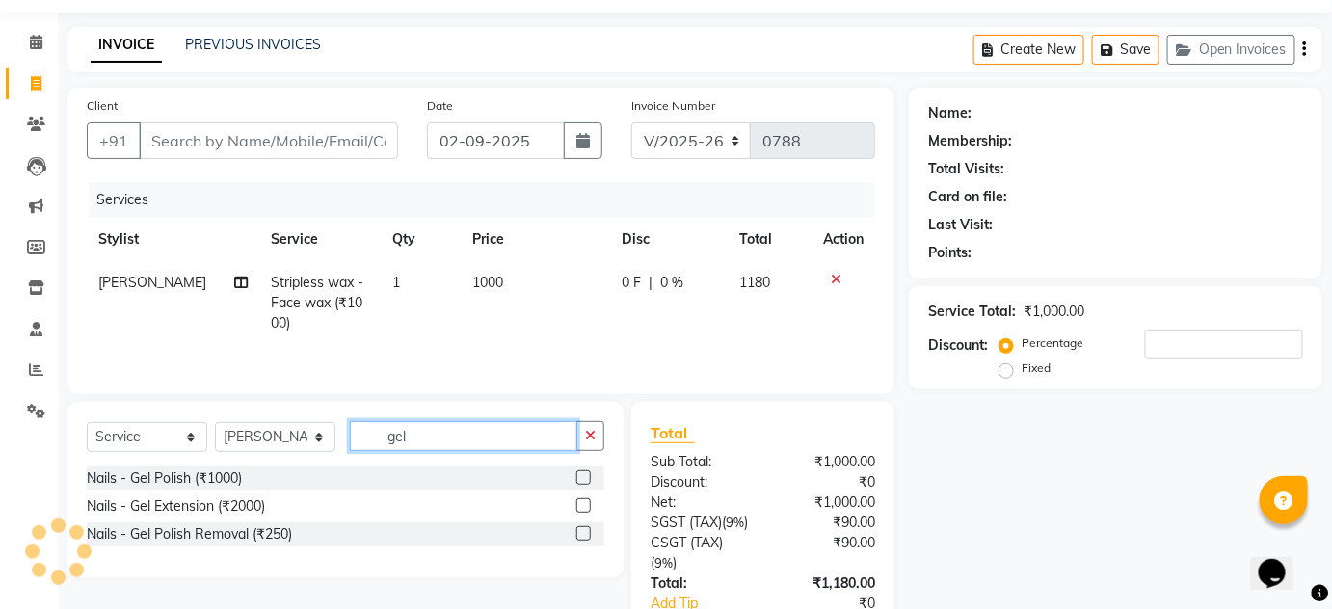
scroll to position [87, 0]
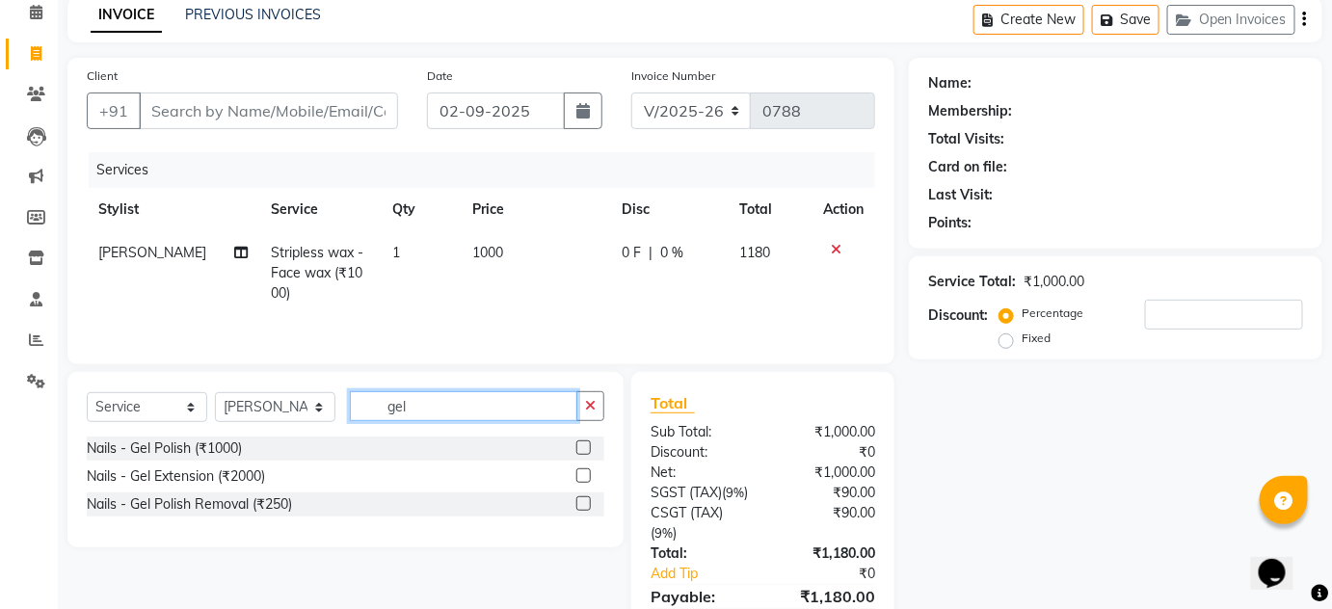
type input "gel"
click at [583, 503] on label at bounding box center [583, 503] width 14 height 14
click at [583, 503] on input "checkbox" at bounding box center [582, 504] width 13 height 13
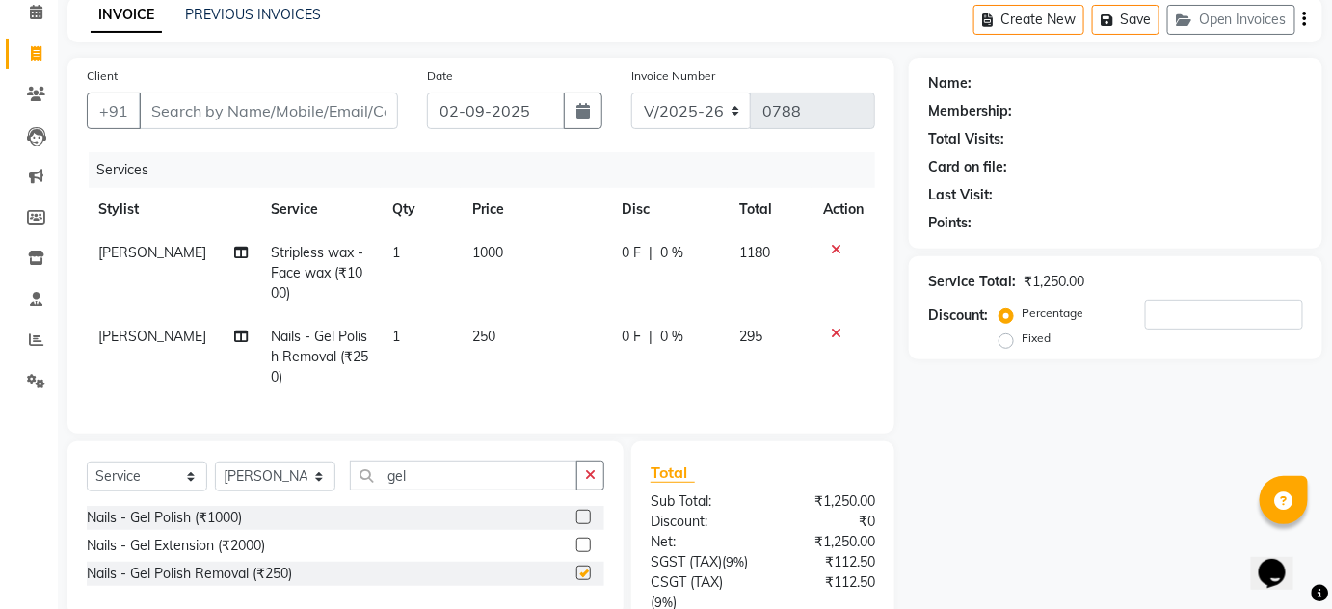
checkbox input "false"
drag, startPoint x: 19, startPoint y: 536, endPoint x: 0, endPoint y: 536, distance: 19.3
click at [0, 536] on app-home "08047224946 Select Location × Enlive Unisex Salon, [PERSON_NAME] Nagar English …" at bounding box center [666, 343] width 1332 height 861
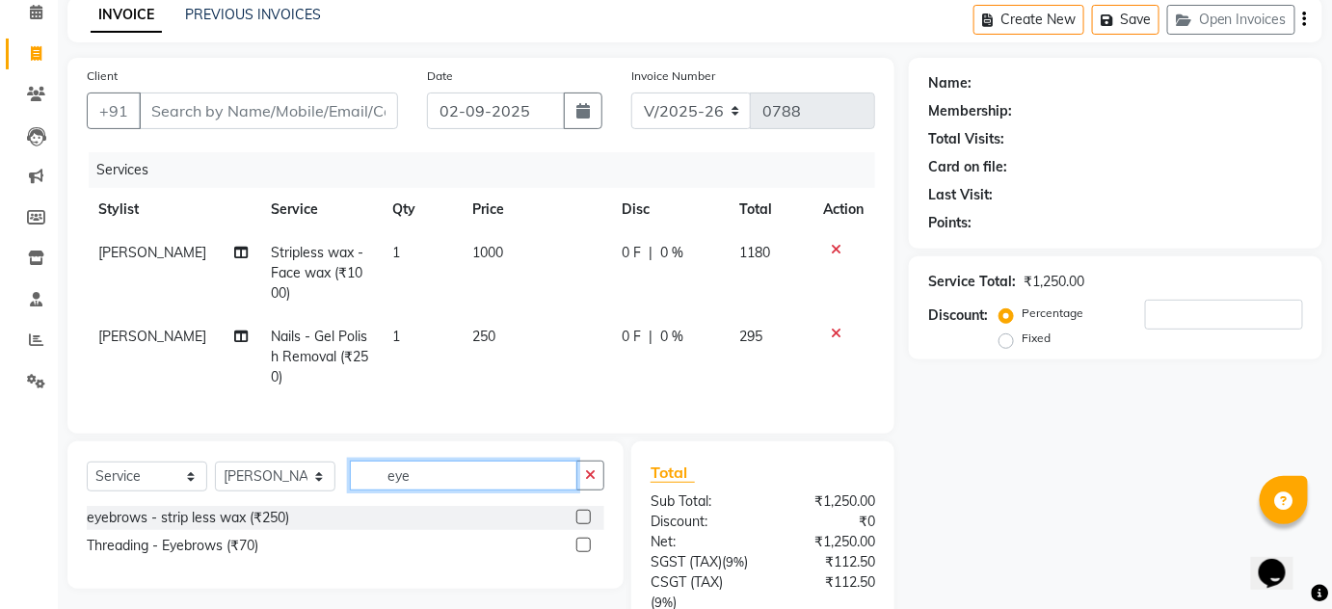
type input "eye"
click at [584, 552] on label at bounding box center [583, 545] width 14 height 14
click at [584, 552] on input "checkbox" at bounding box center [582, 546] width 13 height 13
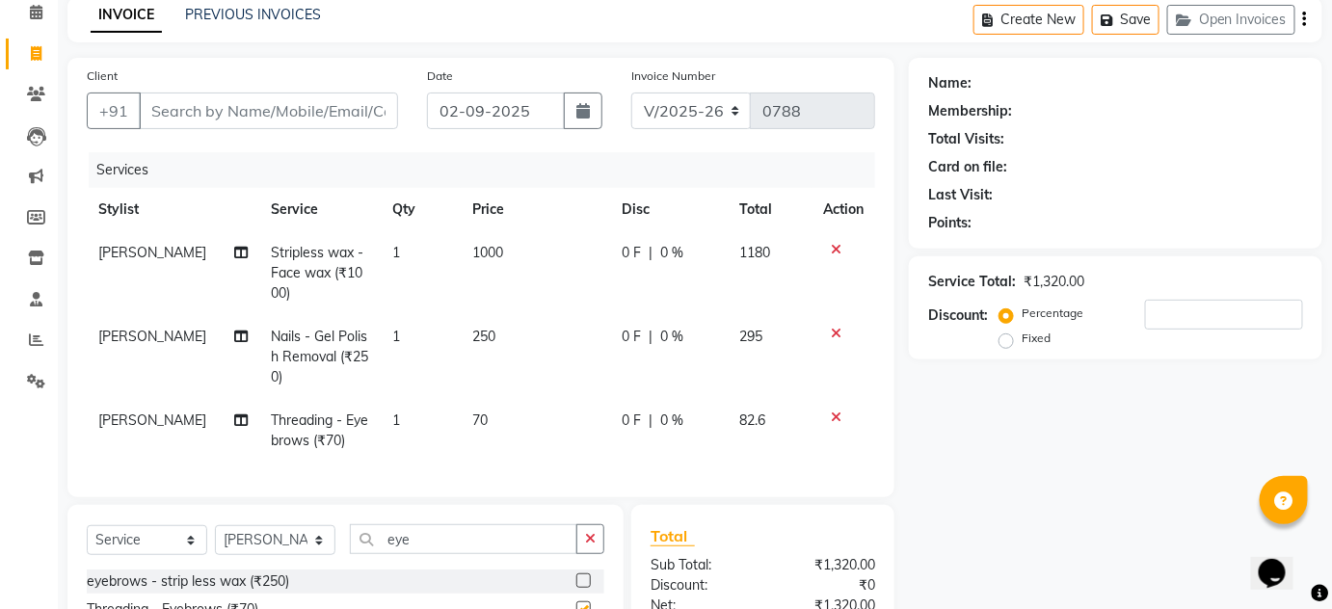
checkbox input "false"
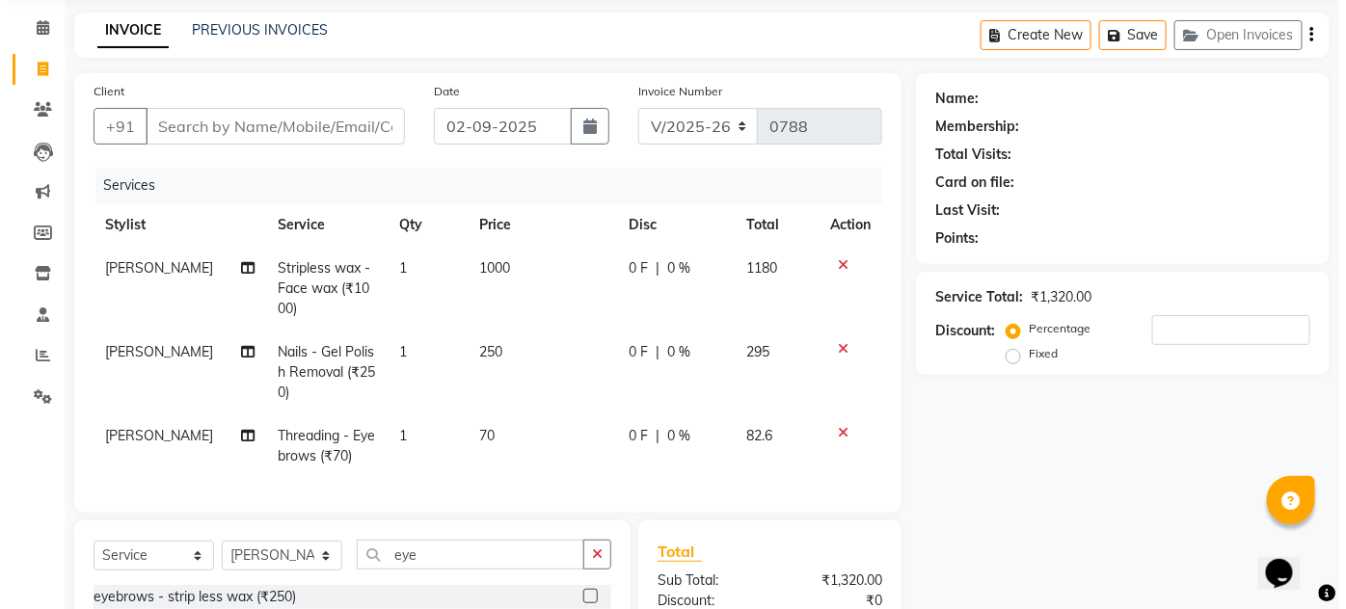
scroll to position [0, 0]
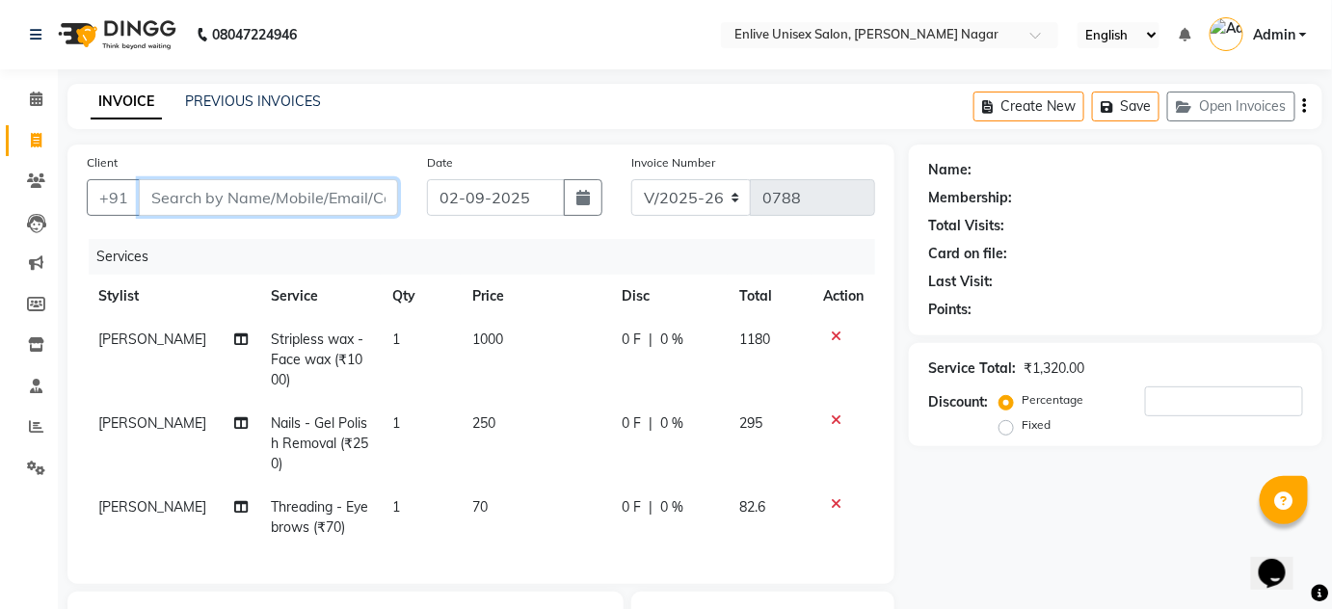
click at [310, 204] on input "Client" at bounding box center [268, 197] width 259 height 37
type input "6"
type input "0"
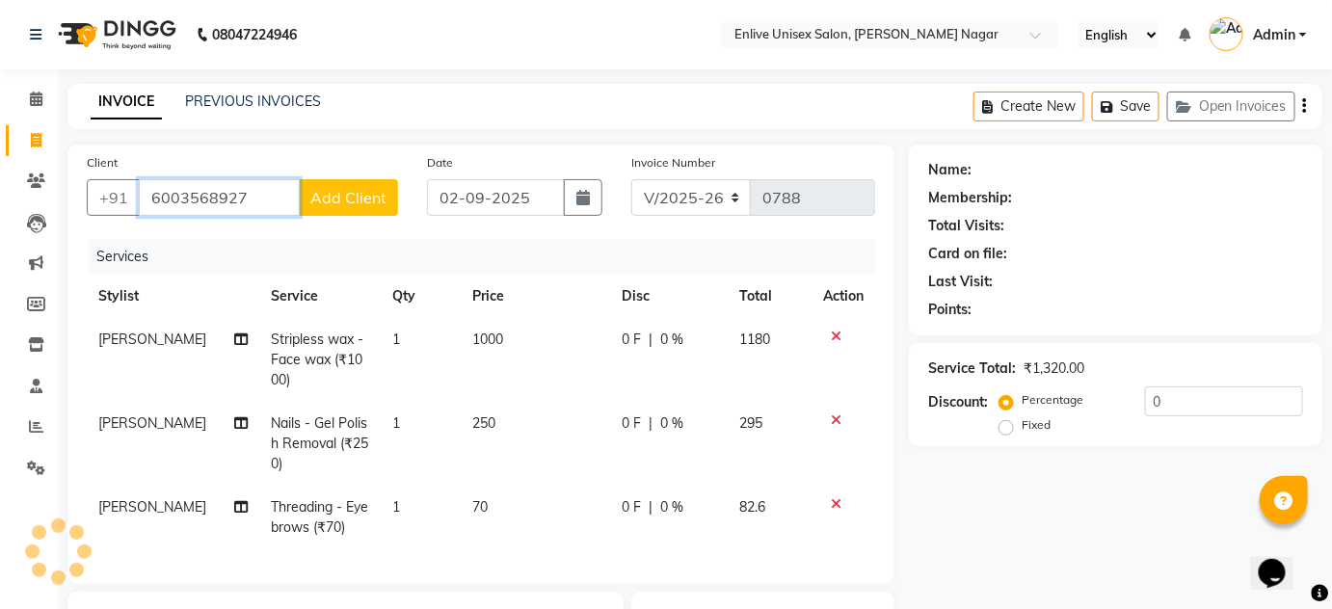
type input "6003568927"
click at [309, 204] on button "Add Client" at bounding box center [348, 197] width 99 height 37
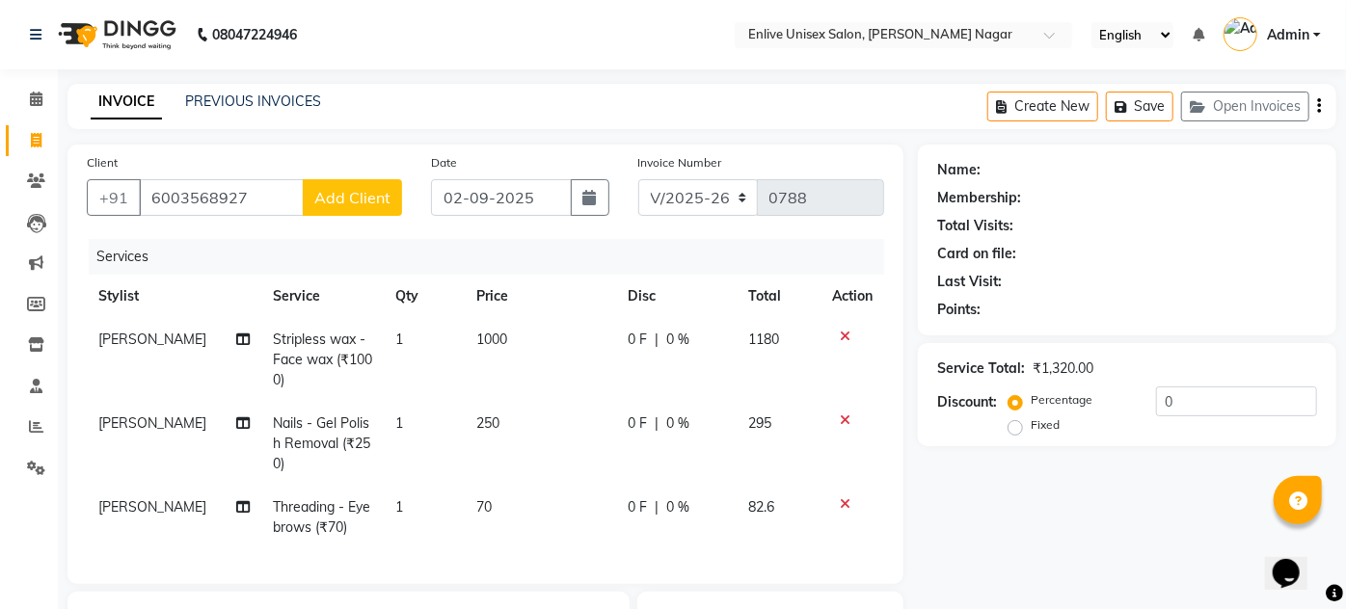
select select "22"
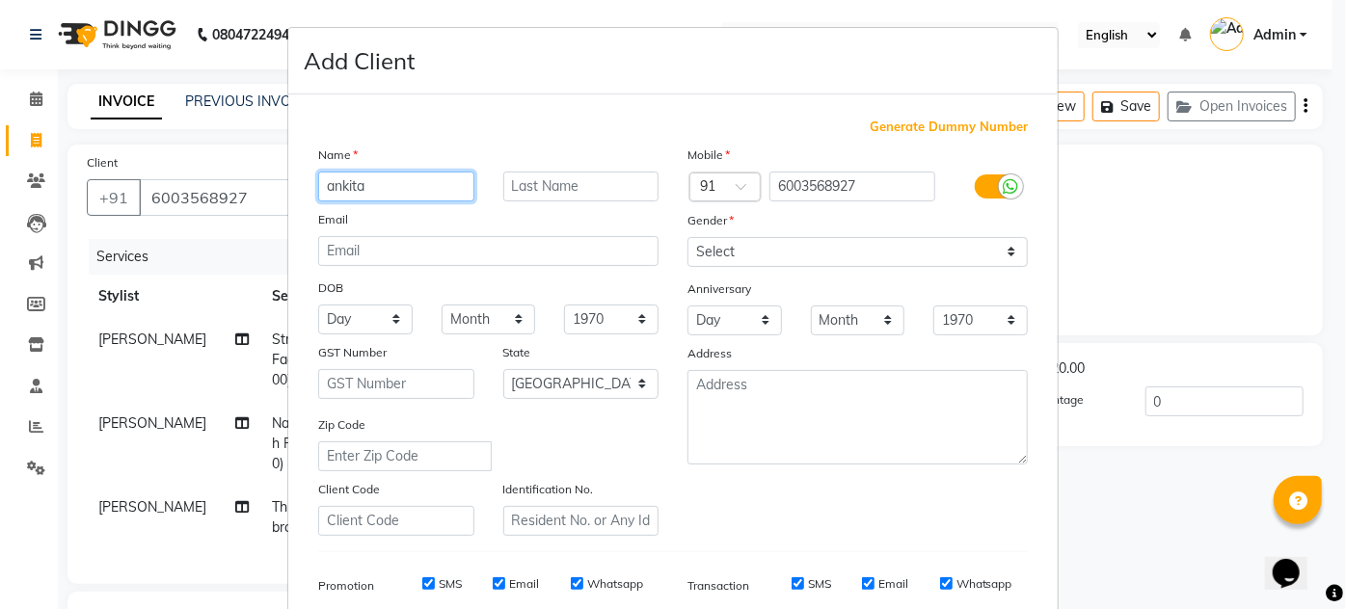
type input "ankita"
click at [601, 187] on input "text" at bounding box center [581, 187] width 156 height 30
type input "."
click at [723, 233] on div "Gender" at bounding box center [704, 223] width 62 height 27
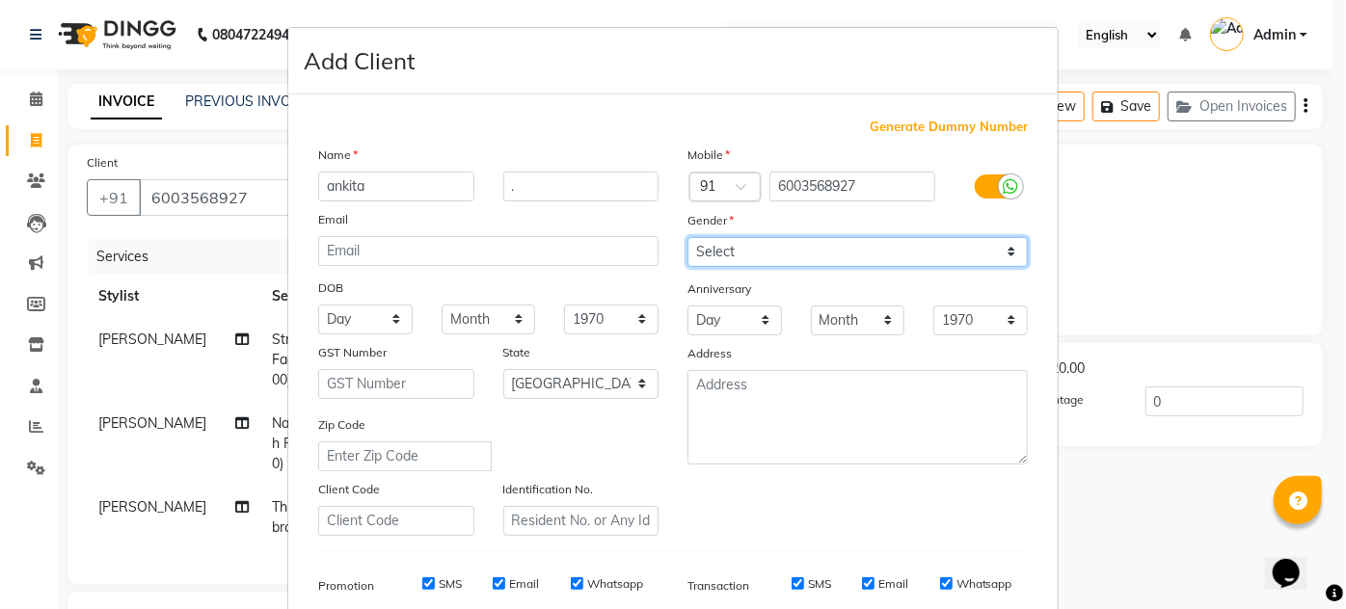
drag, startPoint x: 719, startPoint y: 248, endPoint x: 715, endPoint y: 261, distance: 14.0
click at [719, 248] on select "Select [DEMOGRAPHIC_DATA] [DEMOGRAPHIC_DATA] Other Prefer Not To Say" at bounding box center [857, 252] width 340 height 30
select select "[DEMOGRAPHIC_DATA]"
click at [687, 237] on select "Select [DEMOGRAPHIC_DATA] [DEMOGRAPHIC_DATA] Other Prefer Not To Say" at bounding box center [857, 252] width 340 height 30
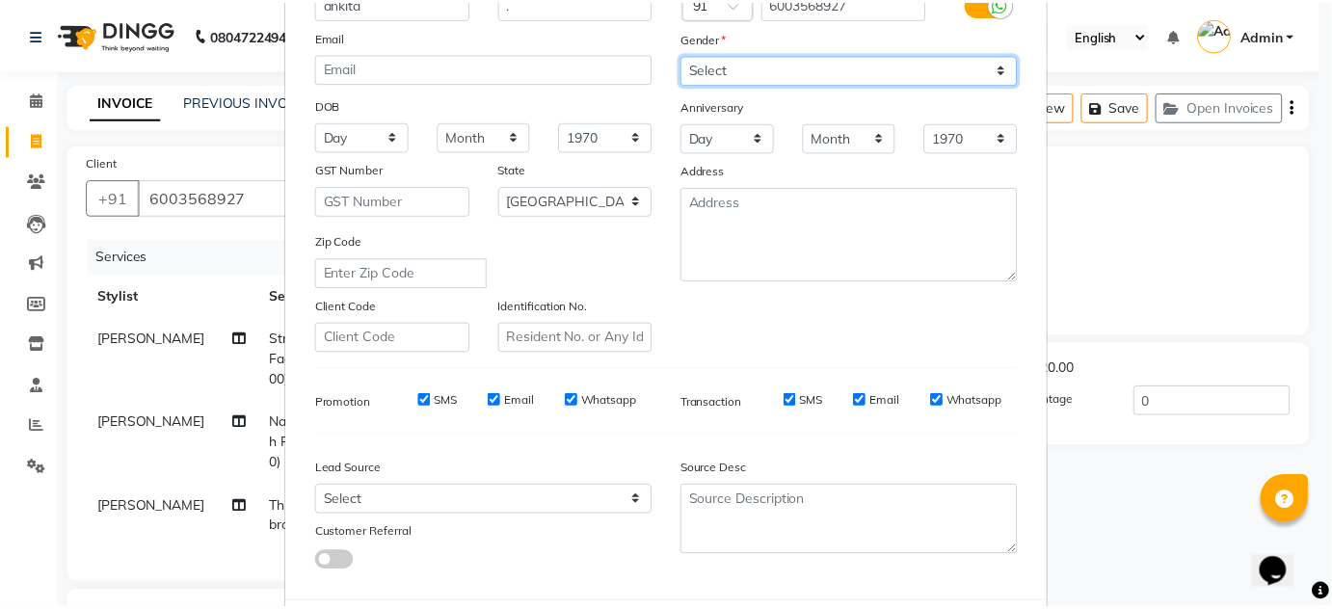
scroll to position [280, 0]
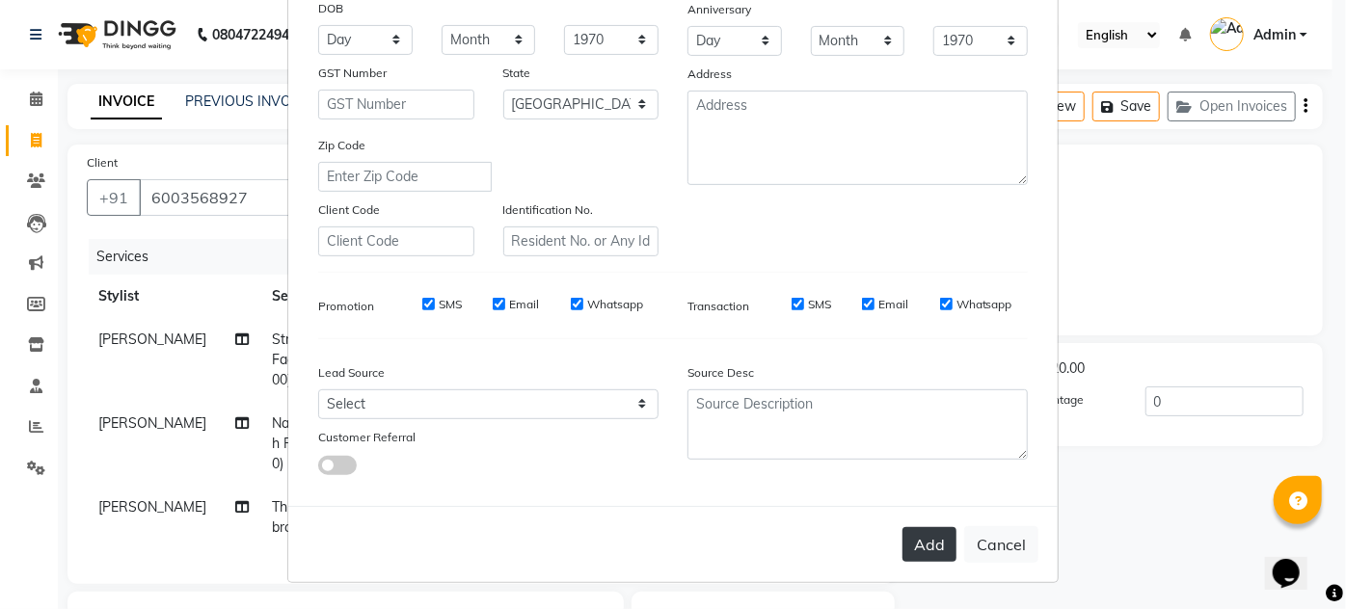
click at [918, 547] on button "Add" at bounding box center [929, 544] width 54 height 35
select select
select select "null"
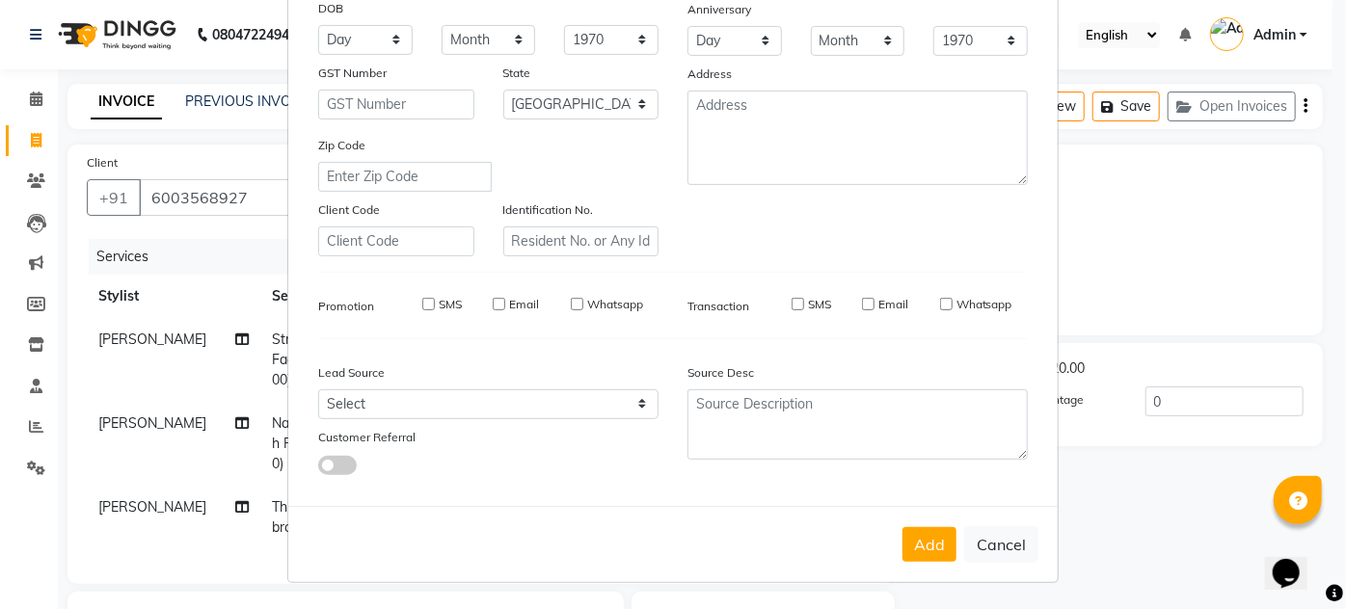
select select
checkbox input "false"
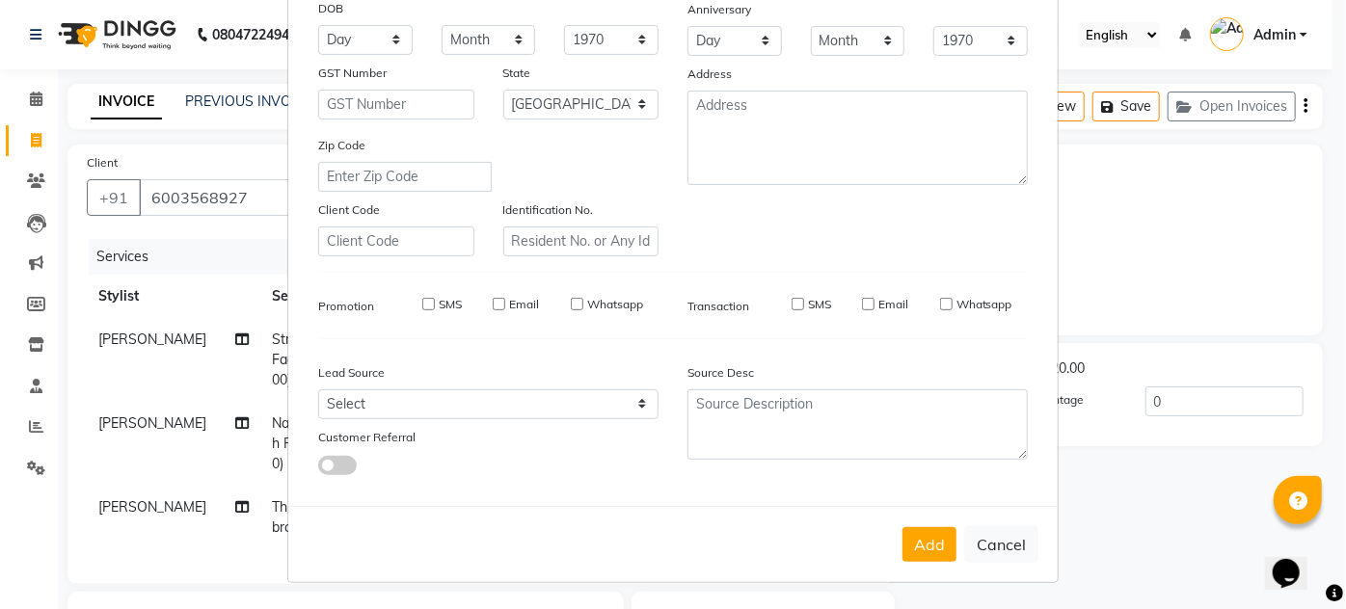
checkbox input "false"
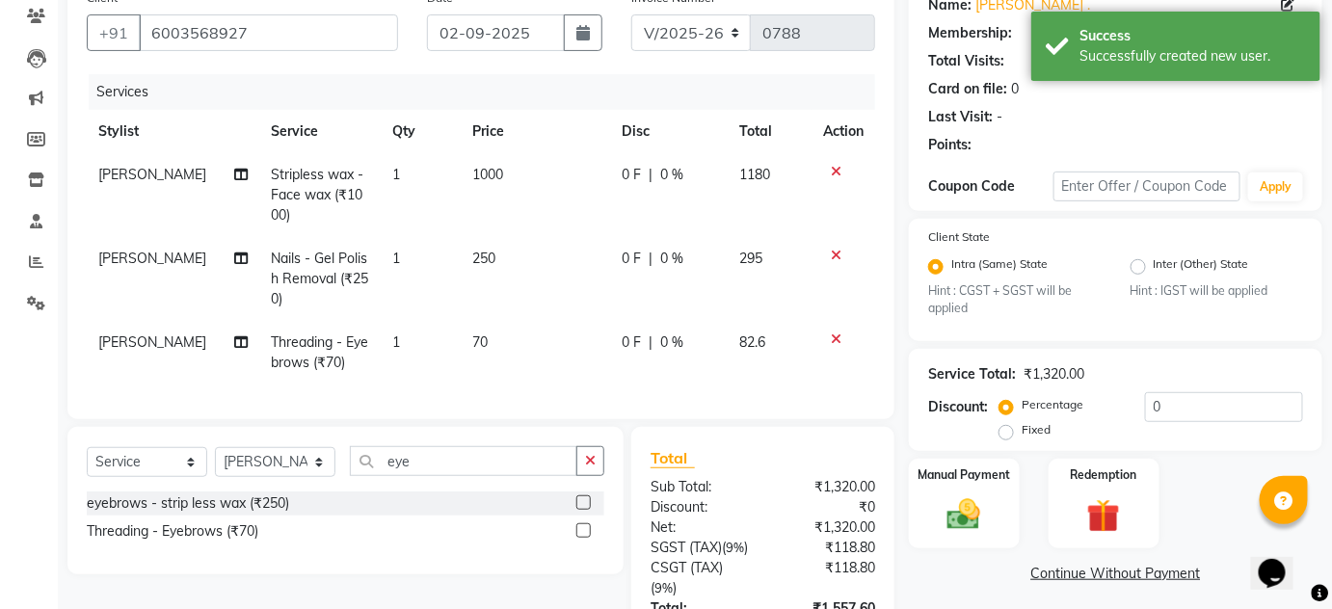
scroll to position [262, 0]
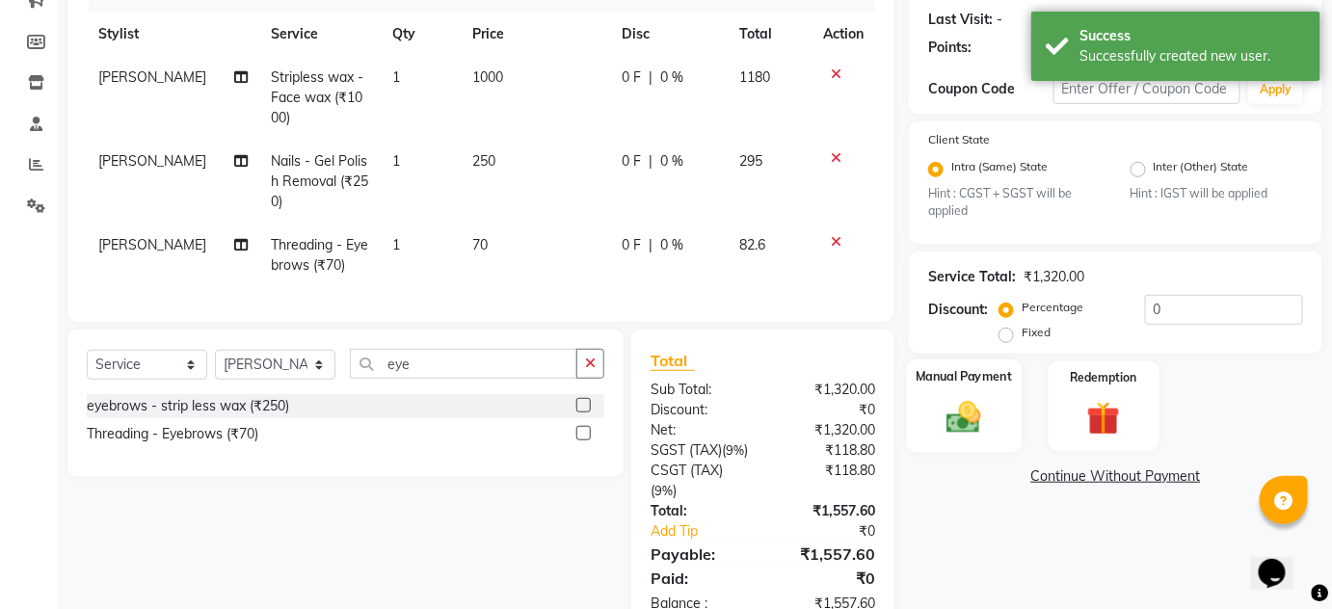
click at [964, 405] on img at bounding box center [964, 418] width 56 height 40
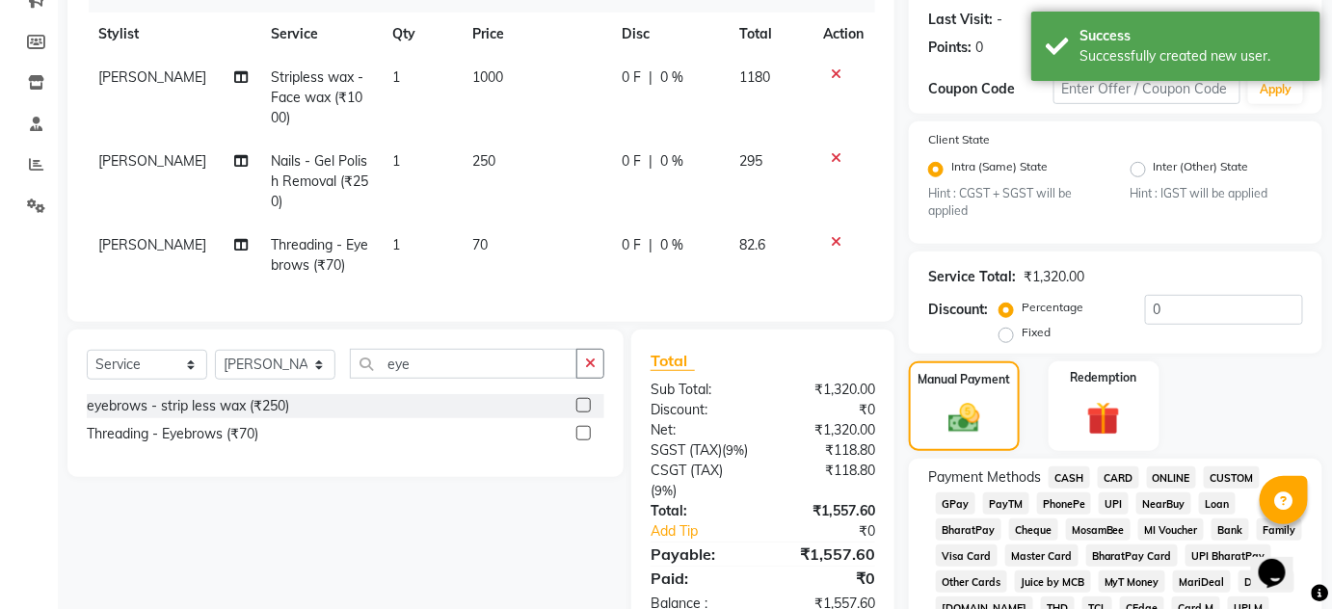
click at [1174, 477] on span "ONLINE" at bounding box center [1172, 478] width 50 height 22
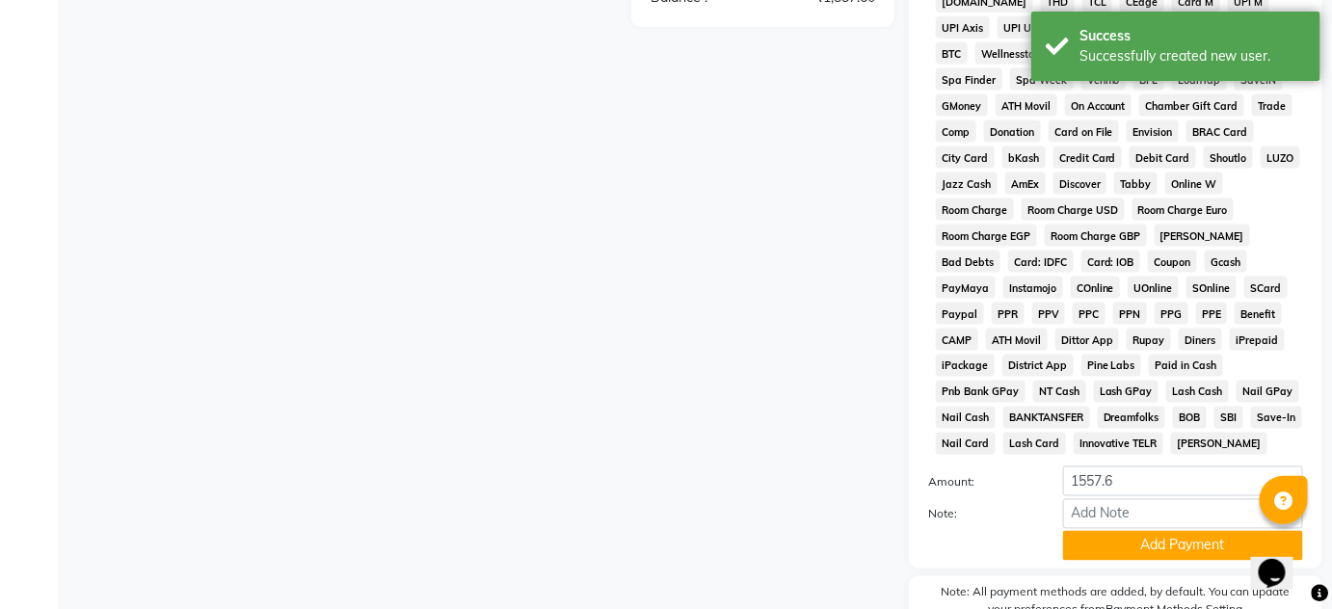
scroll to position [972, 0]
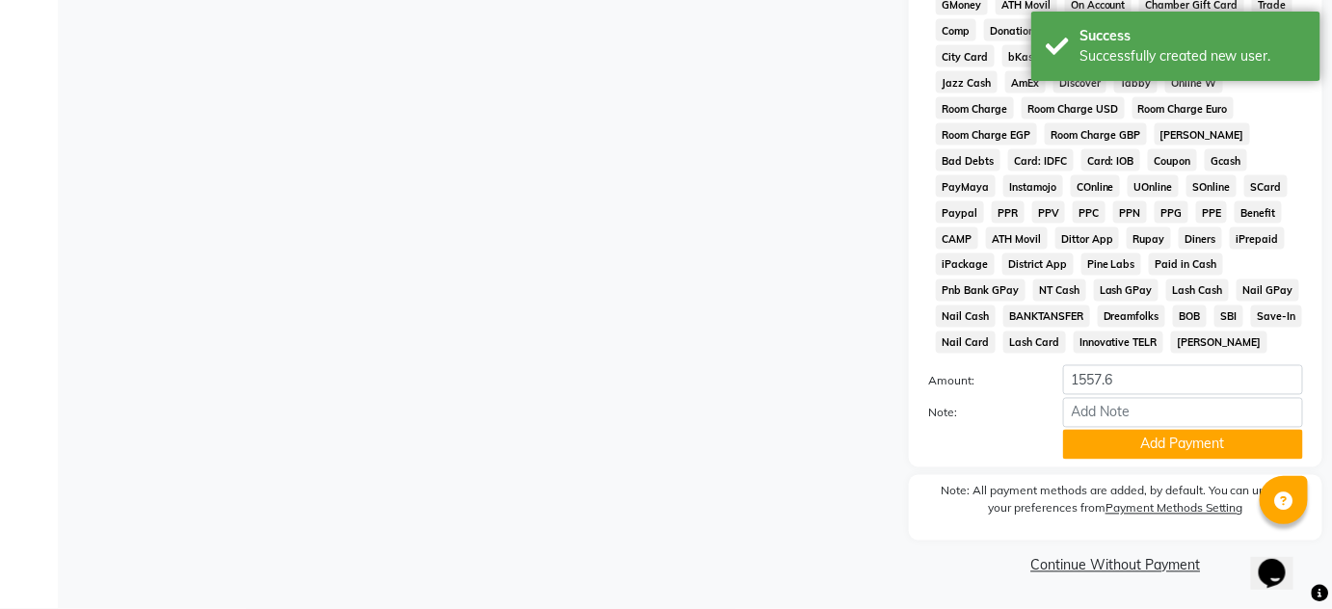
click at [1106, 460] on div "Payment Methods CASH CARD ONLINE CUSTOM GPay PayTM PhonePe UPI NearBuy Loan Bha…" at bounding box center [1116, 109] width 414 height 716
click at [1111, 452] on button "Add Payment" at bounding box center [1183, 445] width 240 height 30
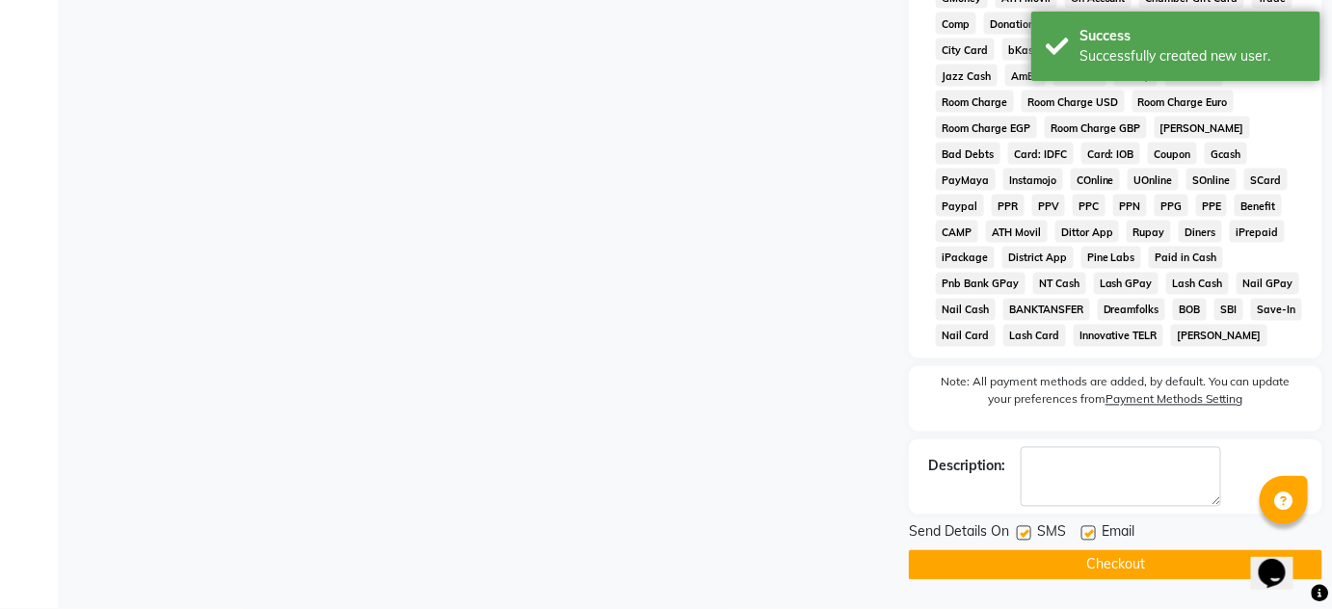
scroll to position [978, 0]
click at [1123, 575] on button "Checkout" at bounding box center [1116, 565] width 414 height 30
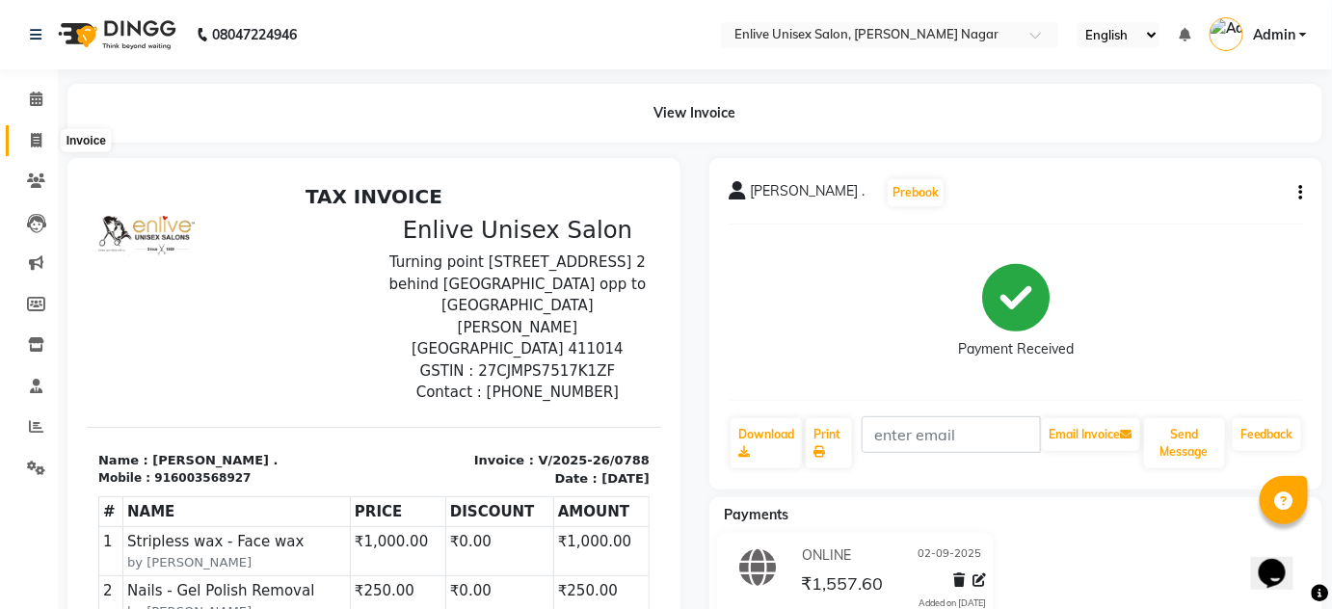
click at [36, 144] on icon at bounding box center [36, 140] width 11 height 14
select select "service"
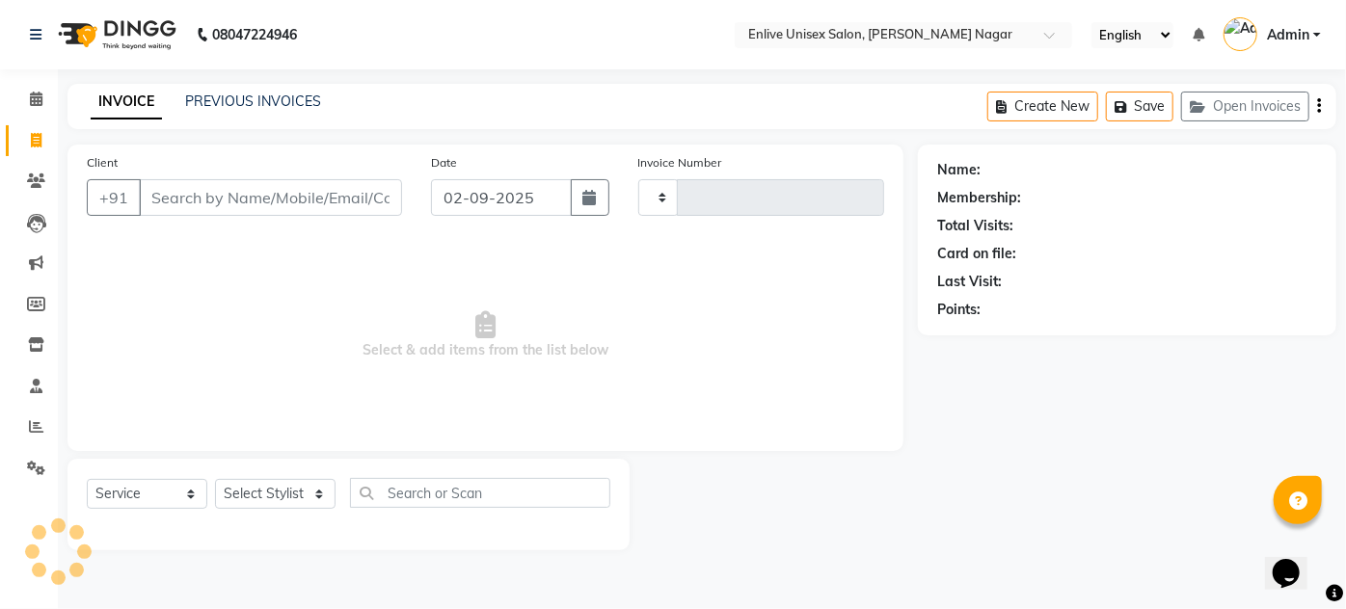
type input "0789"
select select "145"
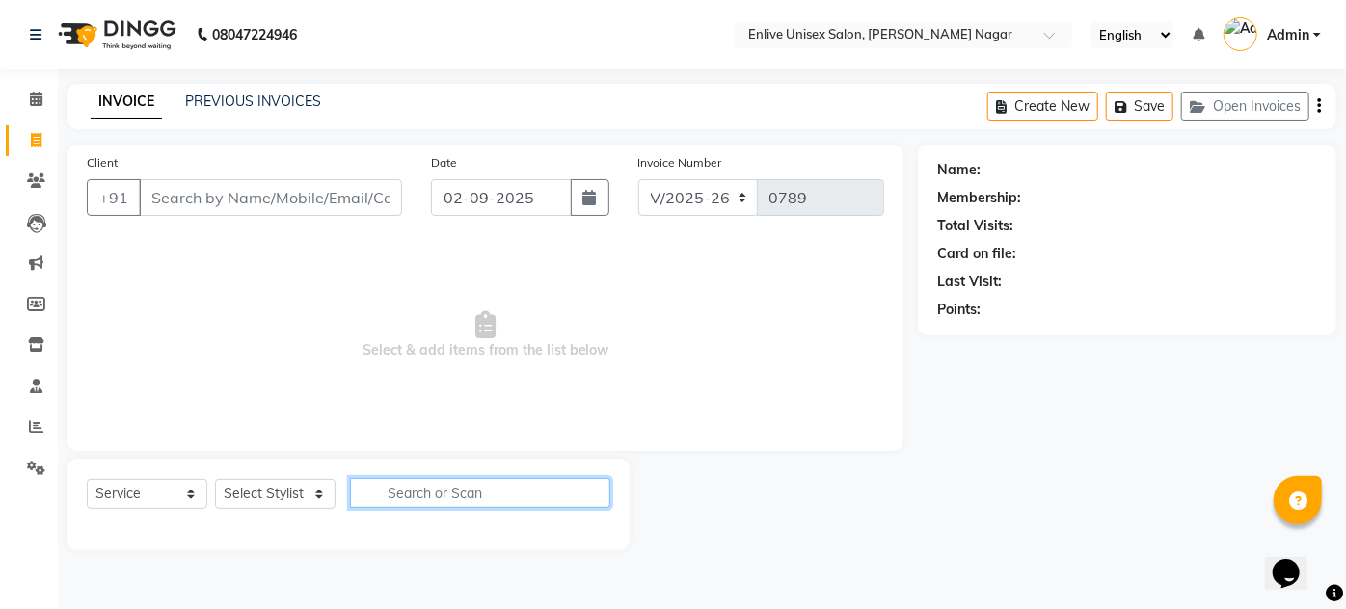
click at [390, 497] on input "text" at bounding box center [480, 493] width 260 height 30
type input "eye"
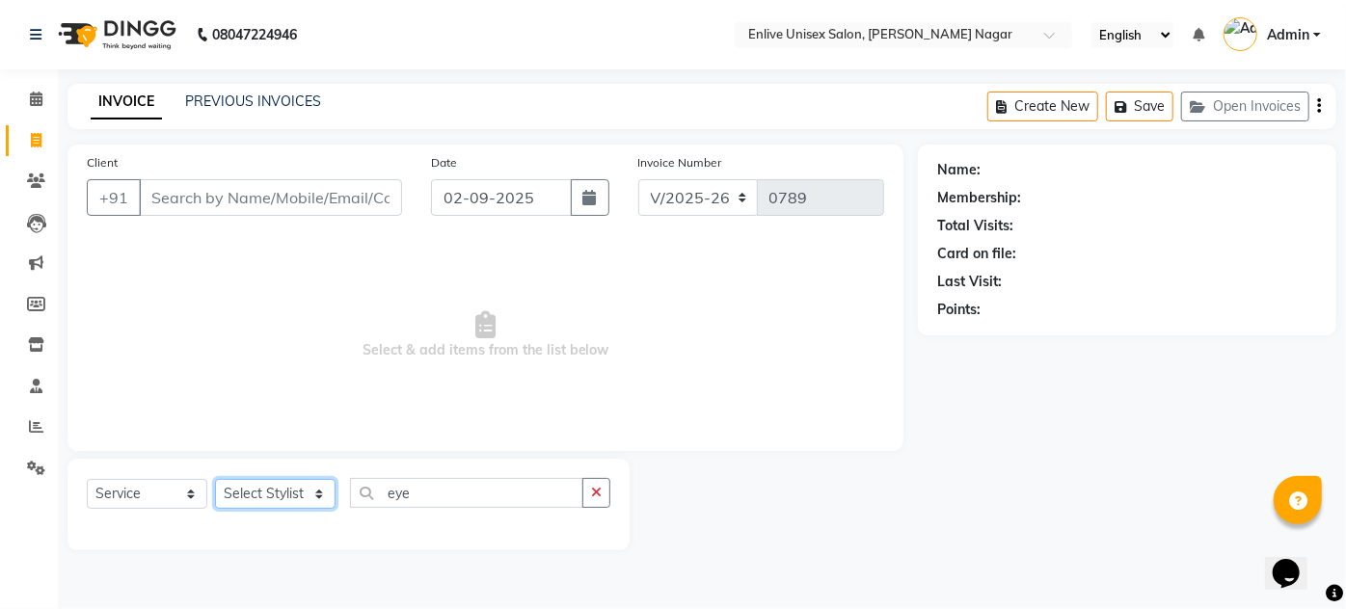
click at [303, 491] on select "Select Stylist Amin Shaikh Arti lohar Nitin Sir sameer Shubhangi Vikas Yasmeen" at bounding box center [275, 494] width 120 height 30
select select "84222"
click at [215, 479] on select "Select Stylist Amin Shaikh Arti lohar Nitin Sir sameer Shubhangi Vikas Yasmeen" at bounding box center [275, 494] width 120 height 30
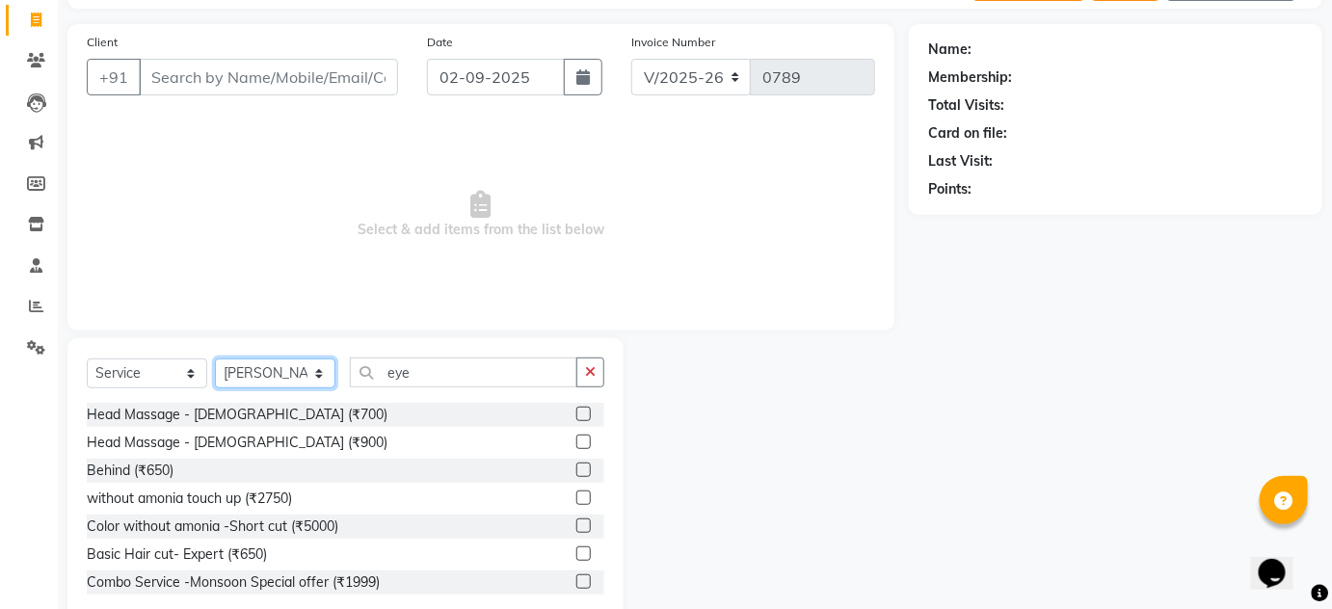
scroll to position [162, 0]
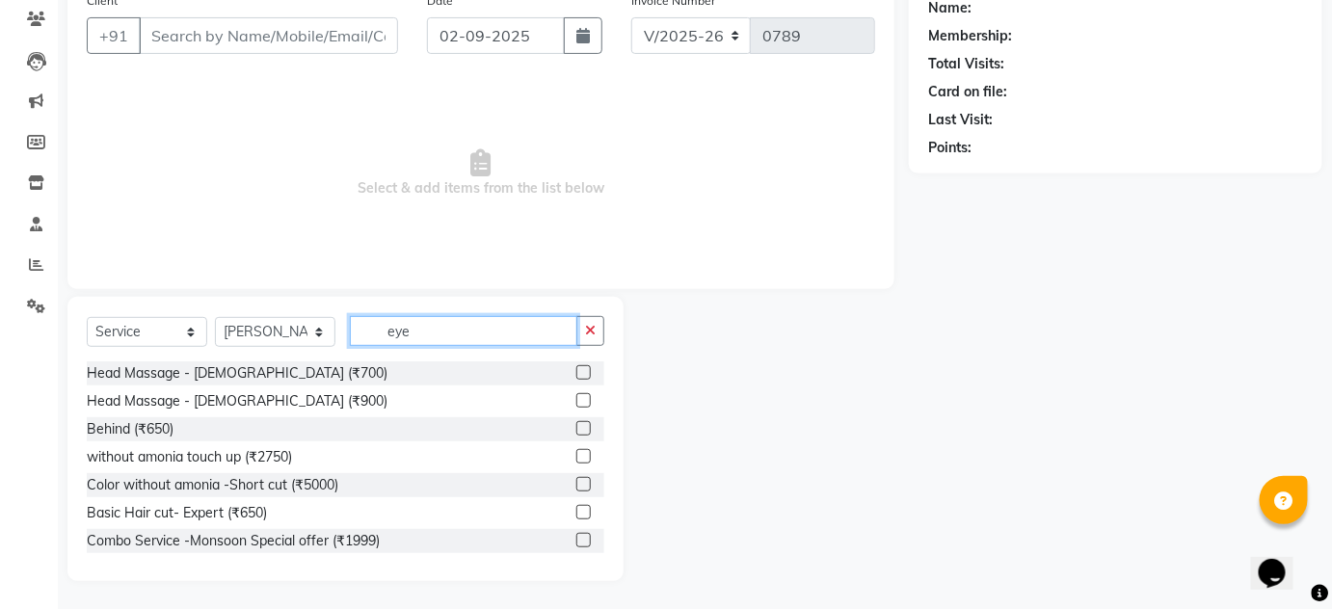
click at [452, 332] on input "eye" at bounding box center [464, 331] width 228 height 30
click at [452, 335] on input "eye" at bounding box center [464, 331] width 228 height 30
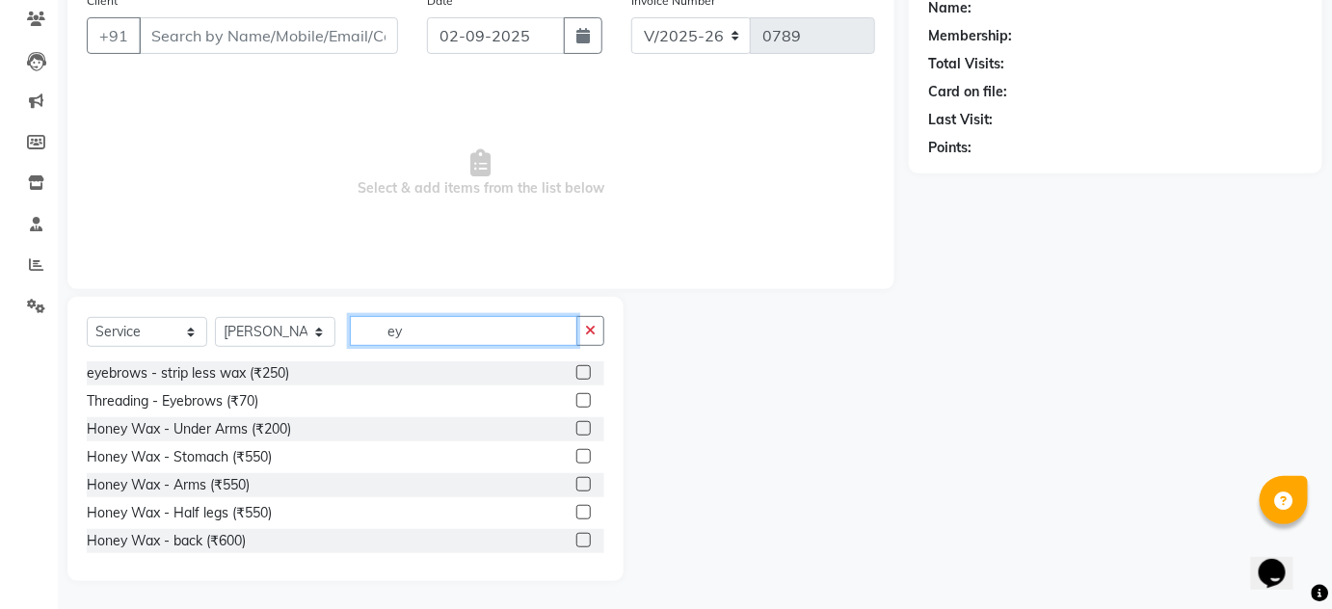
type input "eye"
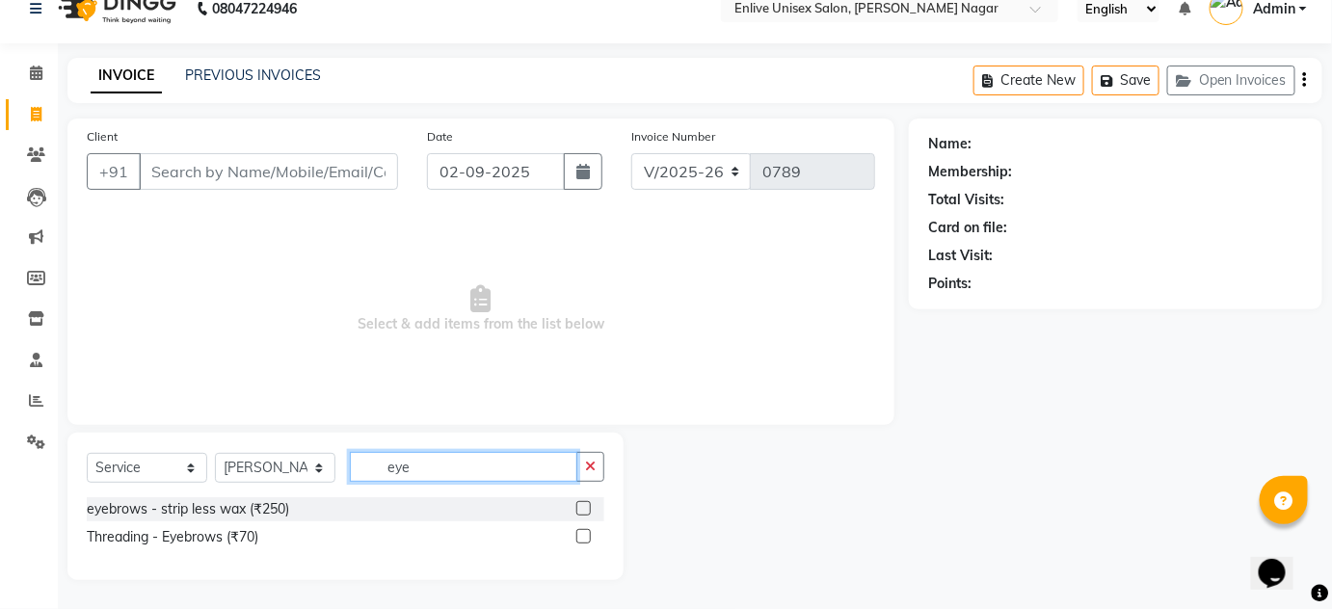
scroll to position [25, 0]
click at [590, 541] on label at bounding box center [583, 537] width 14 height 14
click at [589, 541] on input "checkbox" at bounding box center [582, 538] width 13 height 13
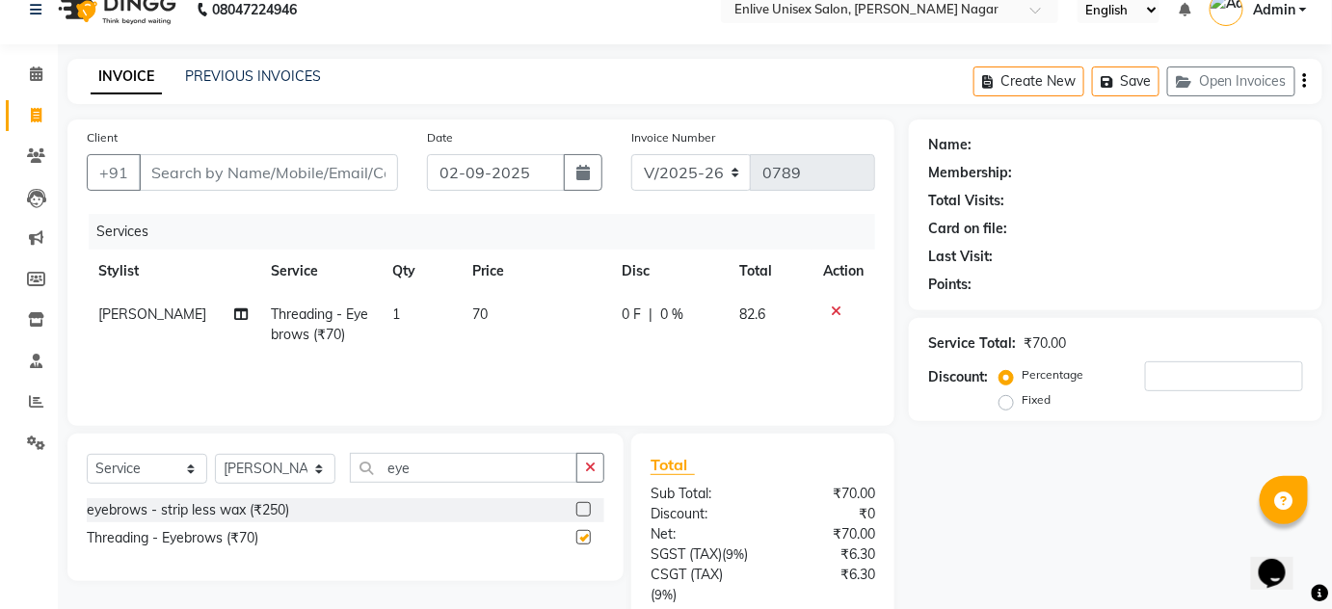
checkbox input "false"
click at [470, 469] on input "eye" at bounding box center [464, 468] width 228 height 30
type input "upp"
click at [578, 505] on label at bounding box center [583, 509] width 14 height 14
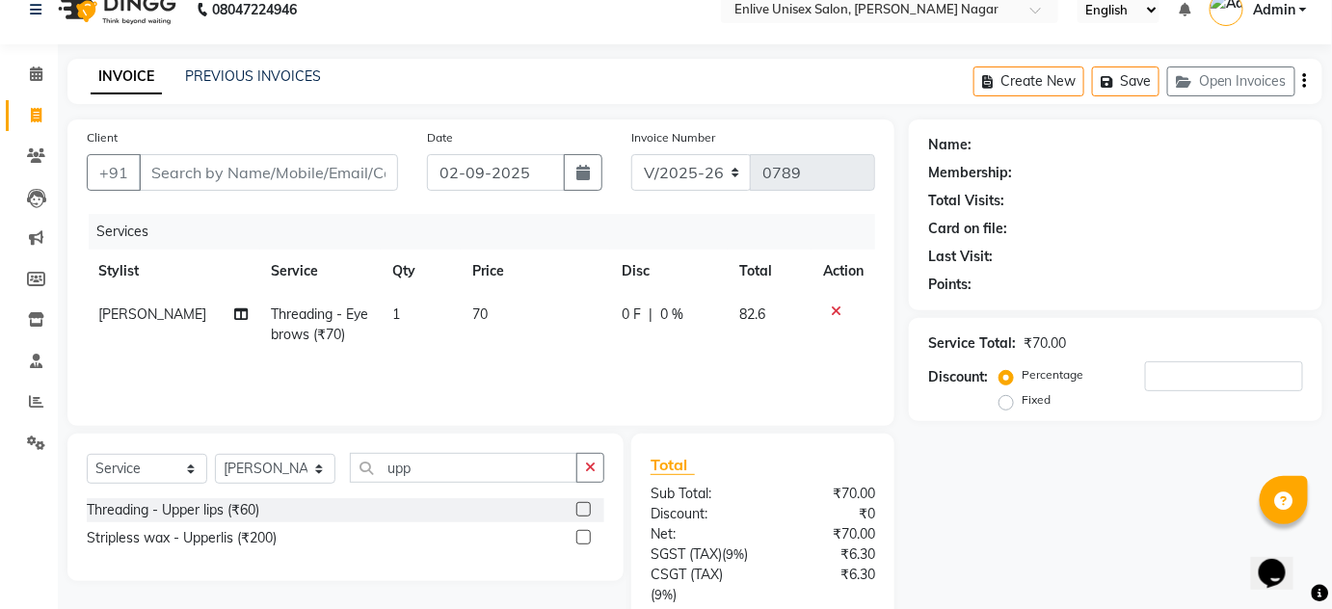
click at [578, 505] on input "checkbox" at bounding box center [582, 510] width 13 height 13
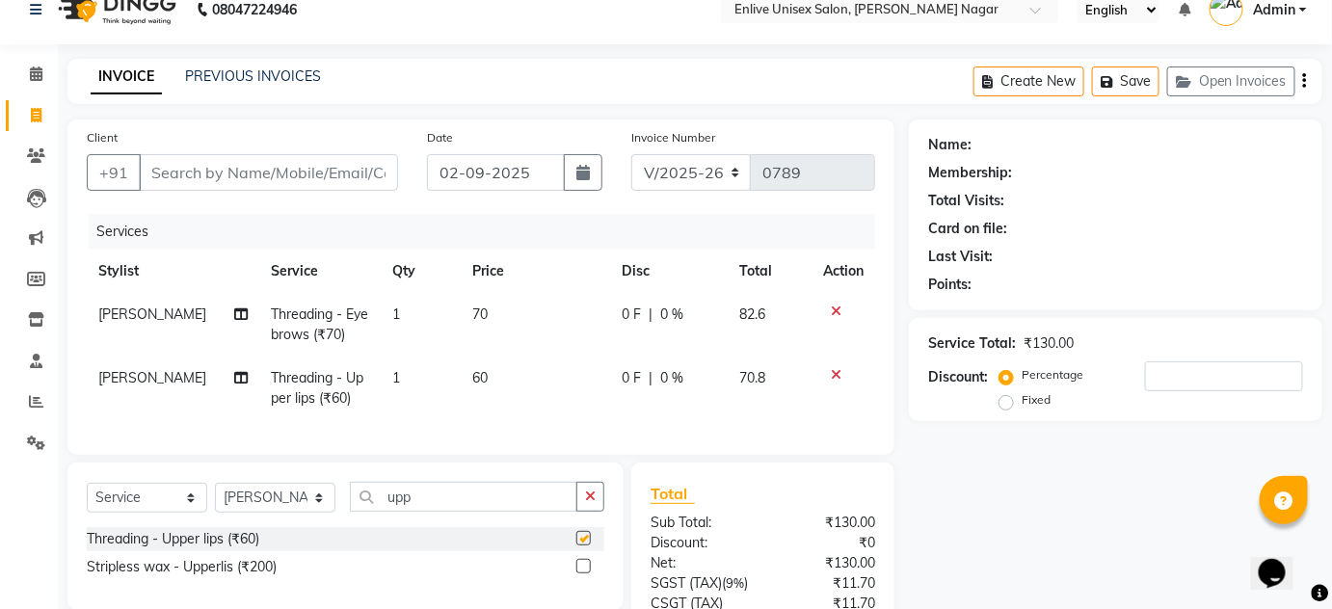
checkbox input "false"
click at [475, 503] on input "upp" at bounding box center [464, 497] width 228 height 30
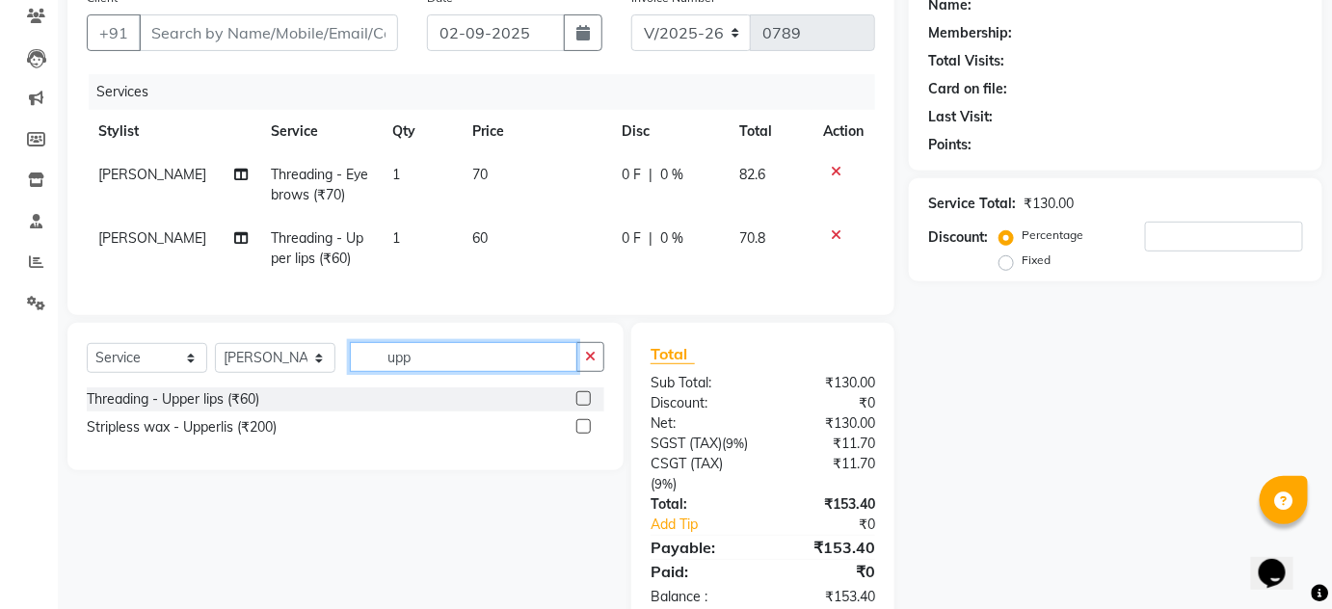
scroll to position [0, 0]
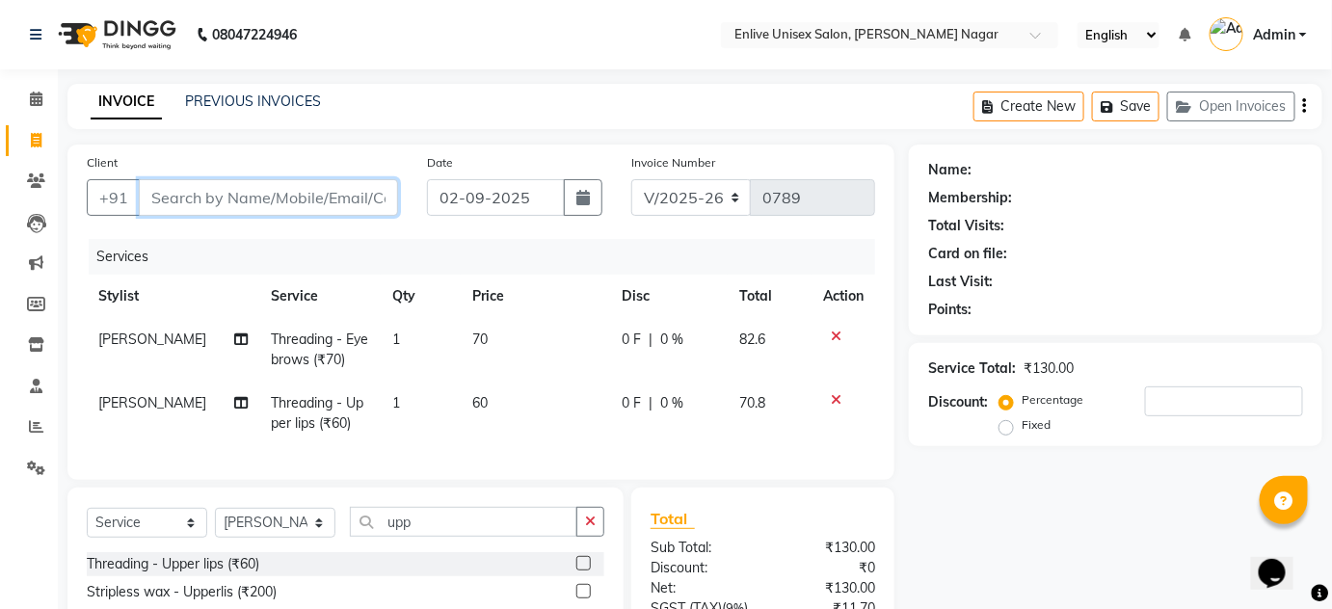
click at [290, 187] on input "Client" at bounding box center [268, 197] width 259 height 37
type input "9"
type input "0"
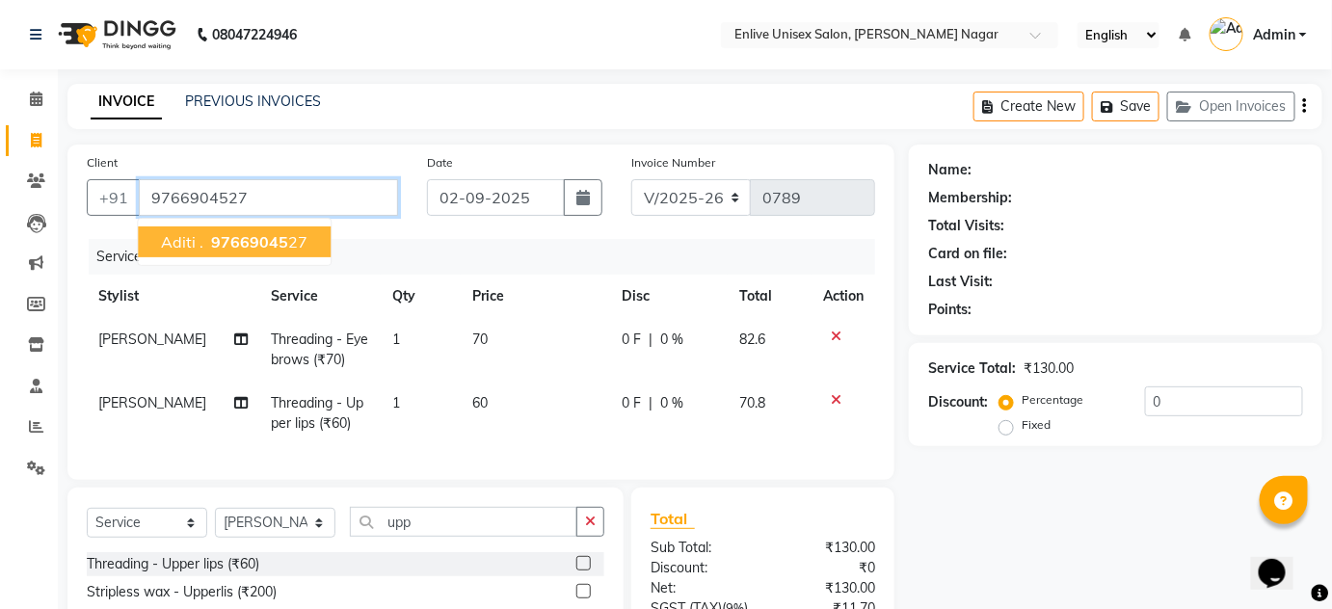
type input "9766904527"
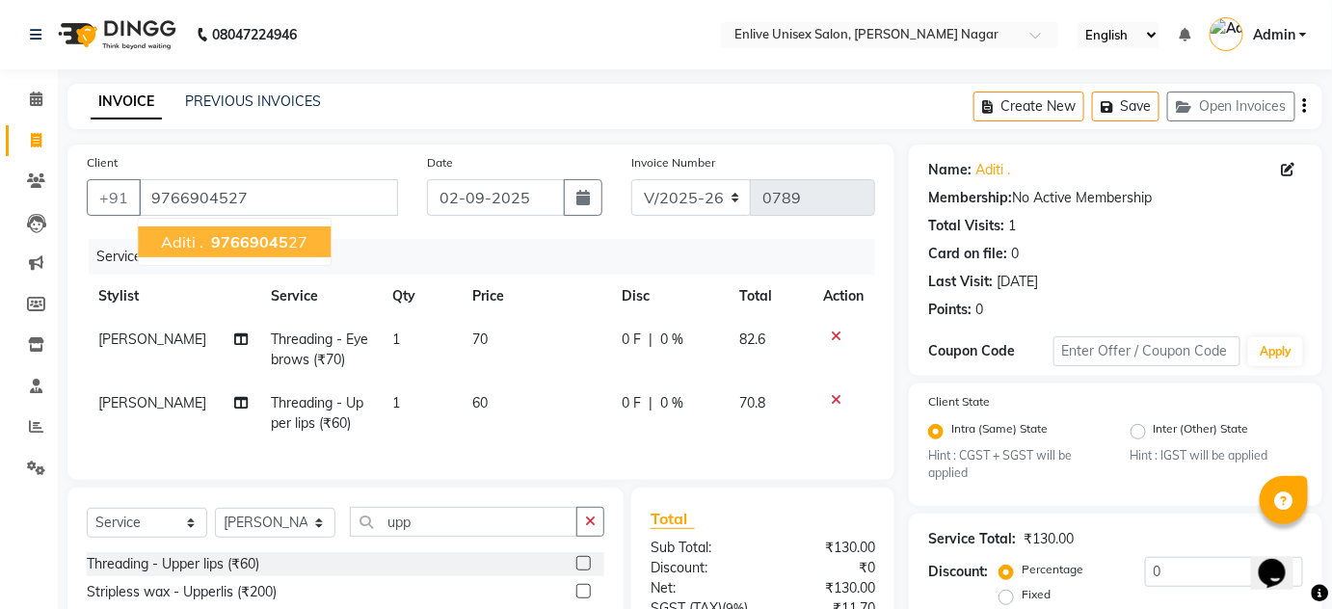
click at [251, 238] on span "97669045" at bounding box center [249, 241] width 77 height 19
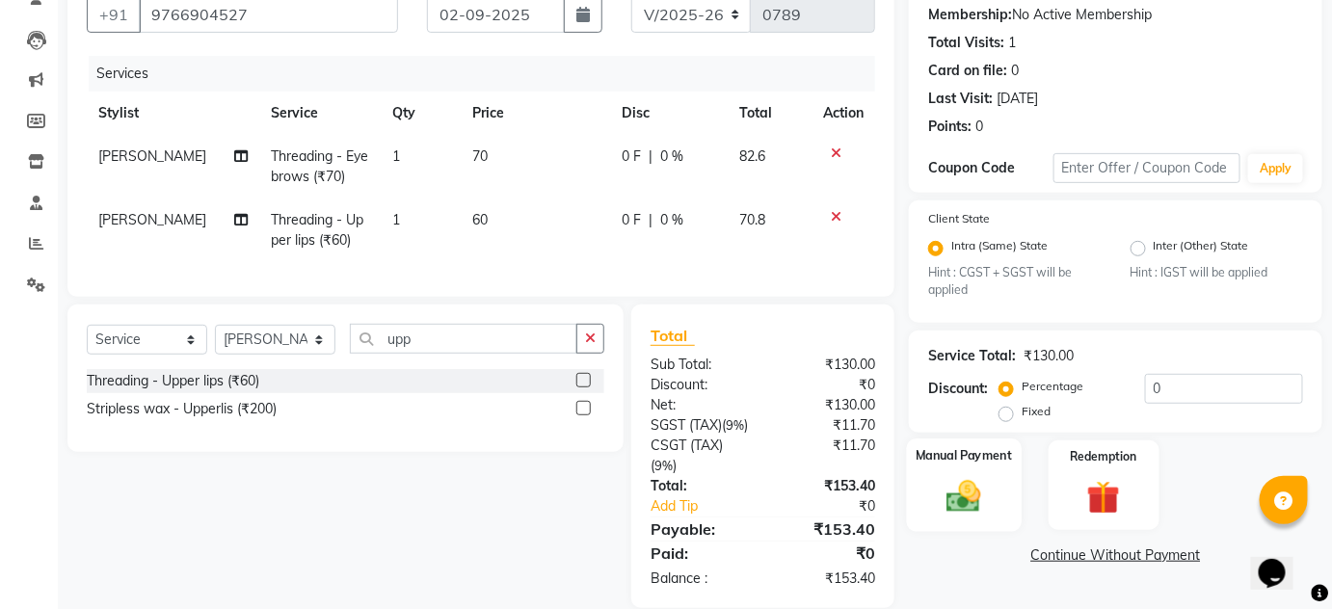
scroll to position [244, 0]
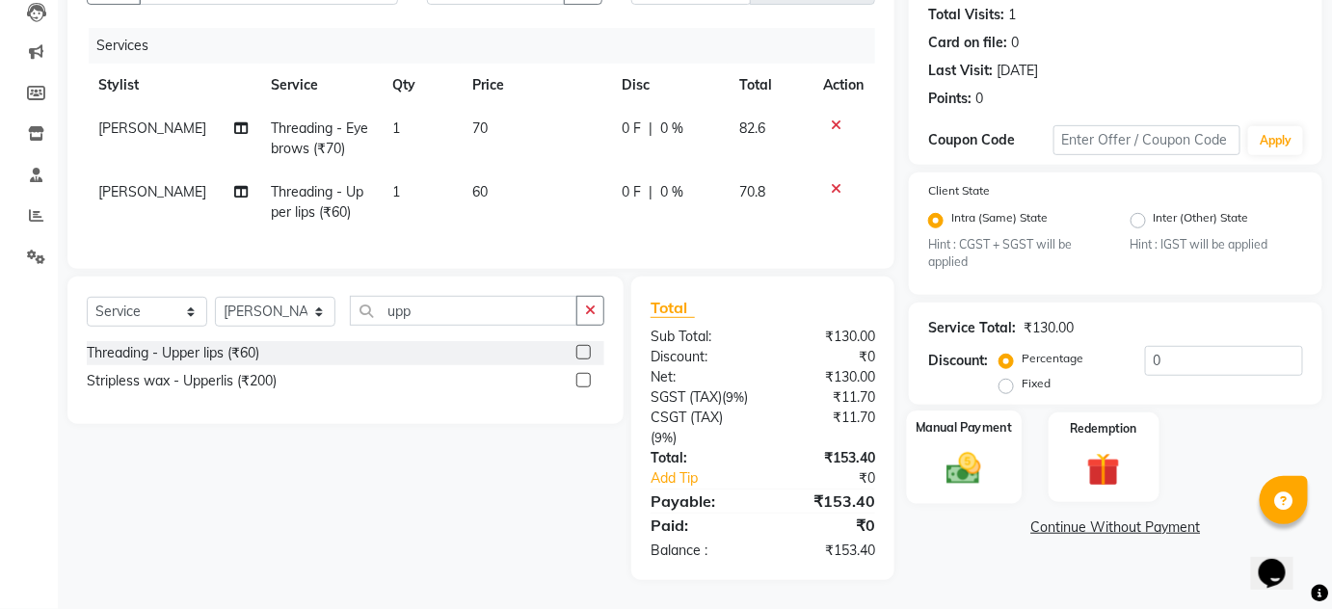
click at [918, 437] on div "Manual Payment" at bounding box center [964, 458] width 115 height 94
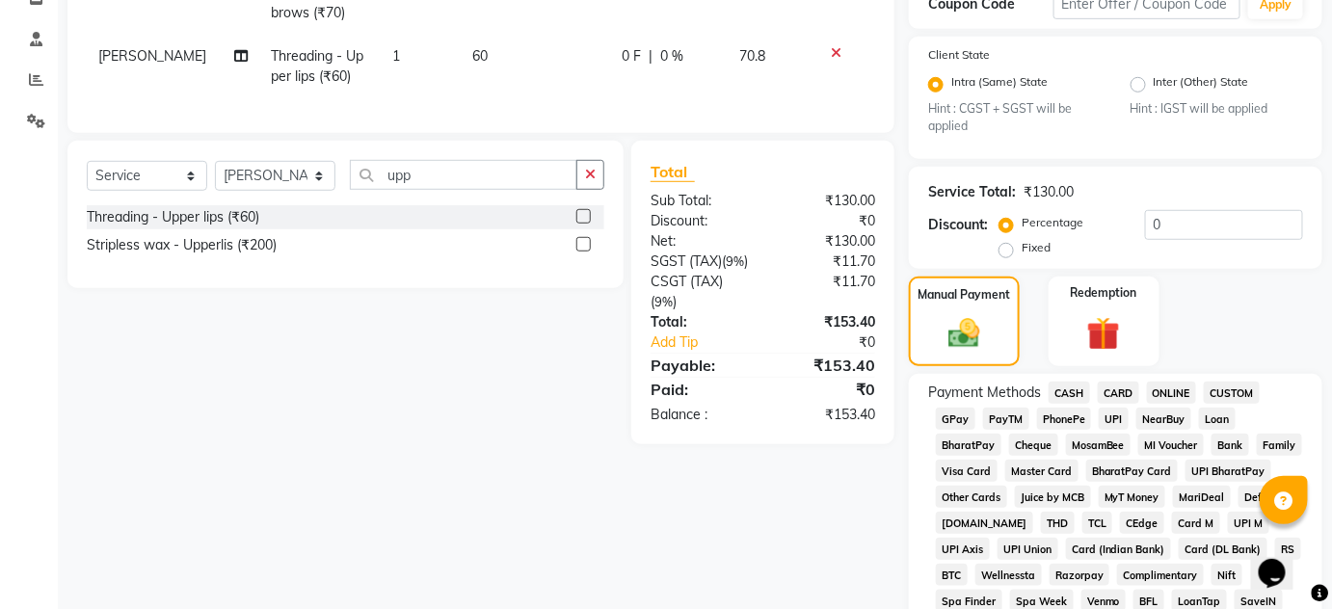
scroll to position [506, 0]
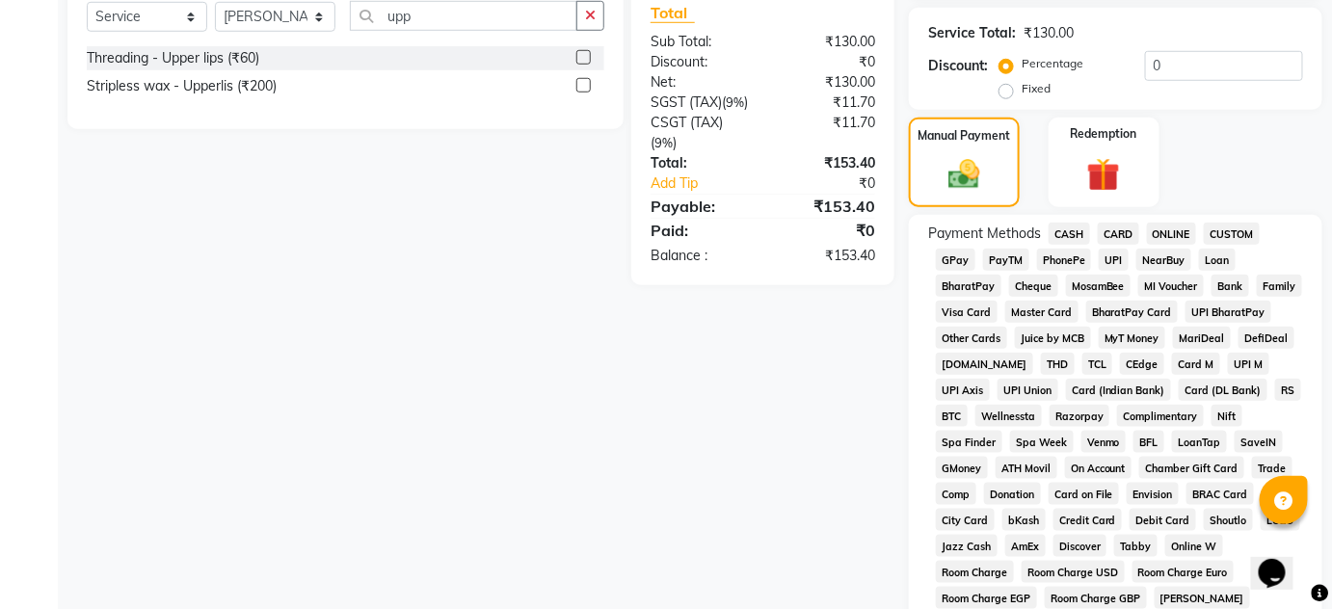
click at [1166, 235] on span "ONLINE" at bounding box center [1172, 234] width 50 height 22
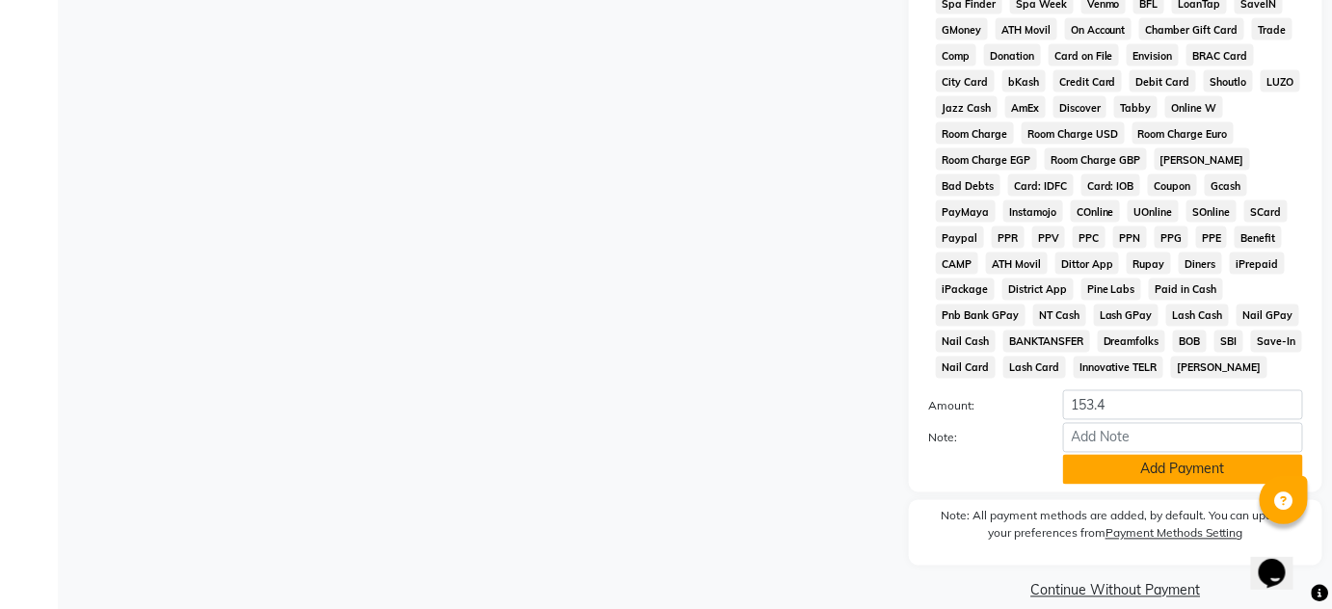
click at [1109, 474] on button "Add Payment" at bounding box center [1183, 470] width 240 height 30
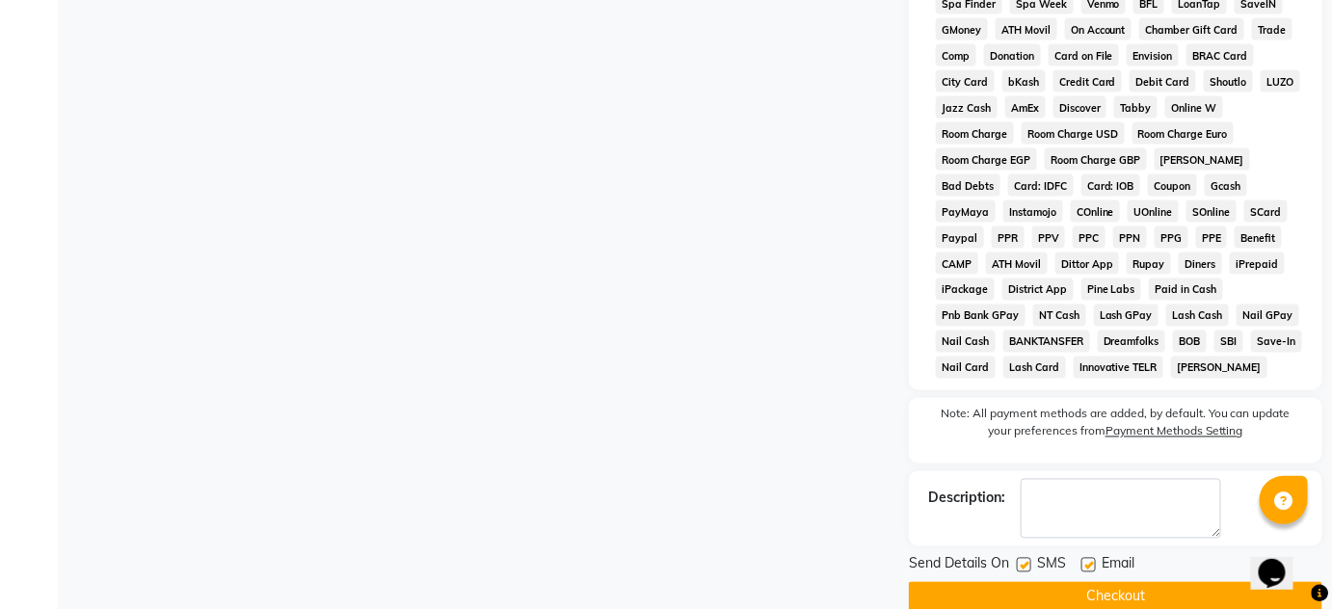
scroll to position [978, 0]
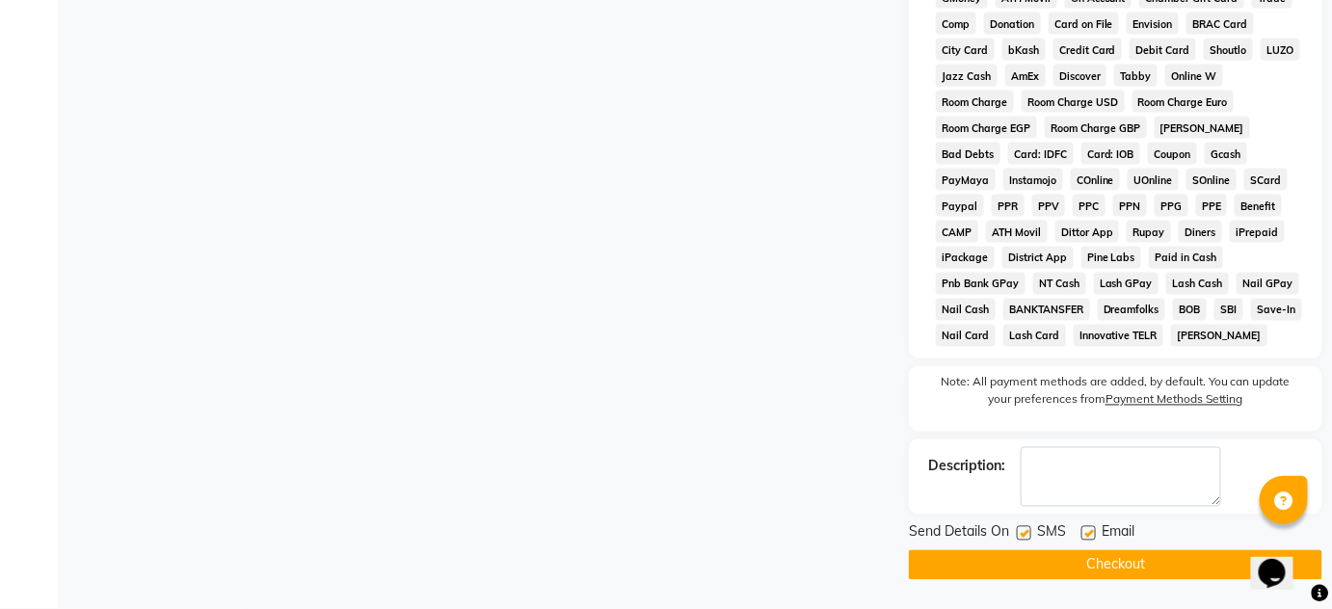
click at [1150, 569] on button "Checkout" at bounding box center [1116, 565] width 414 height 30
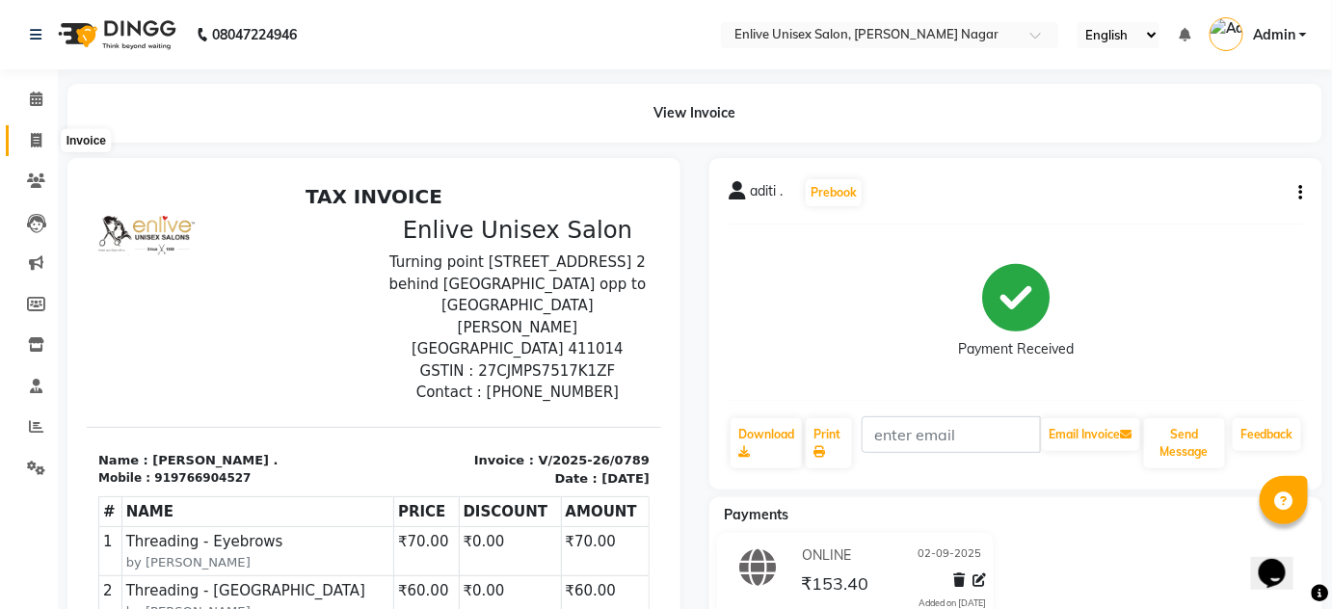
drag, startPoint x: 37, startPoint y: 134, endPoint x: 40, endPoint y: 147, distance: 13.1
click at [37, 134] on icon at bounding box center [36, 140] width 11 height 14
select select "service"
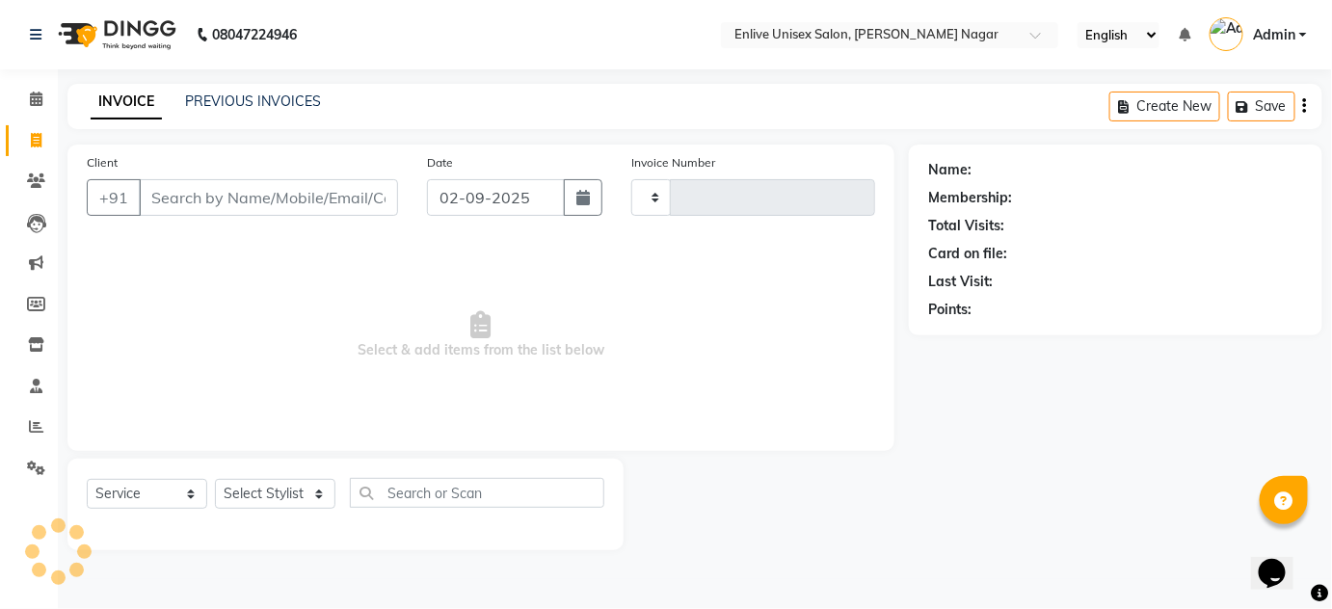
type input "0790"
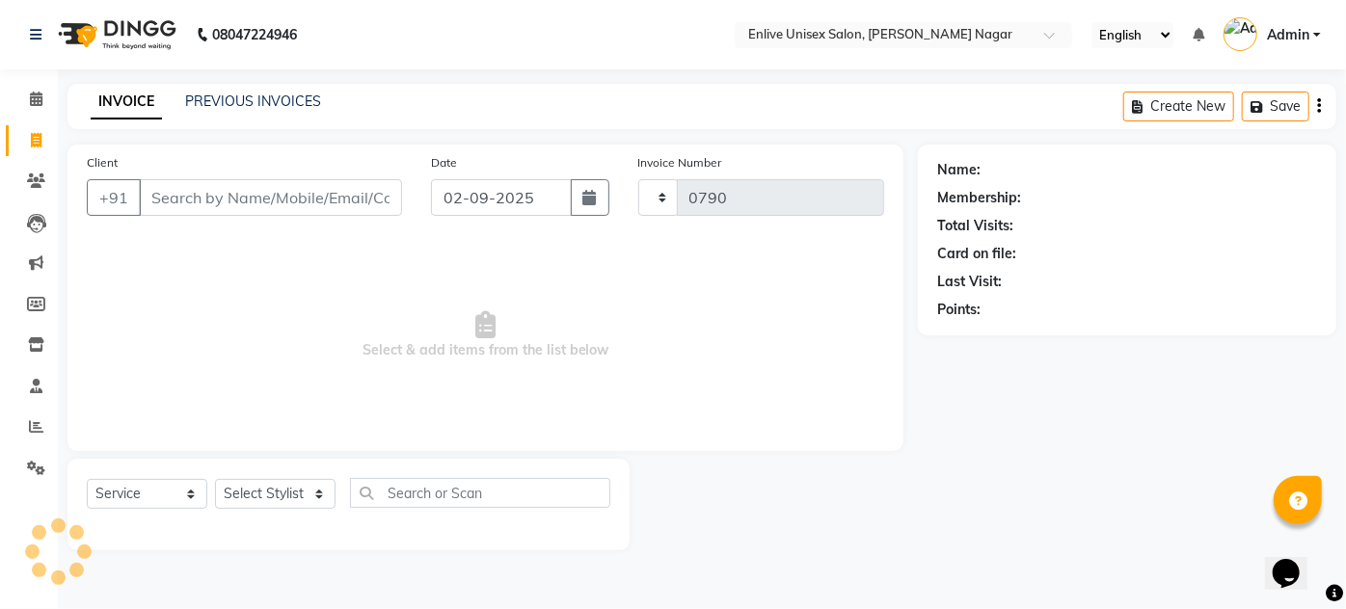
select select "145"
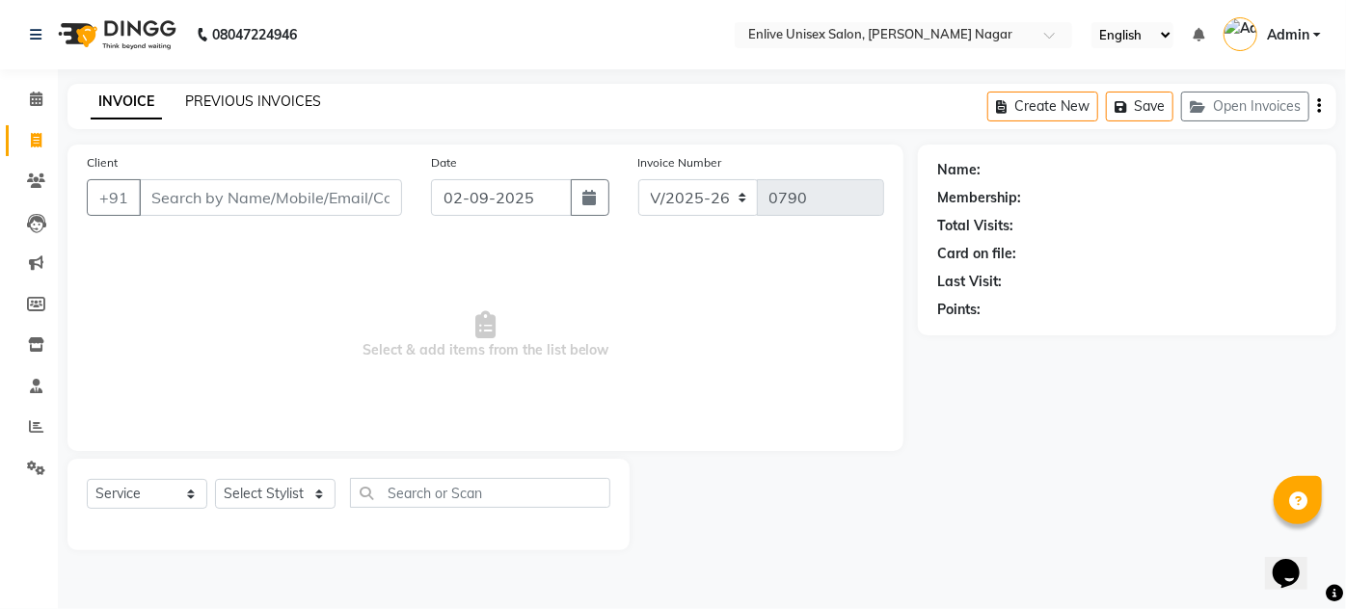
click at [290, 96] on link "PREVIOUS INVOICES" at bounding box center [253, 101] width 136 height 17
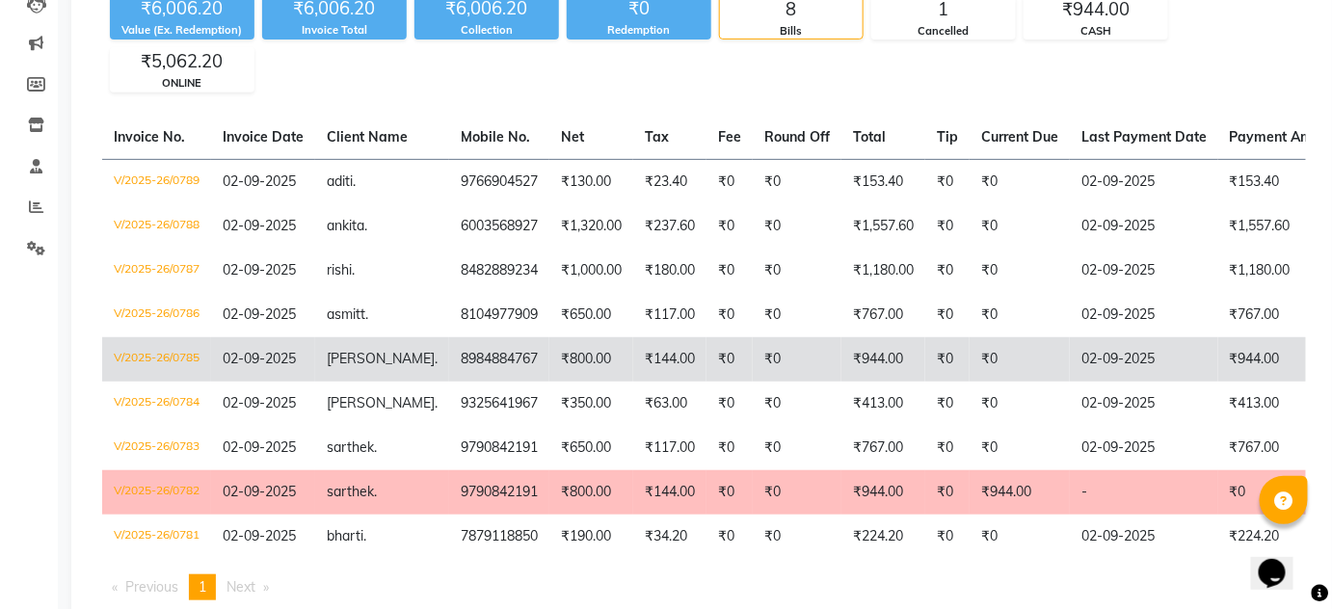
scroll to position [262, 0]
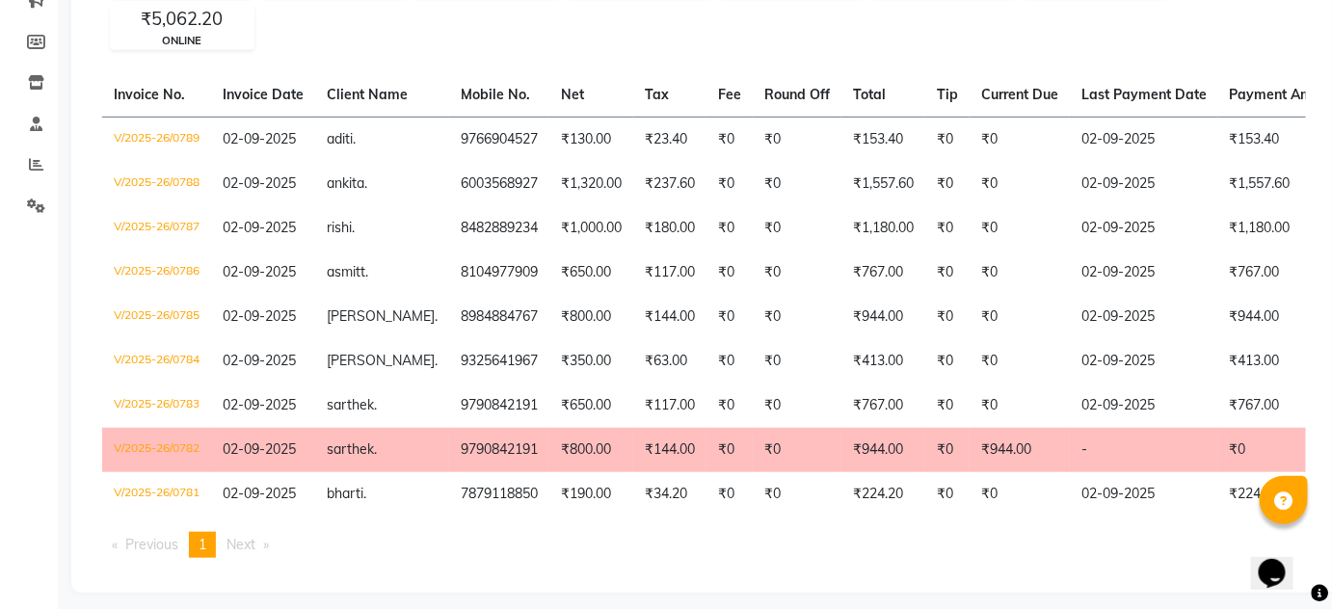
click at [970, 436] on td "₹944.00" at bounding box center [1020, 450] width 100 height 44
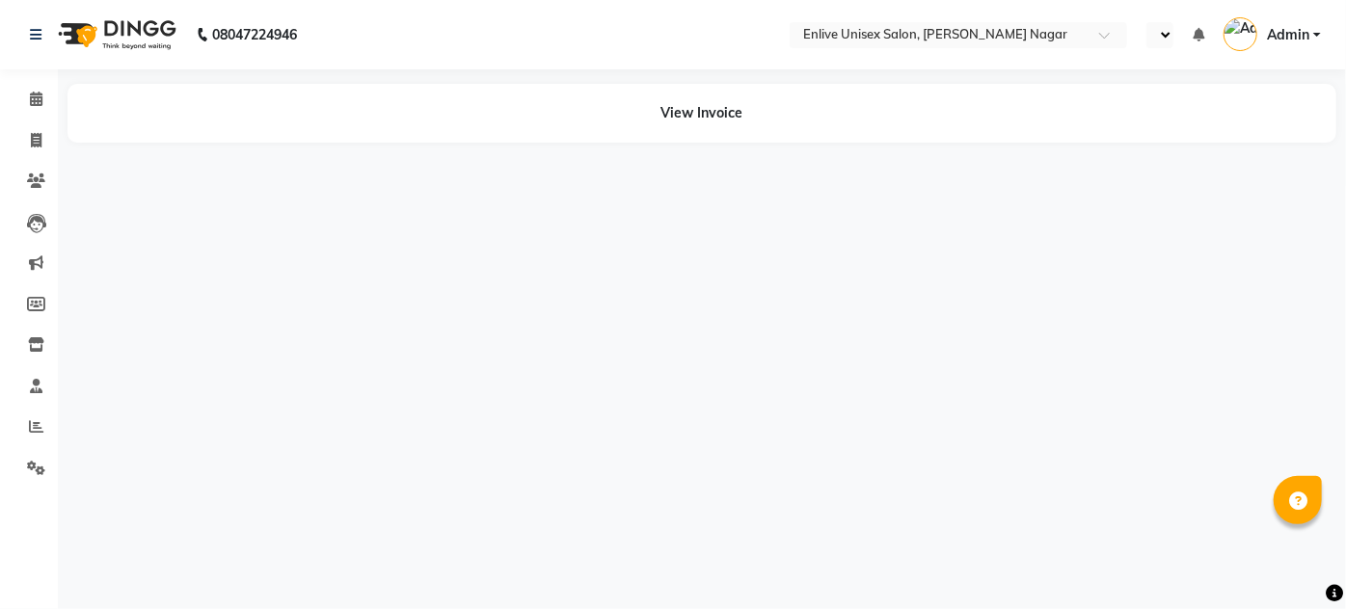
select select "en"
